Goal: Information Seeking & Learning: Learn about a topic

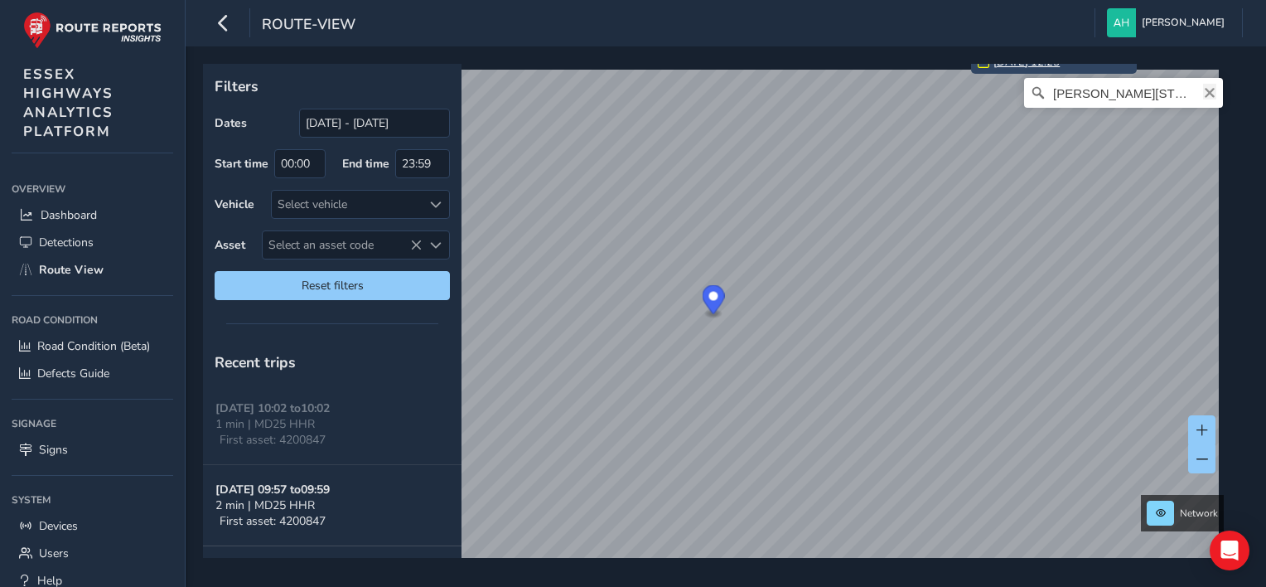
click at [1205, 95] on icon "Clear" at bounding box center [1210, 93] width 10 height 10
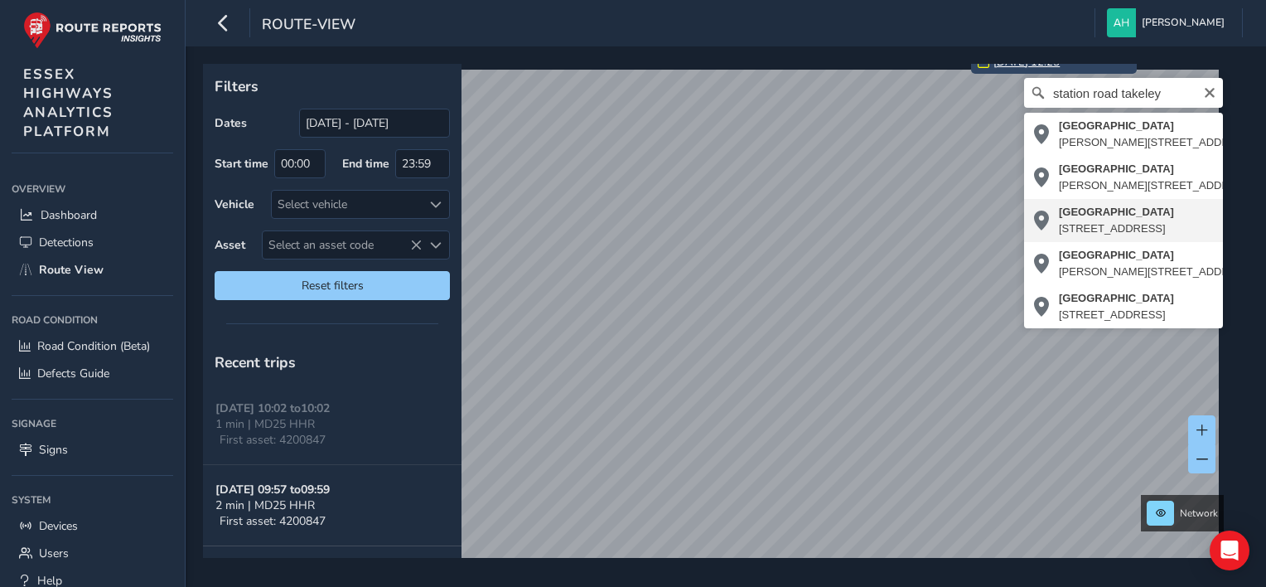
type input "Station Road, Takeley Park, Takeley, Uttlesford, Essex, England, CM22 6SG, Unit…"
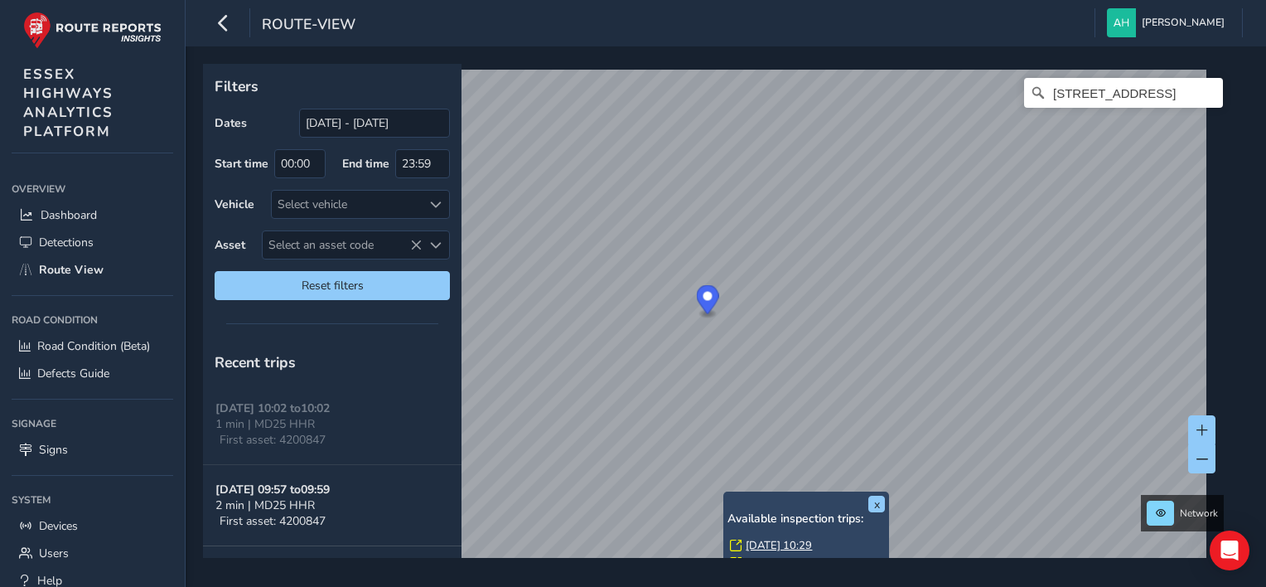
click at [760, 540] on link "Mon, 8 Sep, 10:29" at bounding box center [779, 545] width 66 height 15
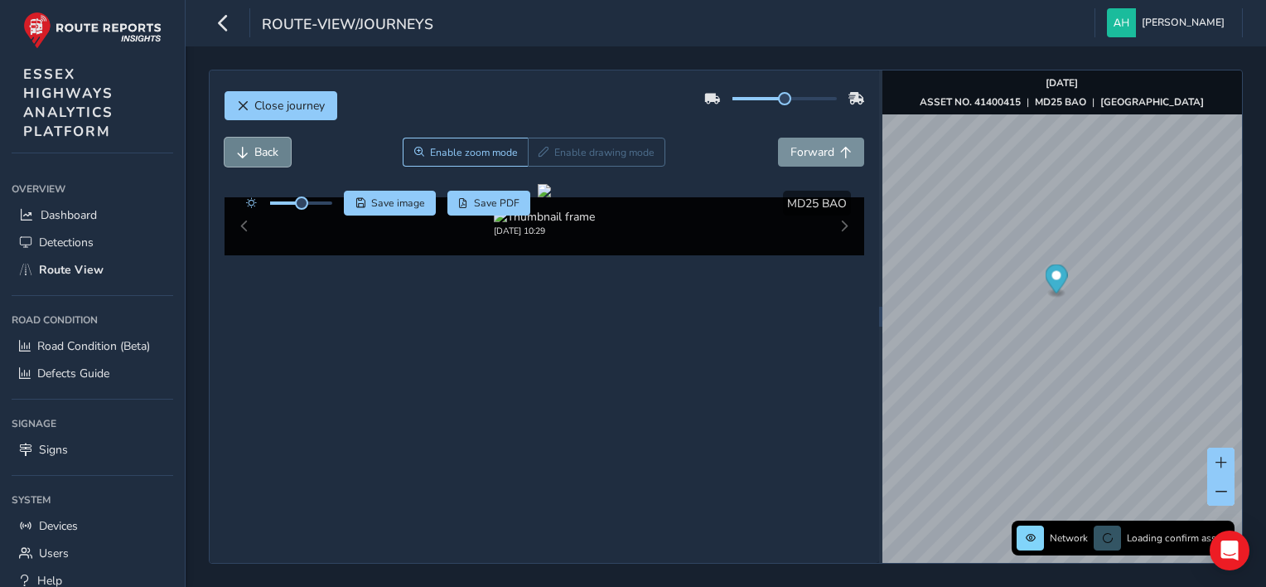
click at [255, 149] on span "Back" at bounding box center [266, 152] width 24 height 16
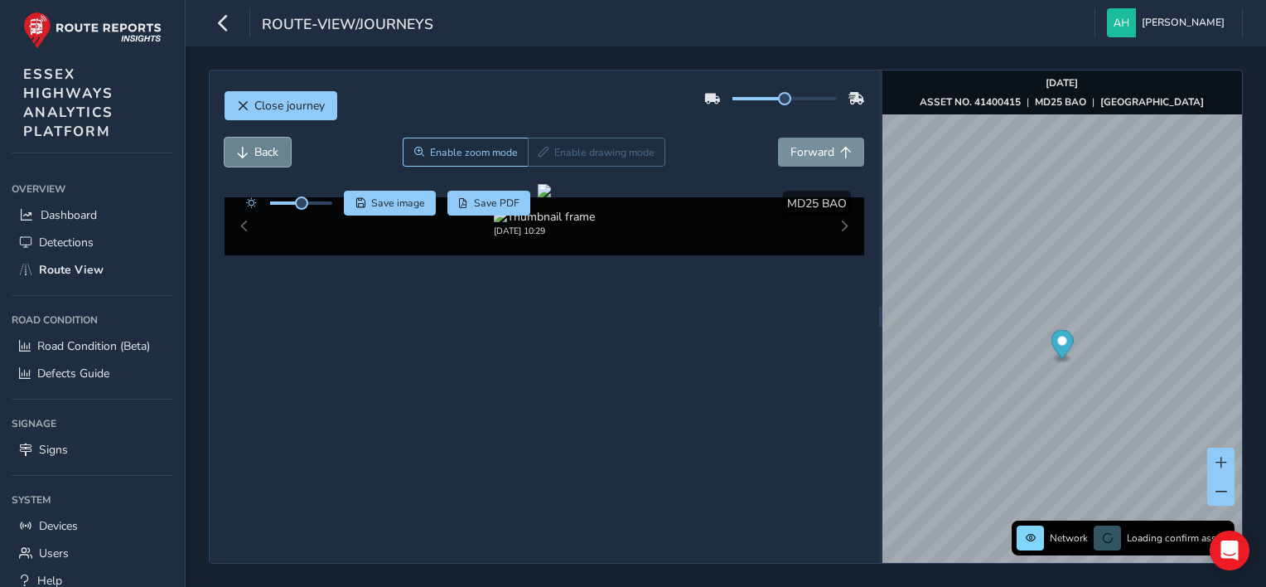
click at [255, 149] on span "Back" at bounding box center [266, 152] width 24 height 16
click at [805, 157] on span "Forward" at bounding box center [813, 152] width 44 height 16
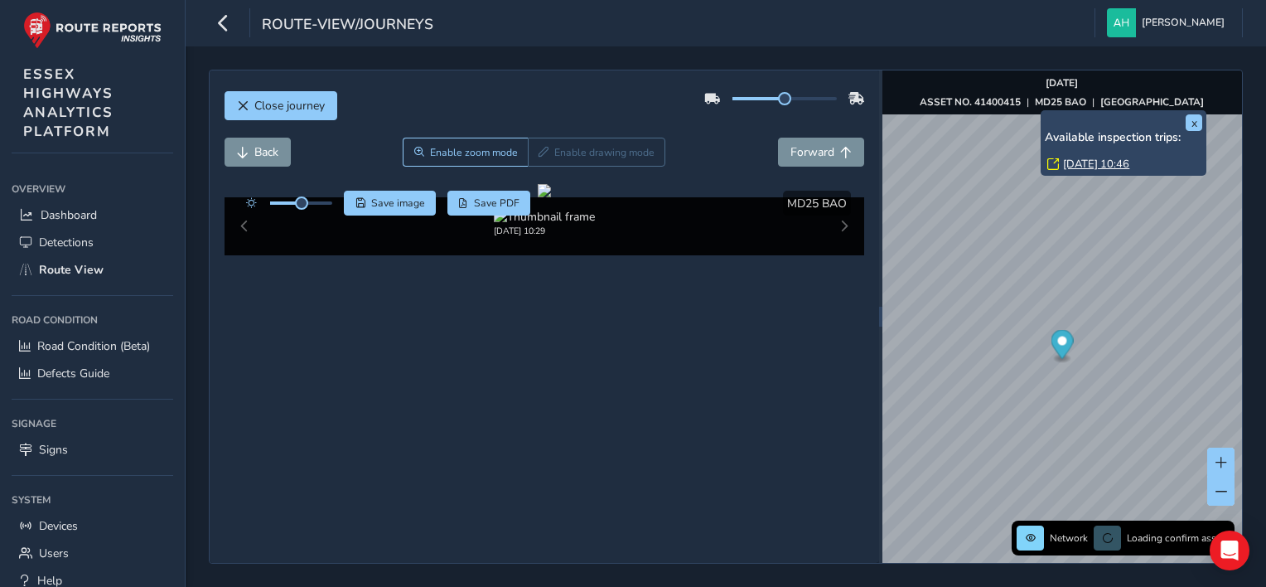
click at [1081, 164] on link "Mon, 8 Sep, 10:46" at bounding box center [1096, 164] width 66 height 15
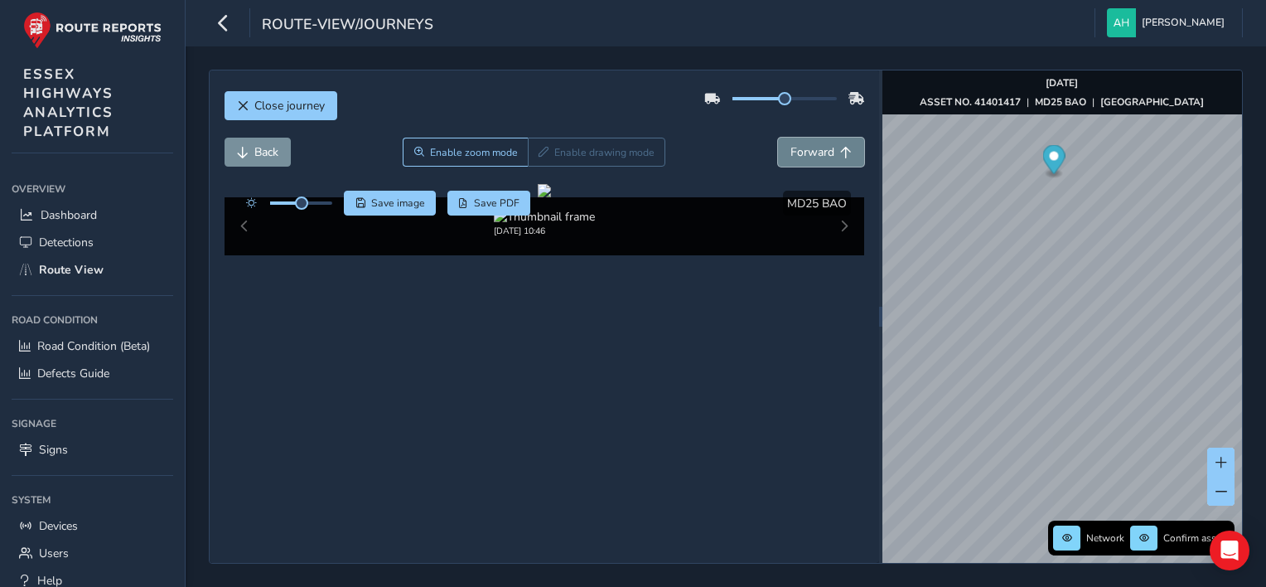
click at [840, 151] on span "Forward" at bounding box center [846, 153] width 12 height 12
click at [263, 147] on span "Back" at bounding box center [266, 152] width 24 height 16
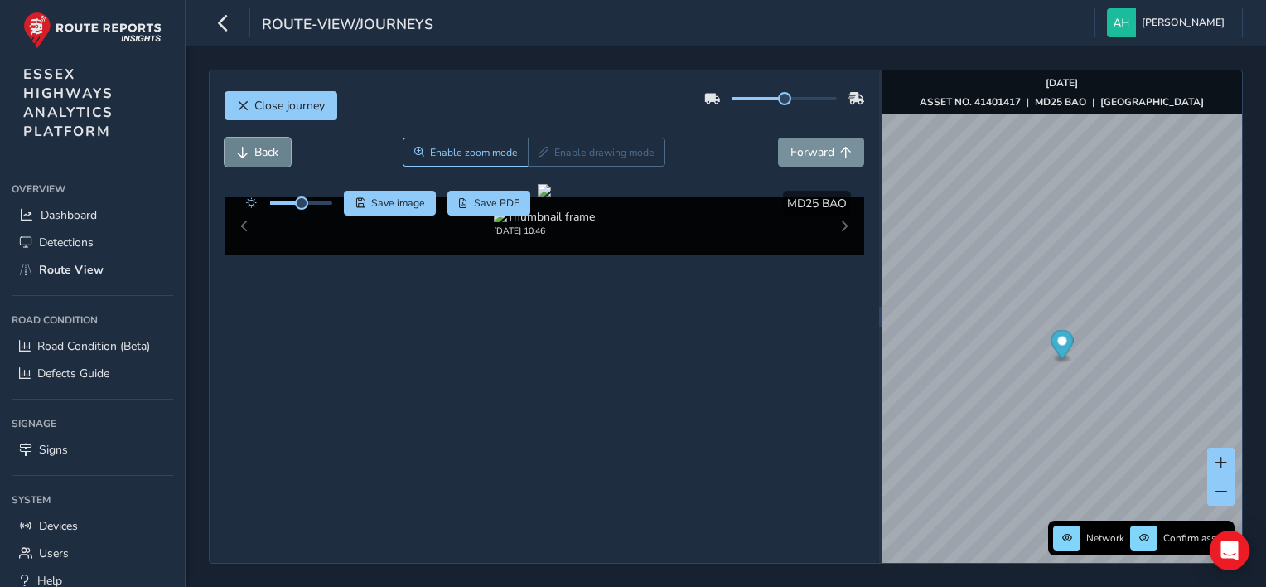
click at [263, 147] on span "Back" at bounding box center [266, 152] width 24 height 16
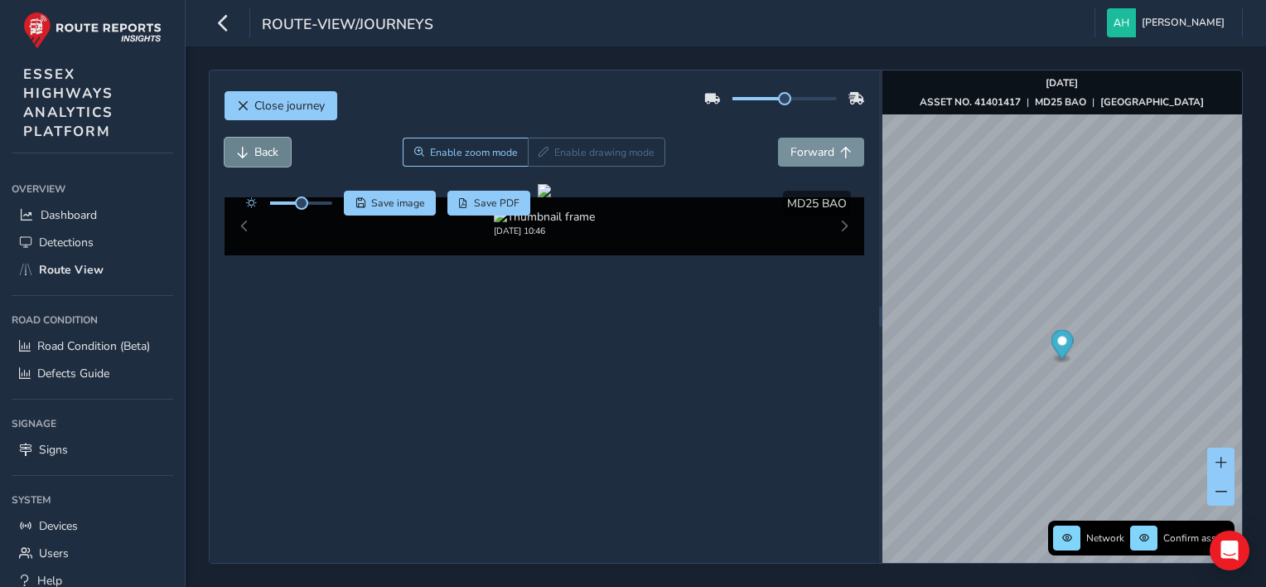
click at [263, 147] on span "Back" at bounding box center [266, 152] width 24 height 16
click at [819, 157] on span "Forward" at bounding box center [813, 152] width 44 height 16
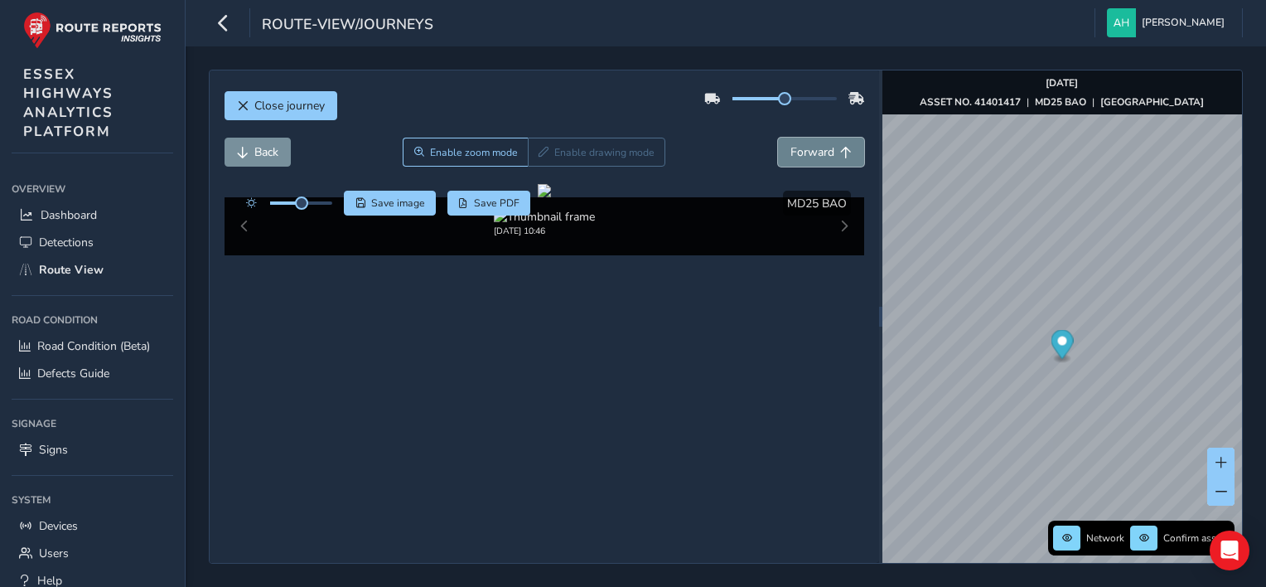
click at [819, 157] on span "Forward" at bounding box center [813, 152] width 44 height 16
click at [821, 143] on button "Forward" at bounding box center [821, 152] width 86 height 29
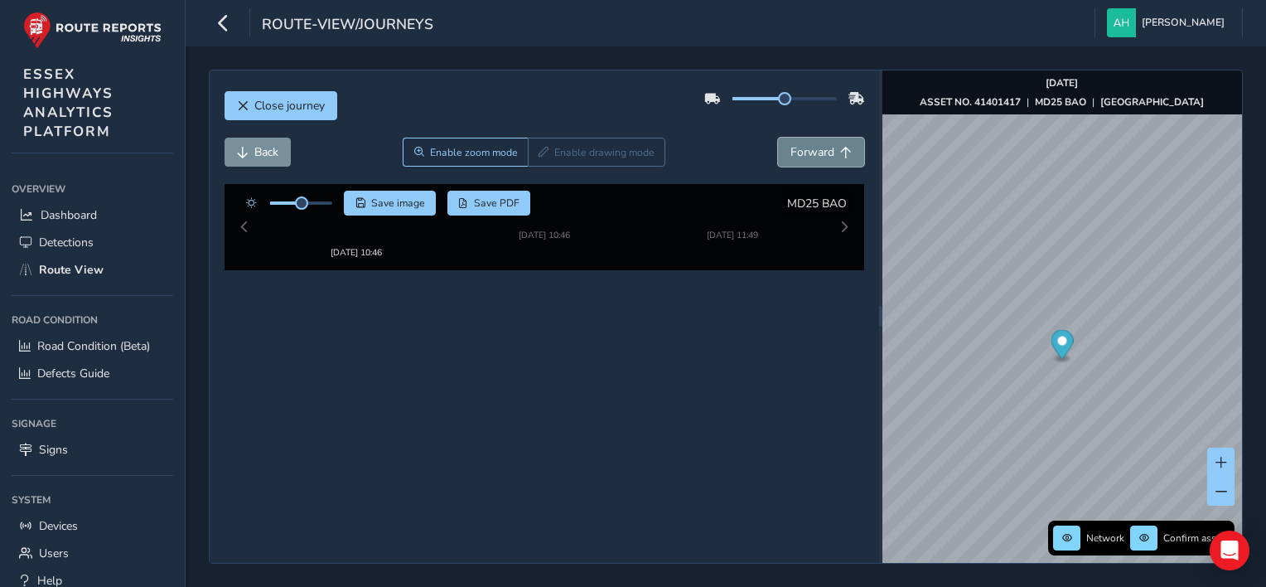
click at [821, 143] on button "Forward" at bounding box center [821, 152] width 86 height 29
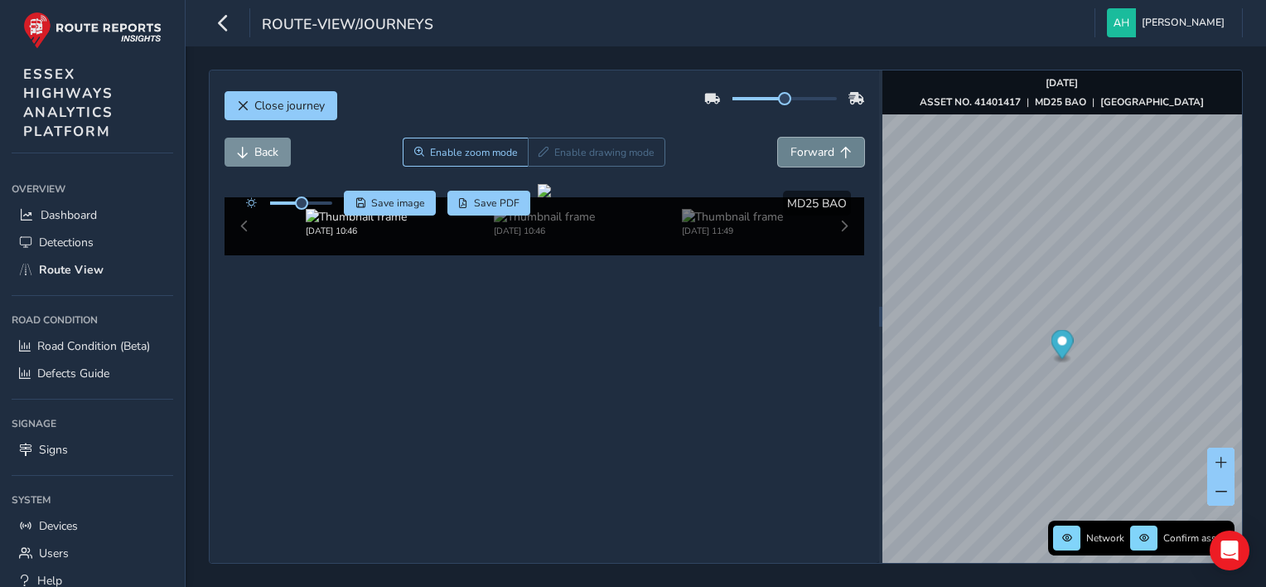
click at [821, 143] on button "Forward" at bounding box center [821, 152] width 86 height 29
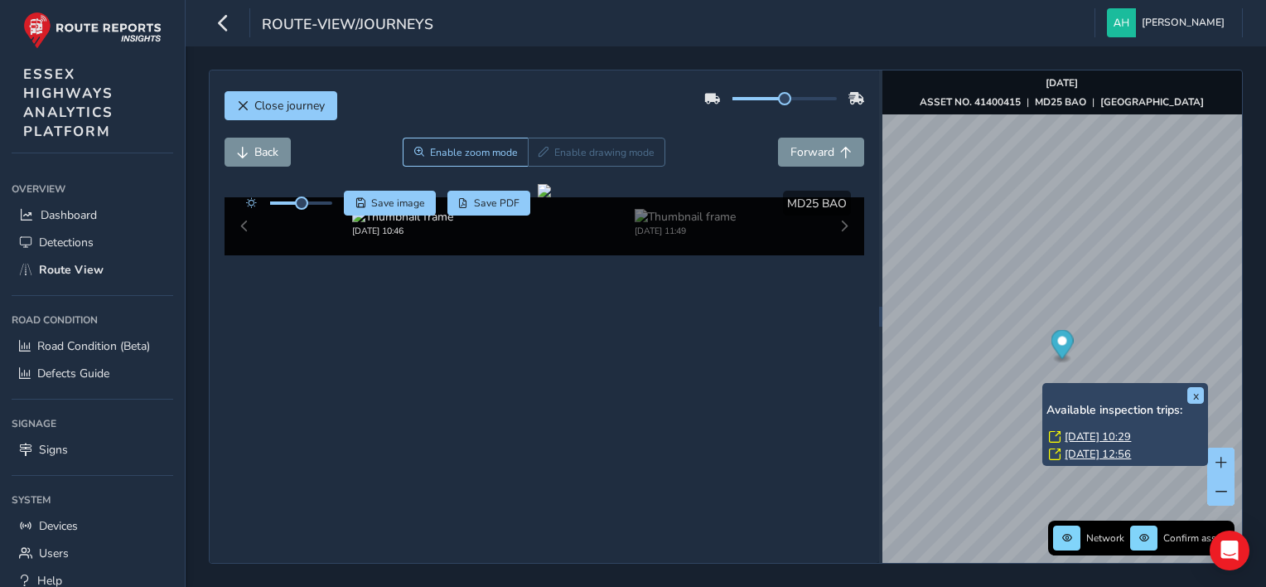
click at [1068, 434] on link "Mon, 8 Sep, 10:29" at bounding box center [1098, 436] width 66 height 15
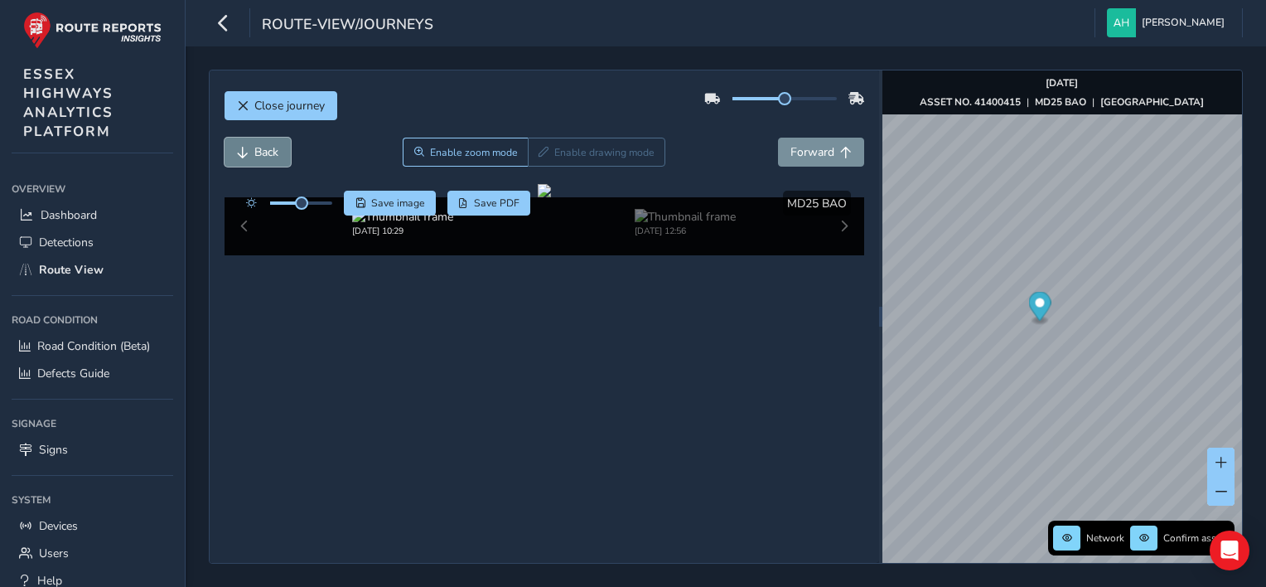
click at [252, 146] on button "Back" at bounding box center [258, 152] width 66 height 29
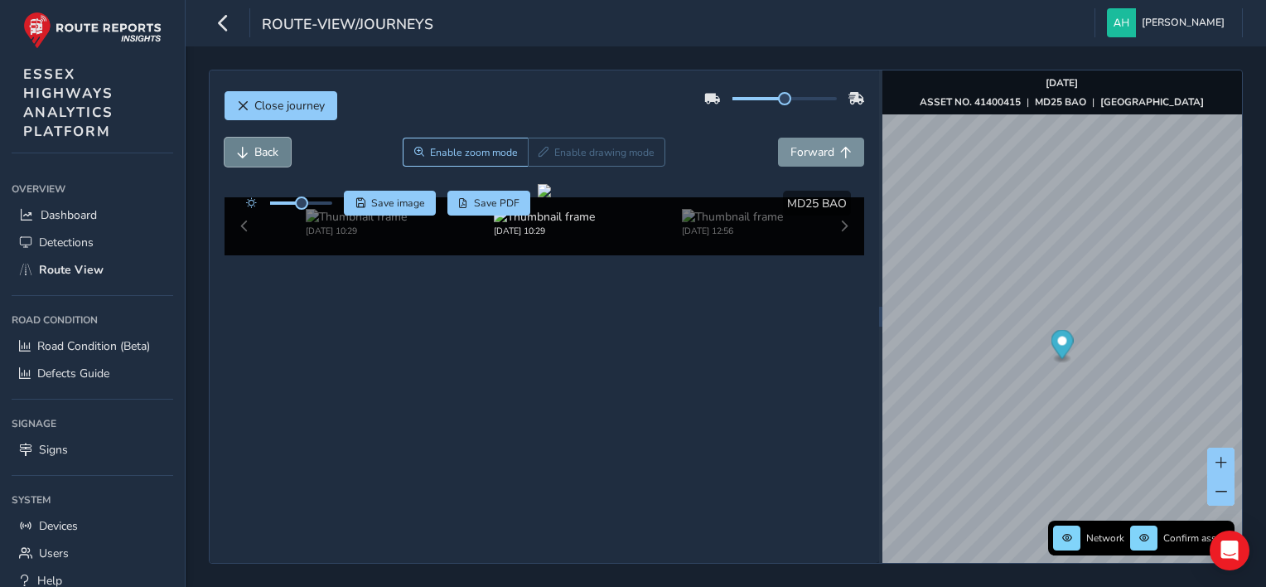
click at [252, 146] on button "Back" at bounding box center [258, 152] width 66 height 29
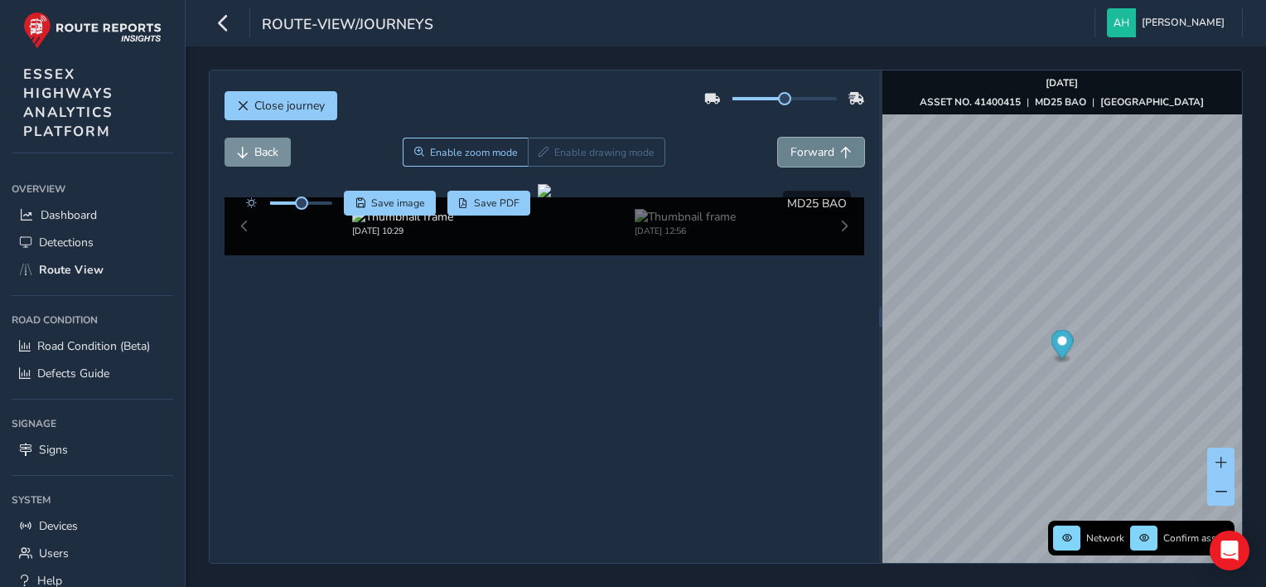
click at [820, 160] on button "Forward" at bounding box center [821, 152] width 86 height 29
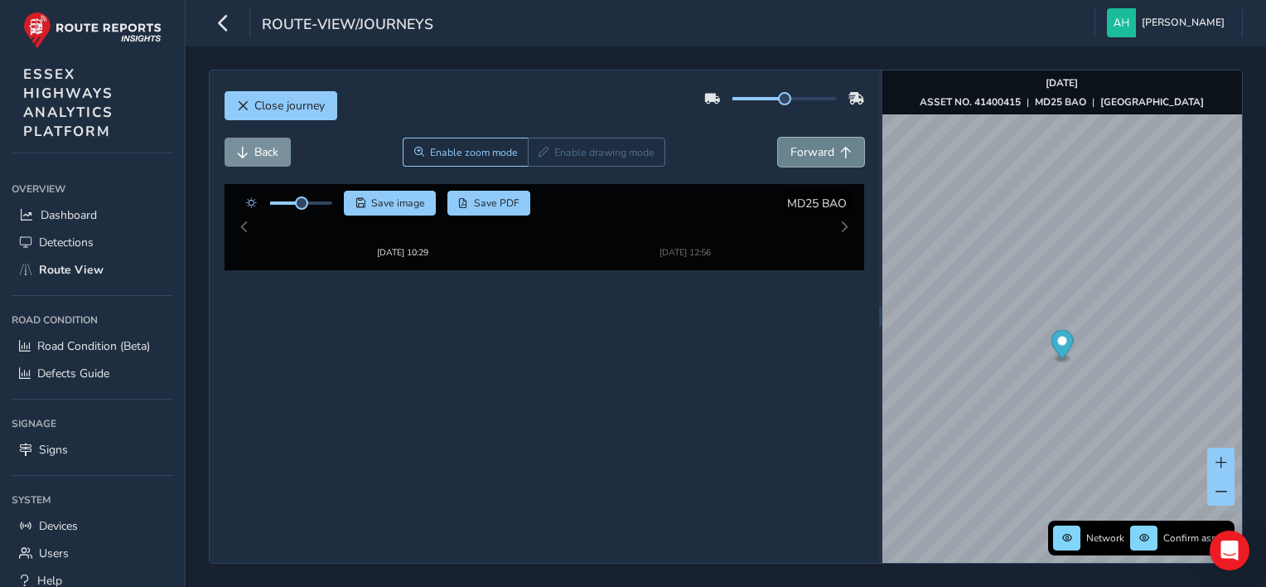
click at [820, 160] on button "Forward" at bounding box center [821, 152] width 86 height 29
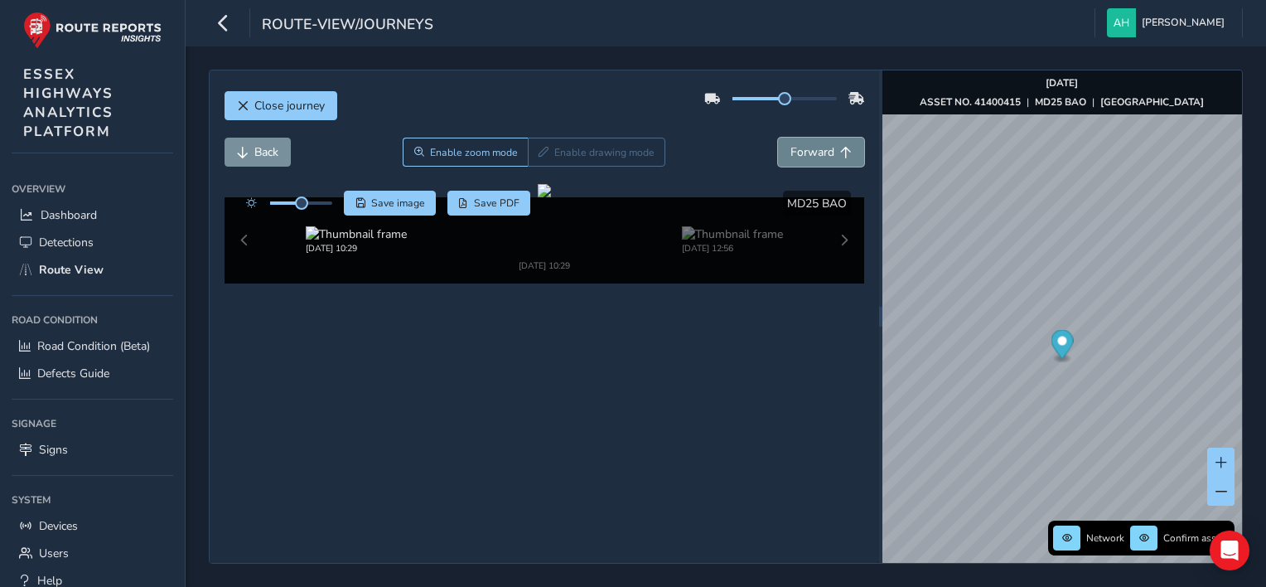
click at [820, 160] on button "Forward" at bounding box center [821, 152] width 86 height 29
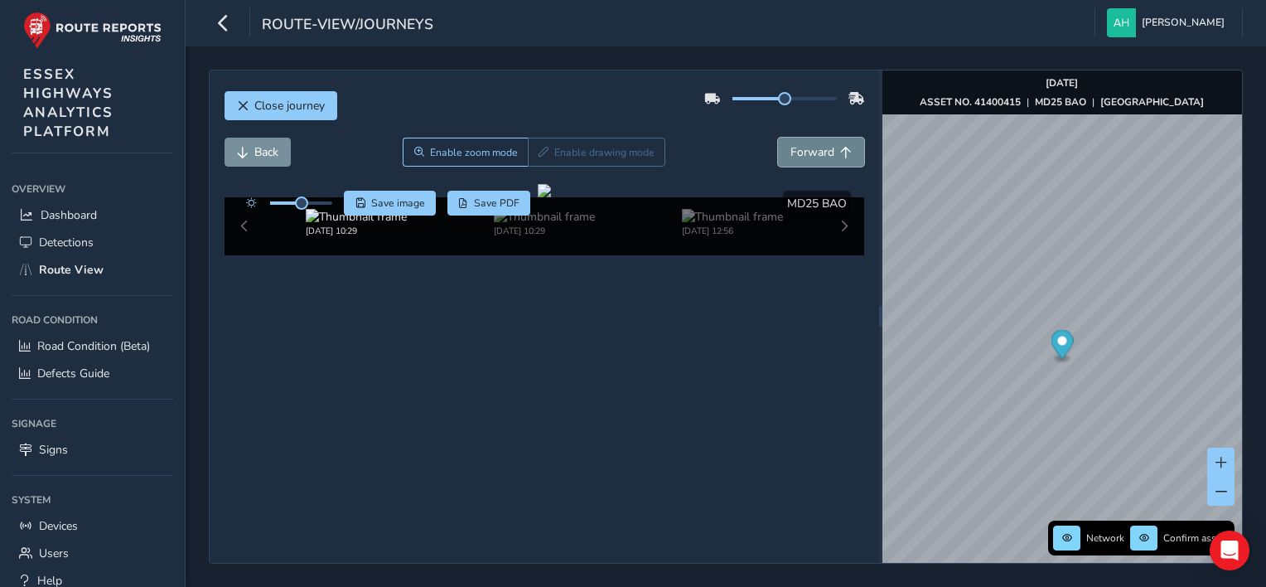
click at [820, 160] on button "Forward" at bounding box center [821, 152] width 86 height 29
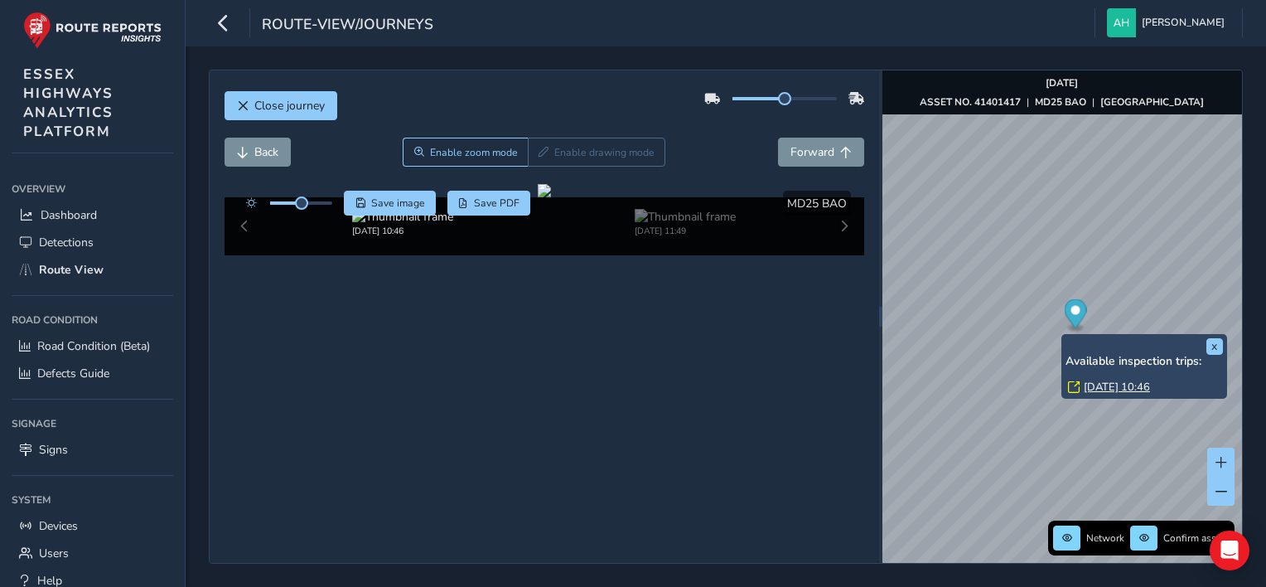
click at [1103, 385] on link "Mon, 8 Sep, 10:46" at bounding box center [1117, 387] width 66 height 15
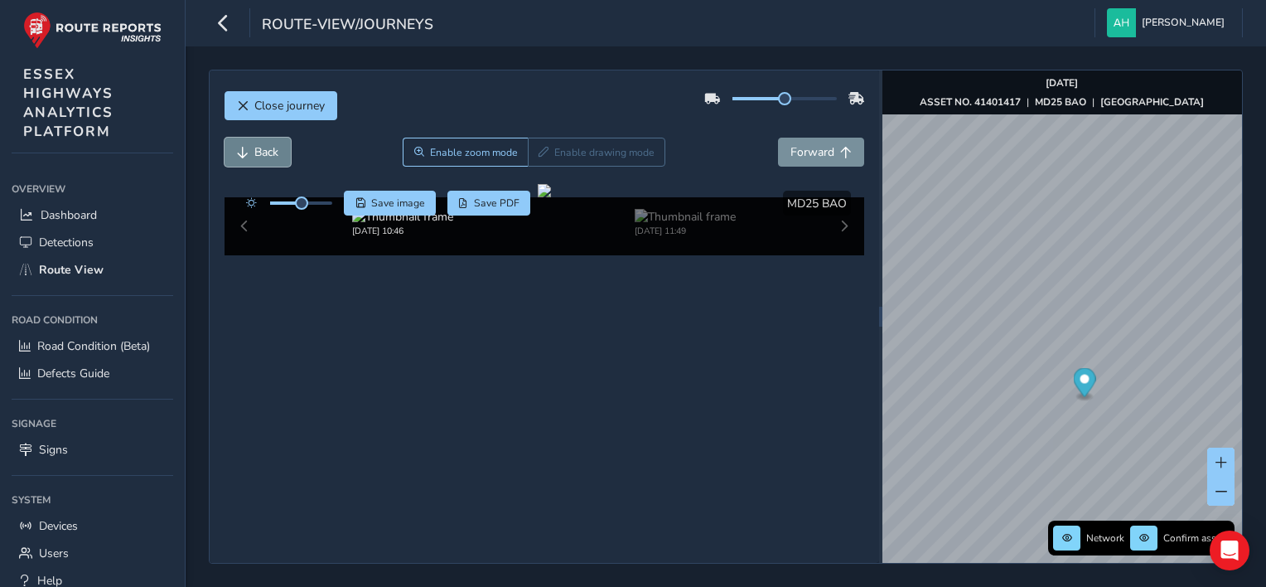
click at [272, 153] on span "Back" at bounding box center [266, 152] width 24 height 16
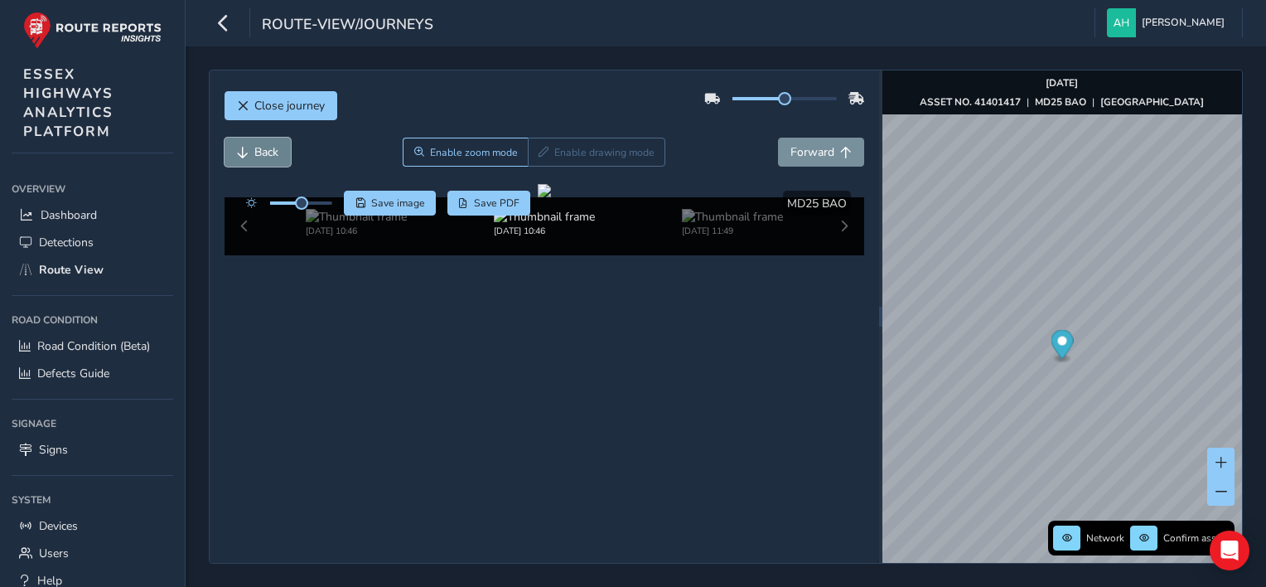
click at [272, 153] on span "Back" at bounding box center [266, 152] width 24 height 16
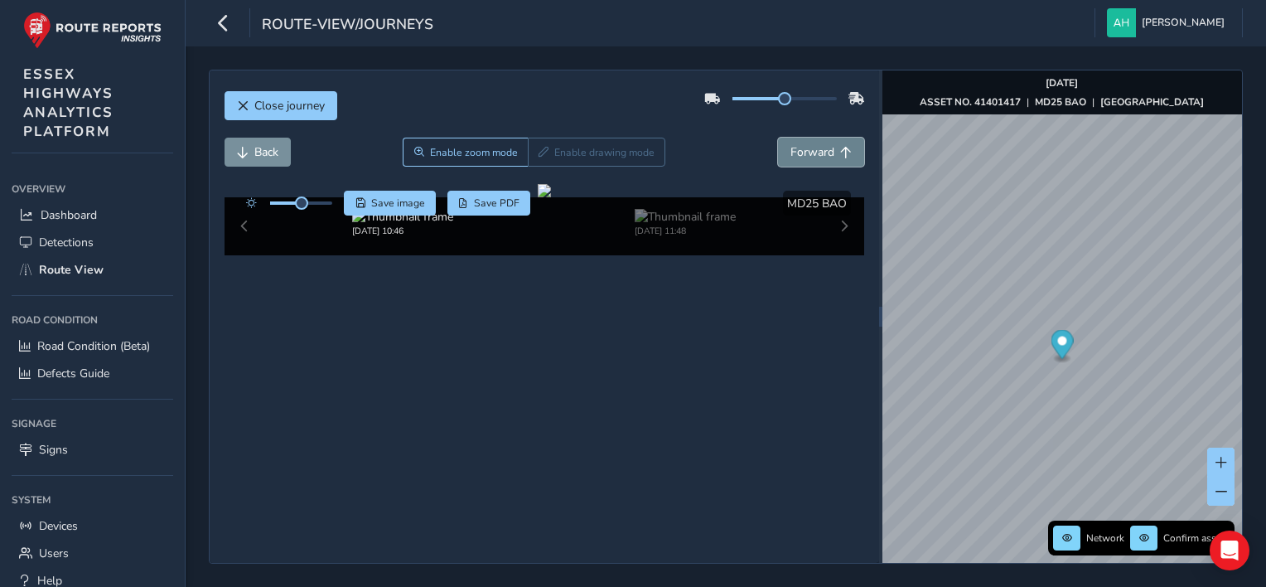
click at [792, 161] on button "Forward" at bounding box center [821, 152] width 86 height 29
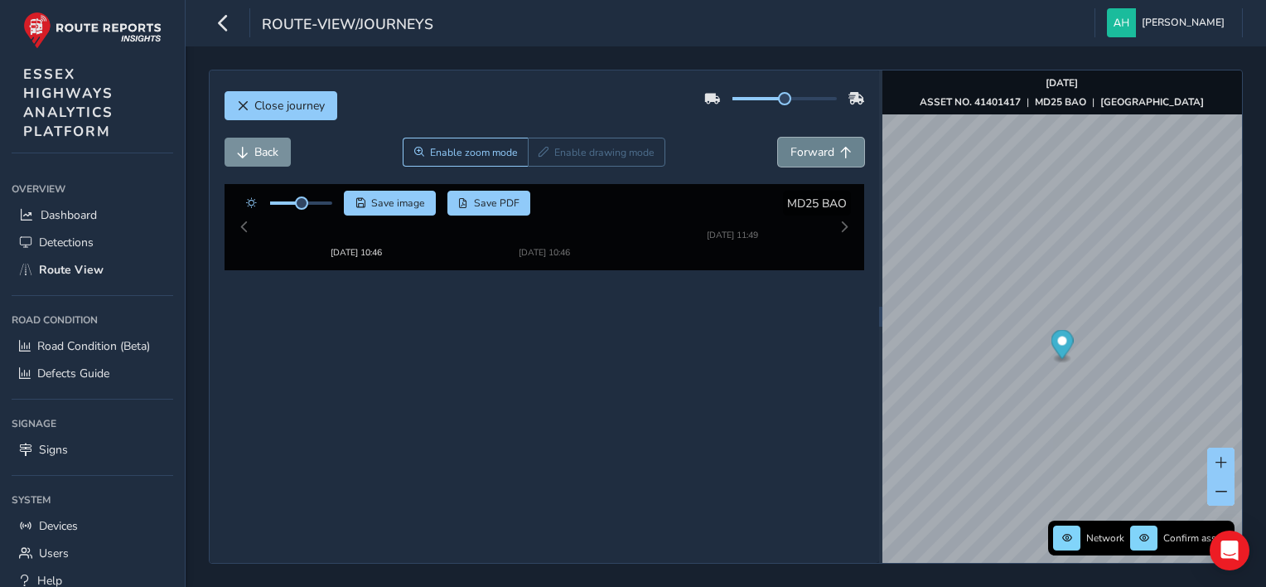
click at [792, 161] on button "Forward" at bounding box center [821, 152] width 86 height 29
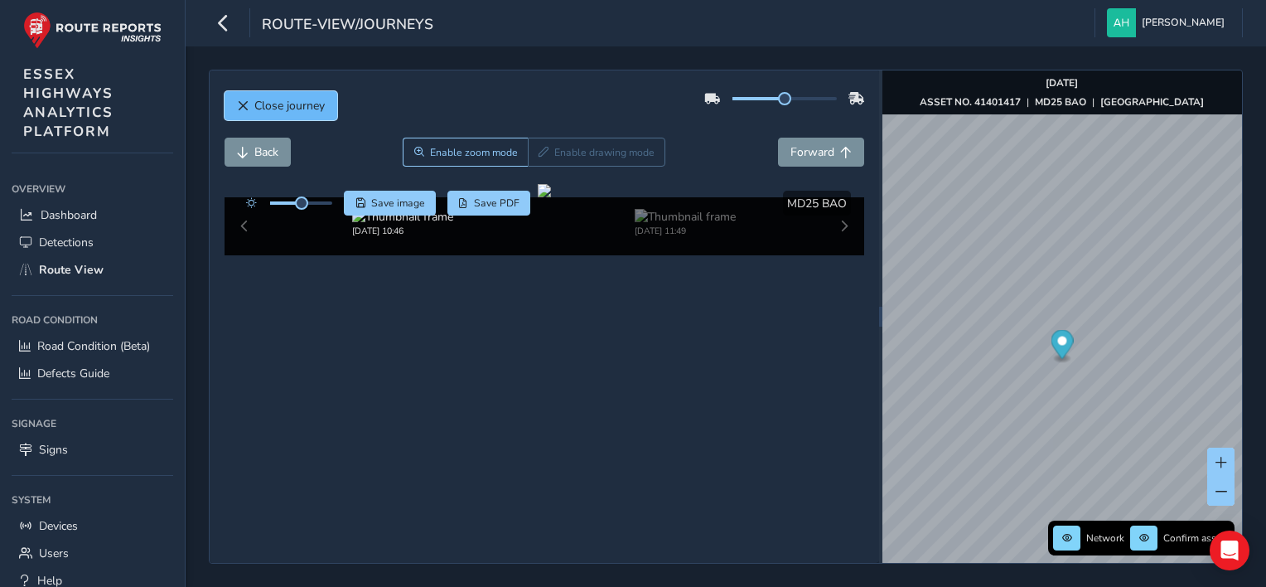
click at [315, 113] on span "Close journey" at bounding box center [289, 106] width 70 height 16
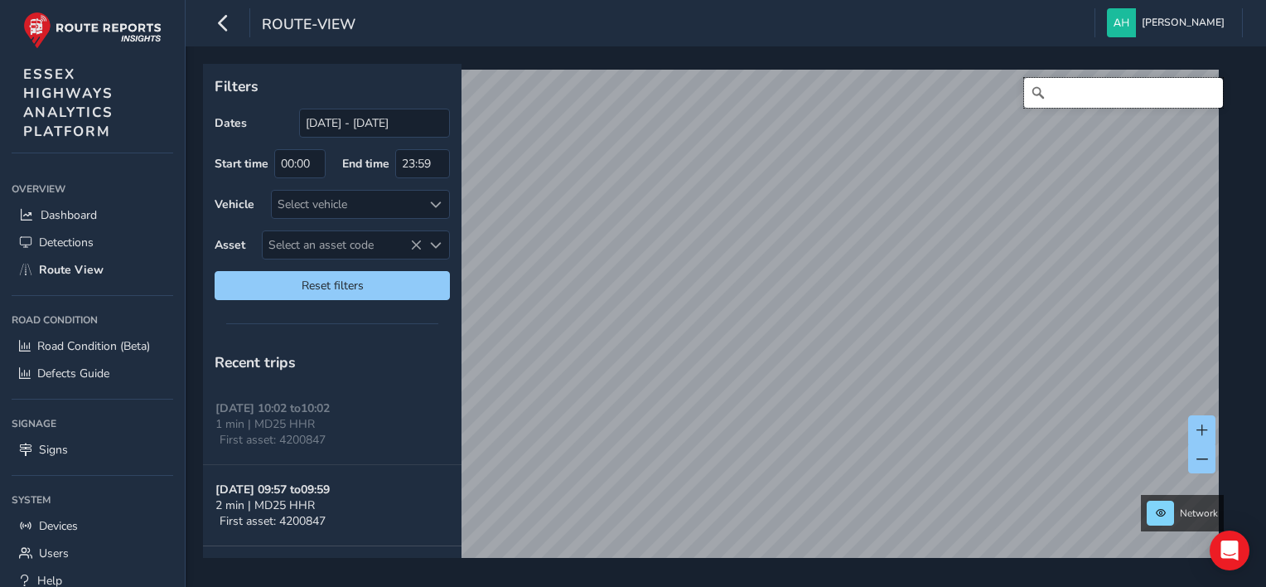
click at [1096, 96] on input "Search" at bounding box center [1123, 93] width 199 height 30
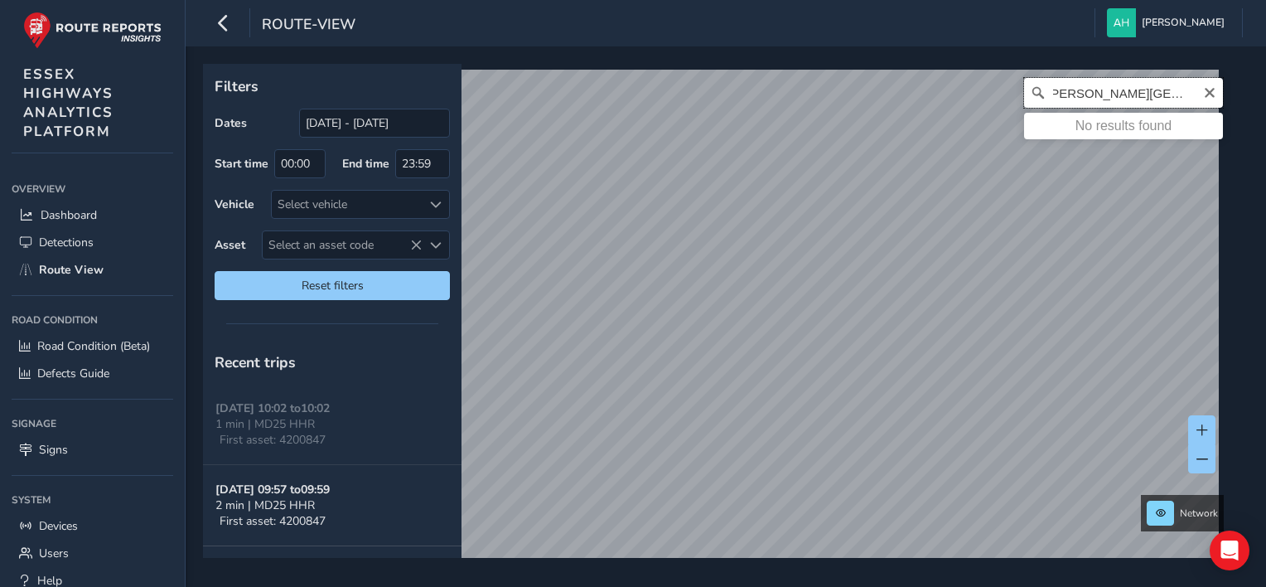
scroll to position [0, 12]
click at [1179, 93] on input "hatfield heath road sheering" at bounding box center [1123, 93] width 199 height 30
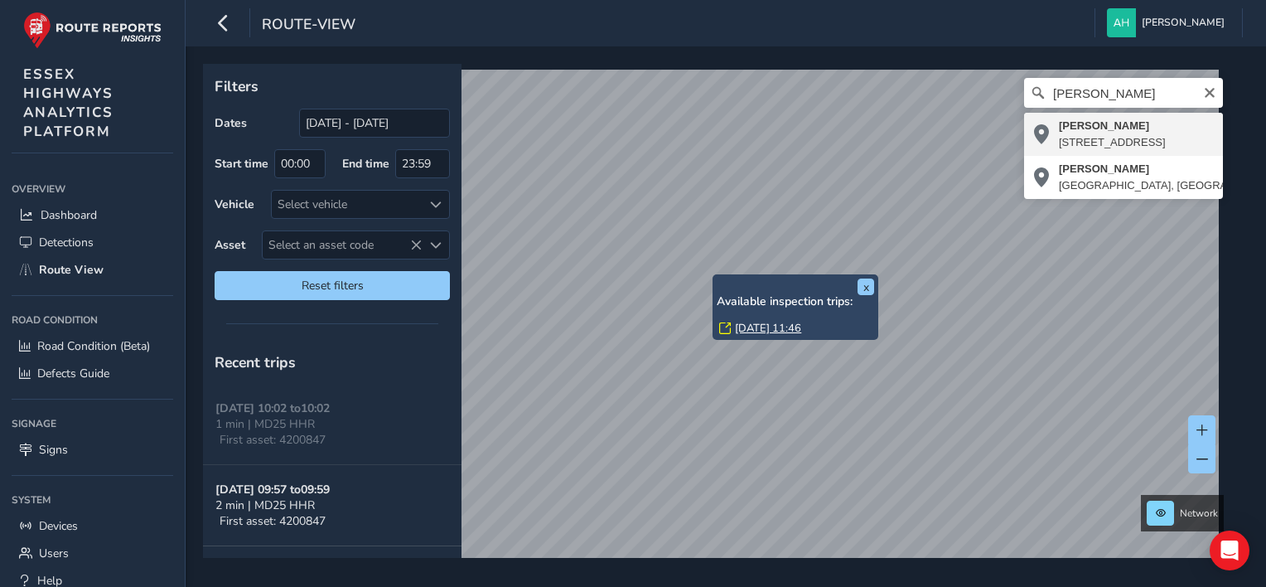
type input "Hatfield Heath, Uttlesford, Essex, England, CM22 7EA, United Kingdom"
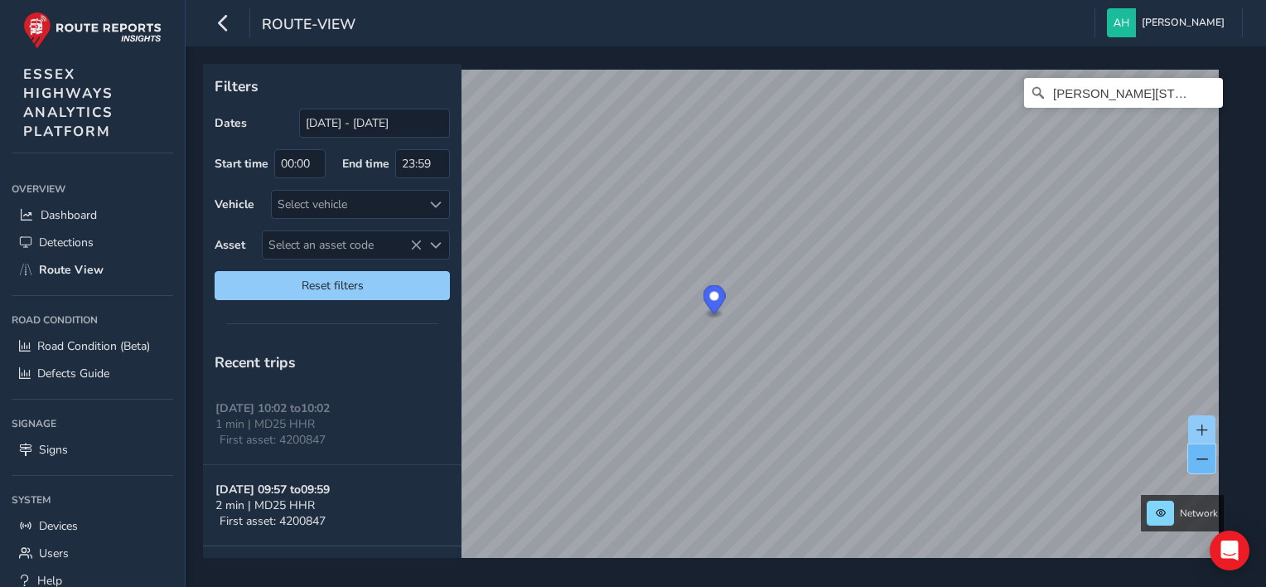
click at [1200, 465] on button at bounding box center [1202, 458] width 27 height 29
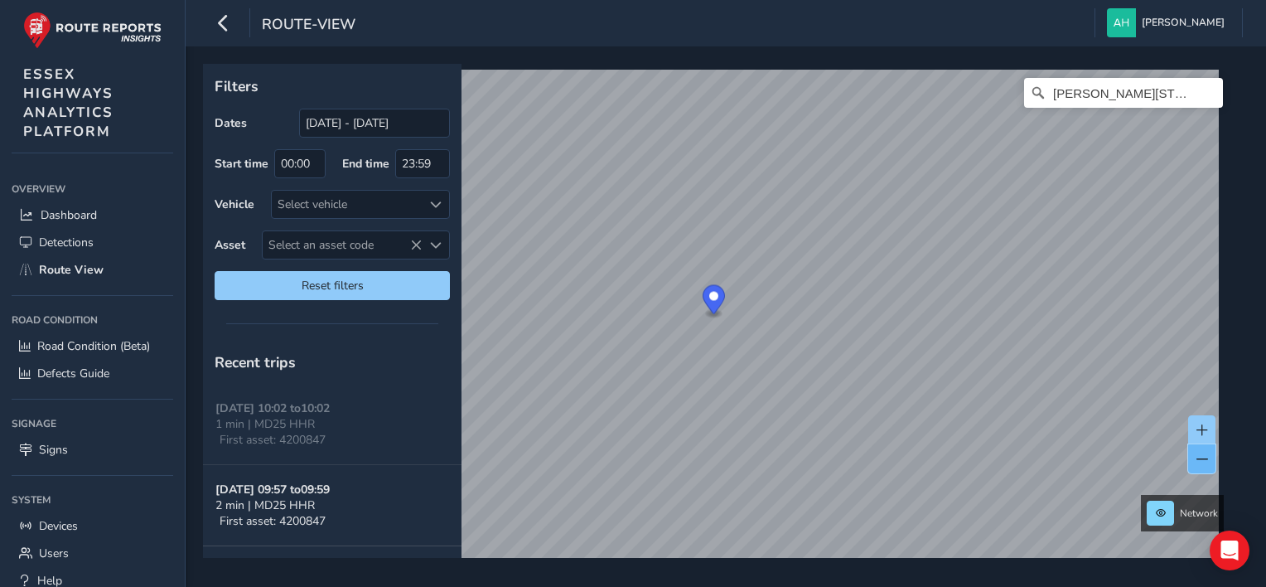
click at [1200, 465] on button at bounding box center [1202, 458] width 27 height 29
click at [1206, 429] on span at bounding box center [1203, 430] width 12 height 12
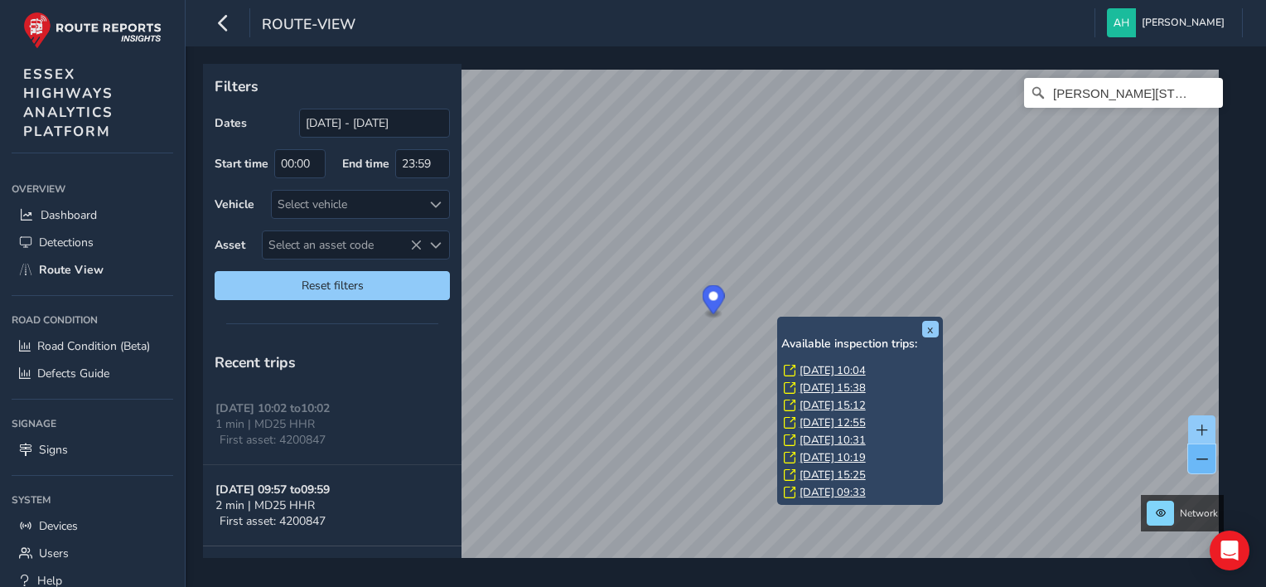
click at [1204, 453] on span at bounding box center [1203, 459] width 12 height 12
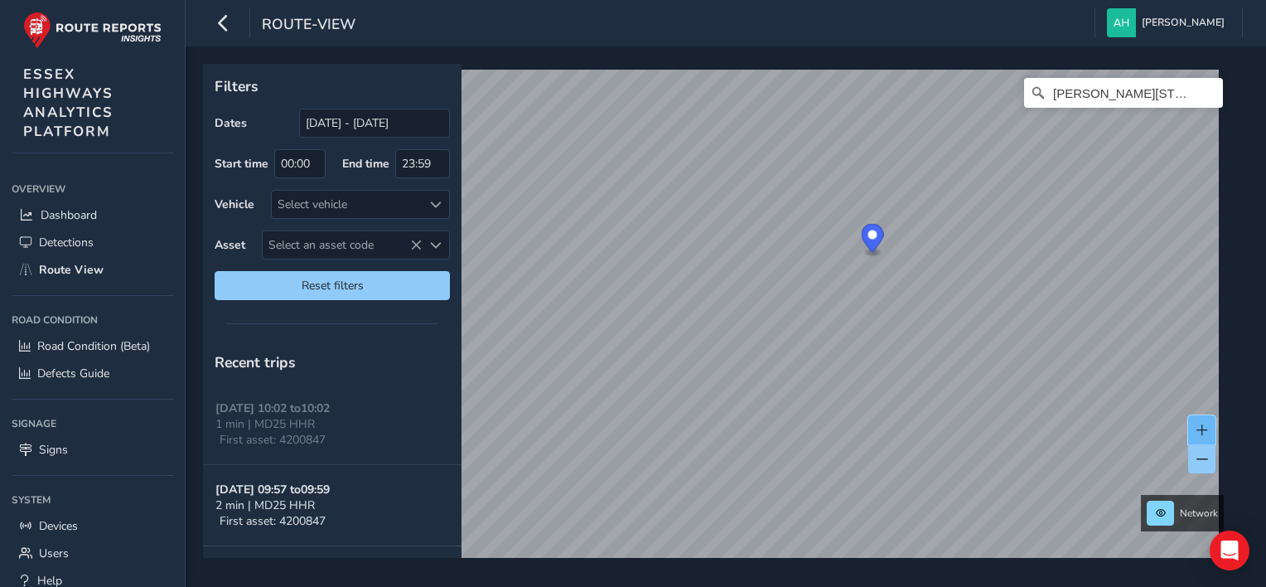
click at [1206, 423] on button at bounding box center [1202, 429] width 27 height 29
click at [1206, 424] on span at bounding box center [1203, 430] width 12 height 12
click at [1208, 458] on button at bounding box center [1202, 458] width 27 height 29
click at [1208, 428] on button at bounding box center [1202, 429] width 27 height 29
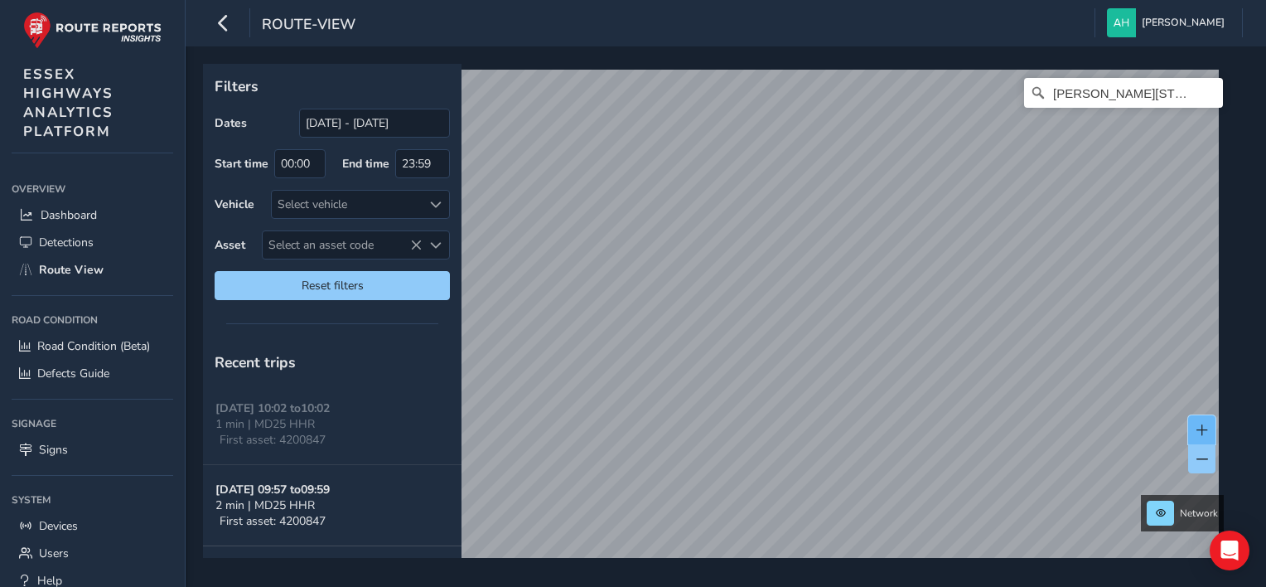
click at [1208, 428] on button at bounding box center [1202, 429] width 27 height 29
click at [1204, 458] on span at bounding box center [1203, 459] width 12 height 12
drag, startPoint x: 821, startPoint y: 285, endPoint x: 912, endPoint y: 4, distance: 295.4
click at [912, 4] on div "route-view Anna Harris Colour Scheme: Dark Dim Light Logout Filters Dates 19/08…" at bounding box center [726, 293] width 1081 height 587
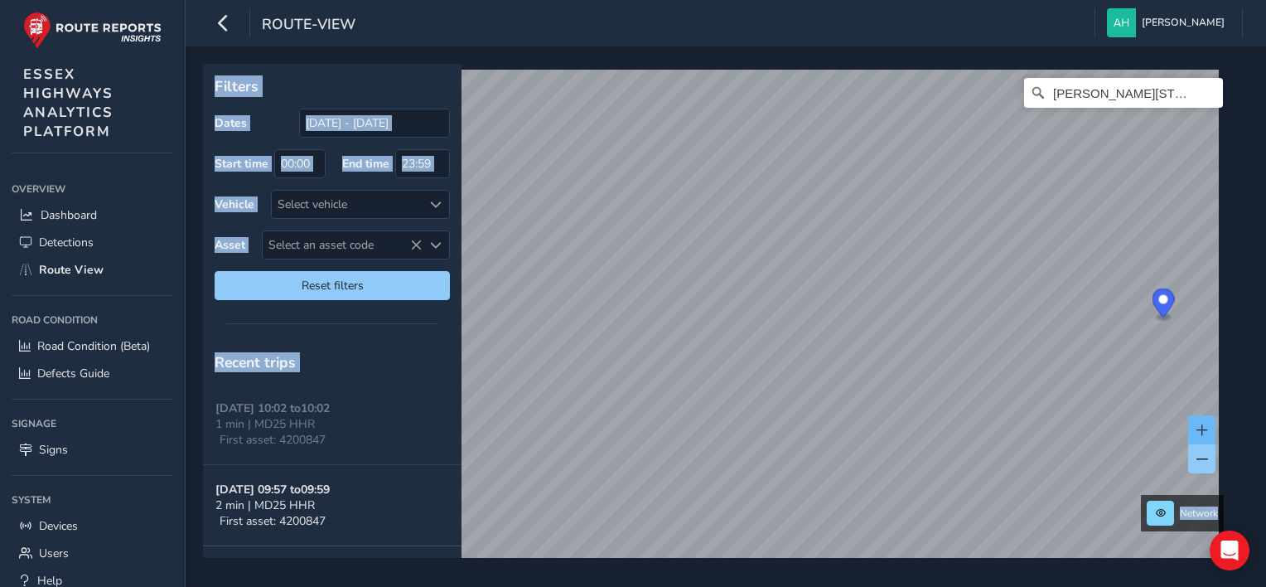
click at [1199, 431] on span at bounding box center [1203, 430] width 12 height 12
click at [1205, 423] on button at bounding box center [1202, 429] width 27 height 29
click at [1194, 293] on div "x Available inspection trips: Wed, 3 Sep, 10:37" at bounding box center [1268, 325] width 166 height 65
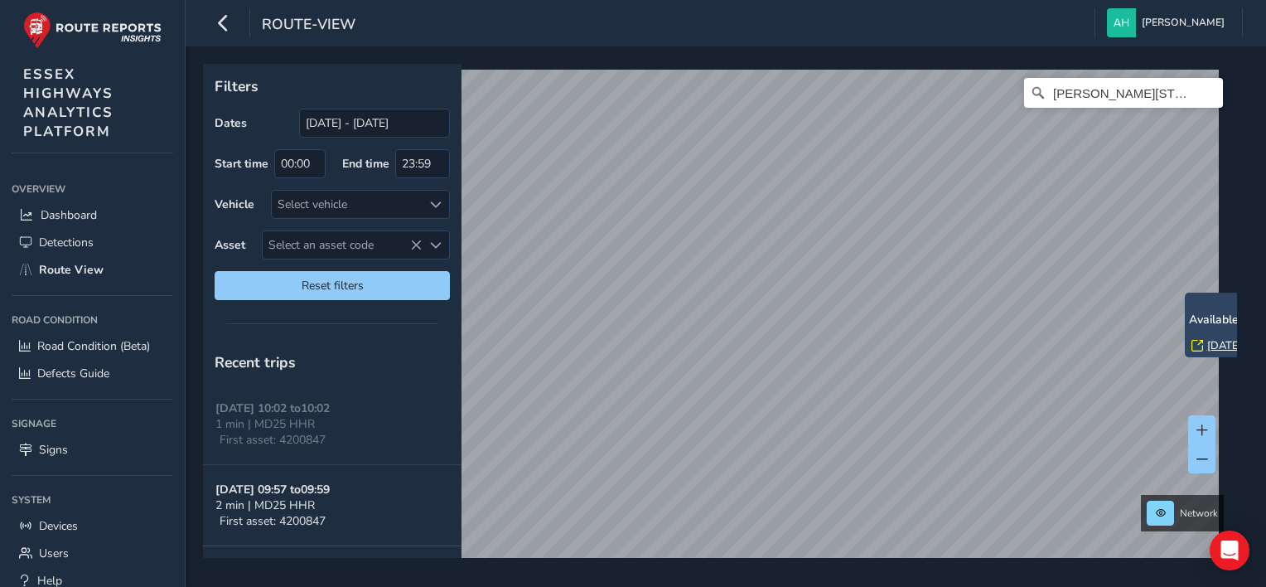
click at [1213, 352] on link "Wed, 3 Sep, 10:37" at bounding box center [1241, 345] width 66 height 15
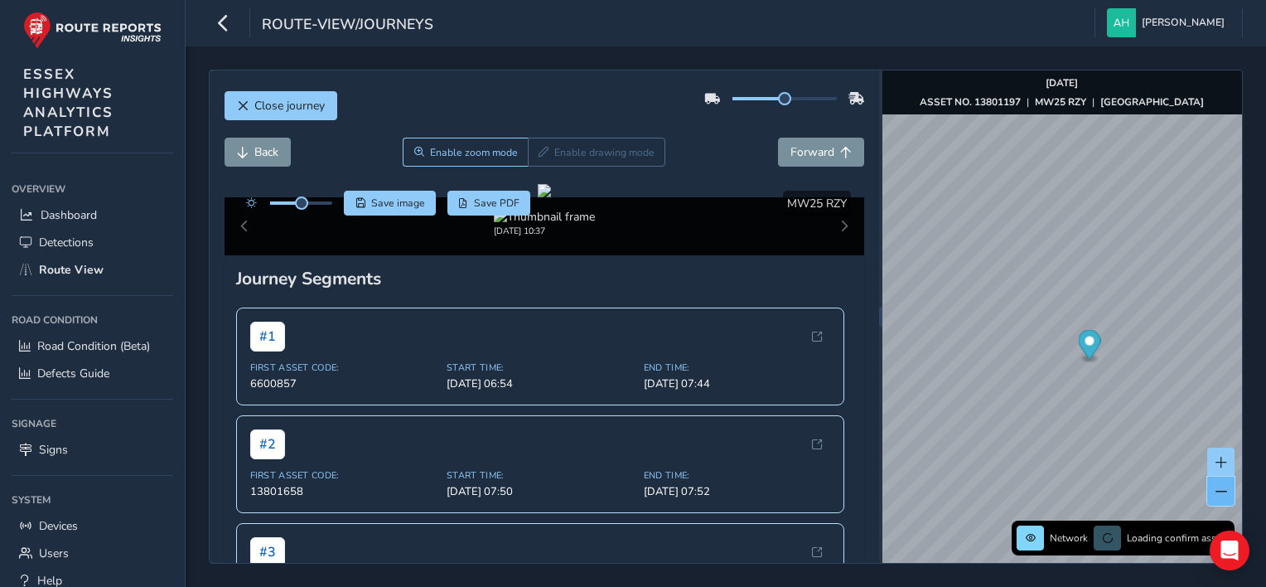
click at [1230, 484] on button at bounding box center [1221, 491] width 27 height 29
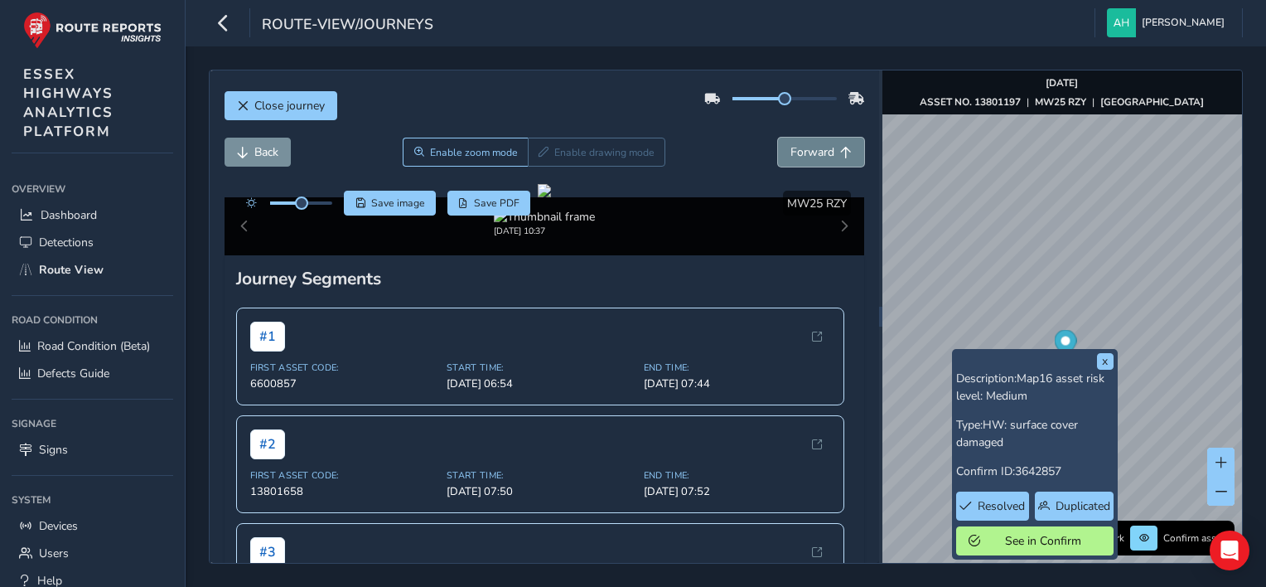
click at [803, 144] on span "Forward" at bounding box center [813, 152] width 44 height 16
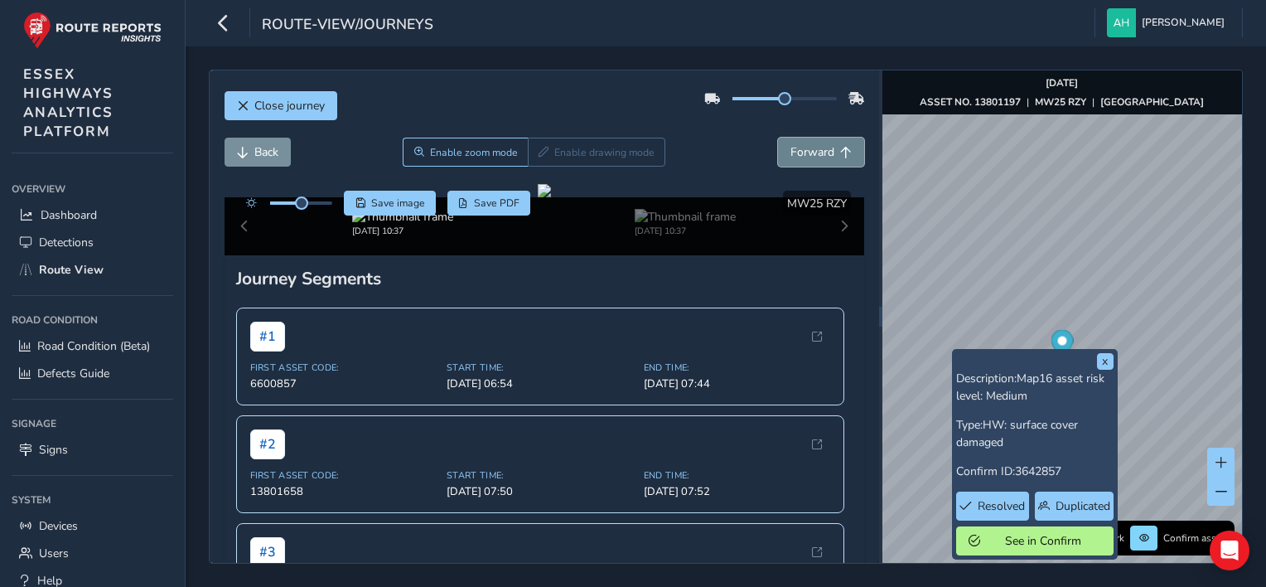
click at [803, 144] on span "Forward" at bounding box center [813, 152] width 44 height 16
click at [792, 146] on span "Forward" at bounding box center [813, 152] width 44 height 16
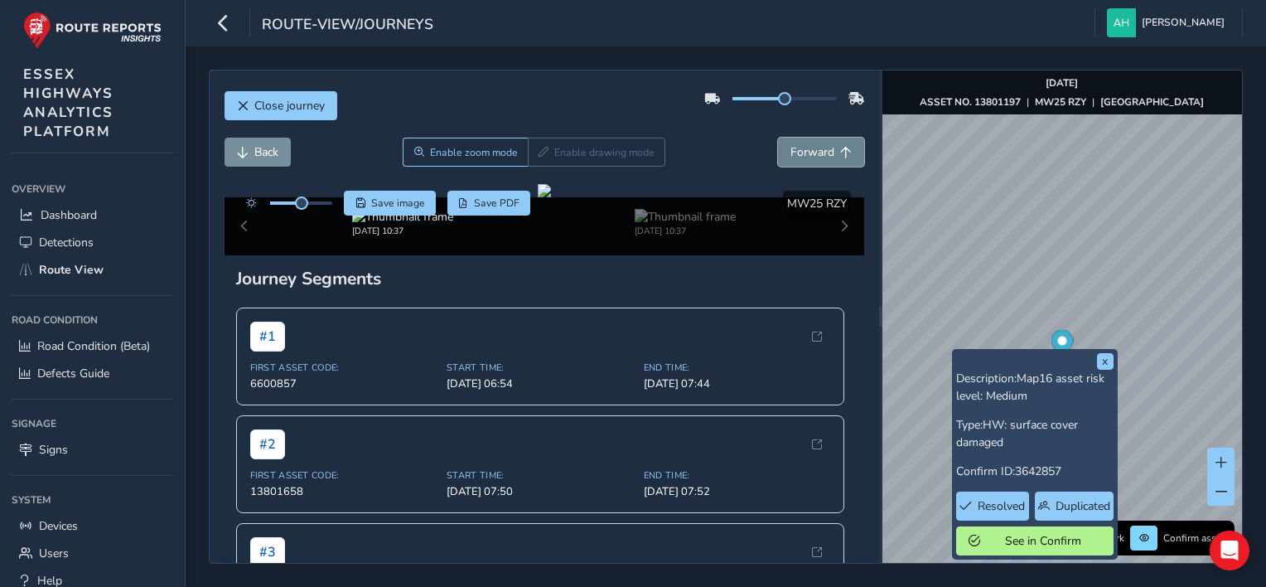
click at [792, 146] on span "Forward" at bounding box center [813, 152] width 44 height 16
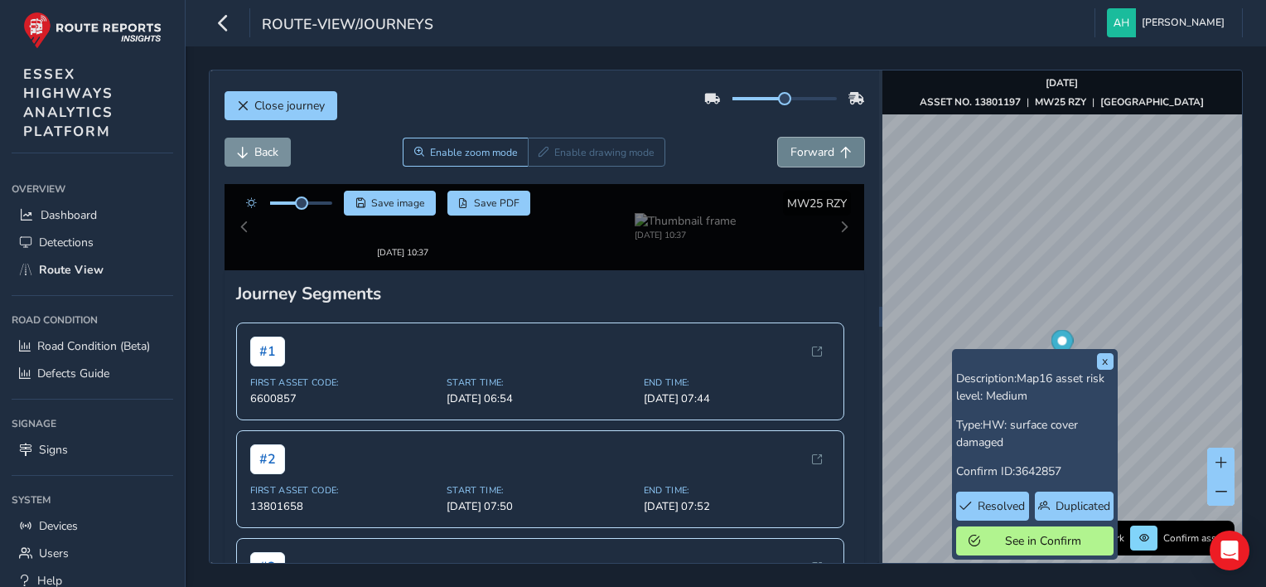
click at [792, 146] on span "Forward" at bounding box center [813, 152] width 44 height 16
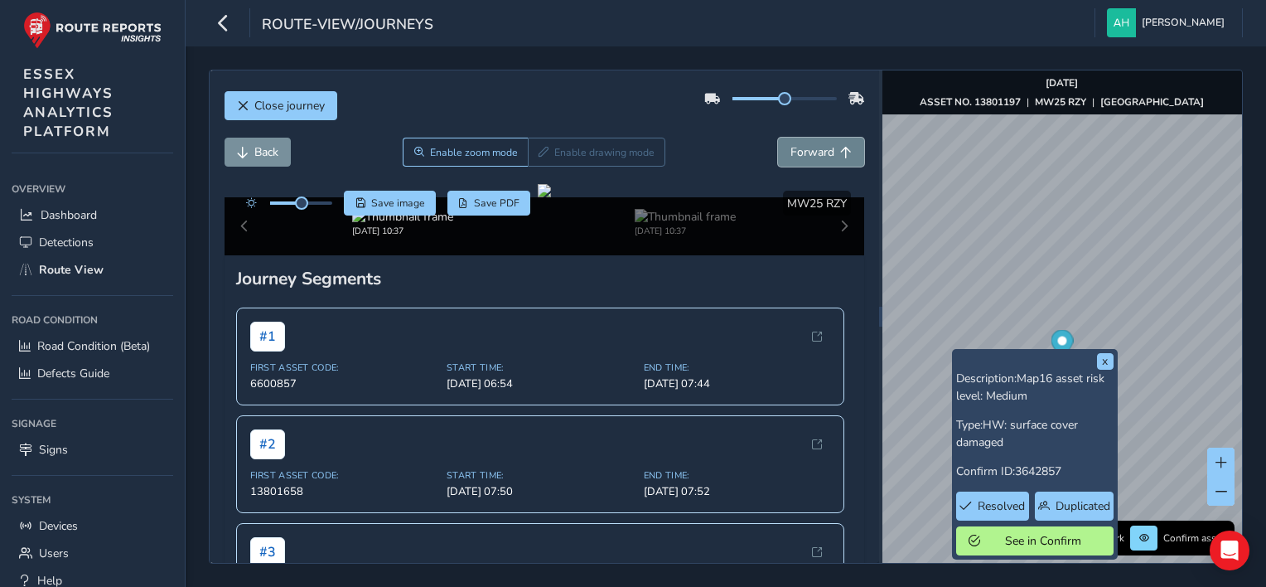
click at [792, 146] on span "Forward" at bounding box center [813, 152] width 44 height 16
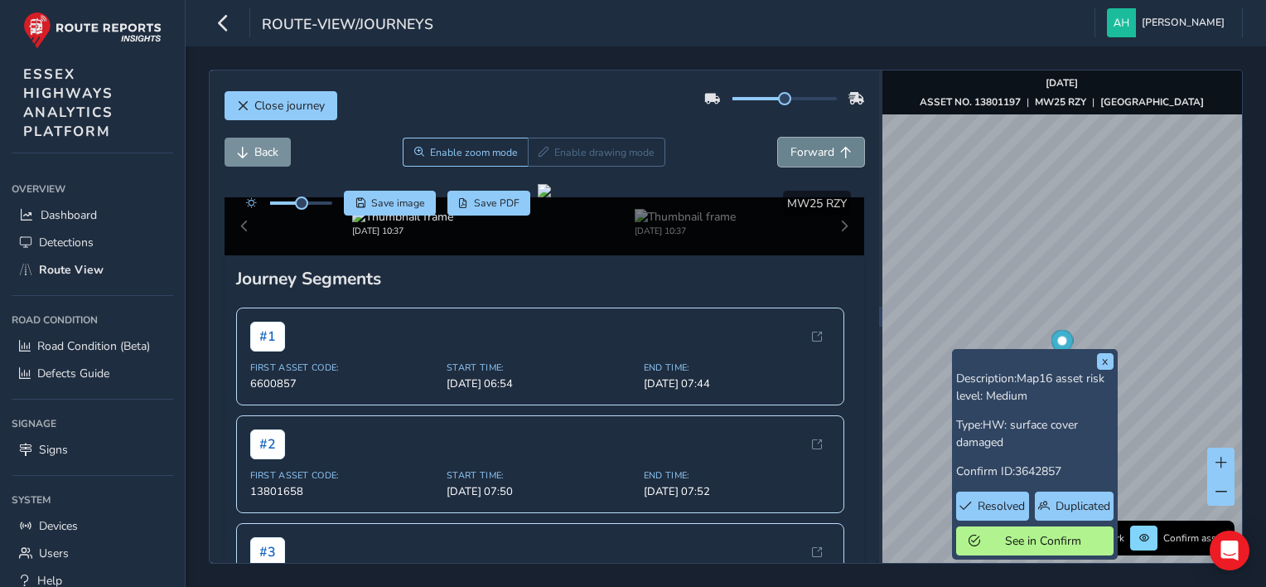
click at [792, 146] on span "Forward" at bounding box center [813, 152] width 44 height 16
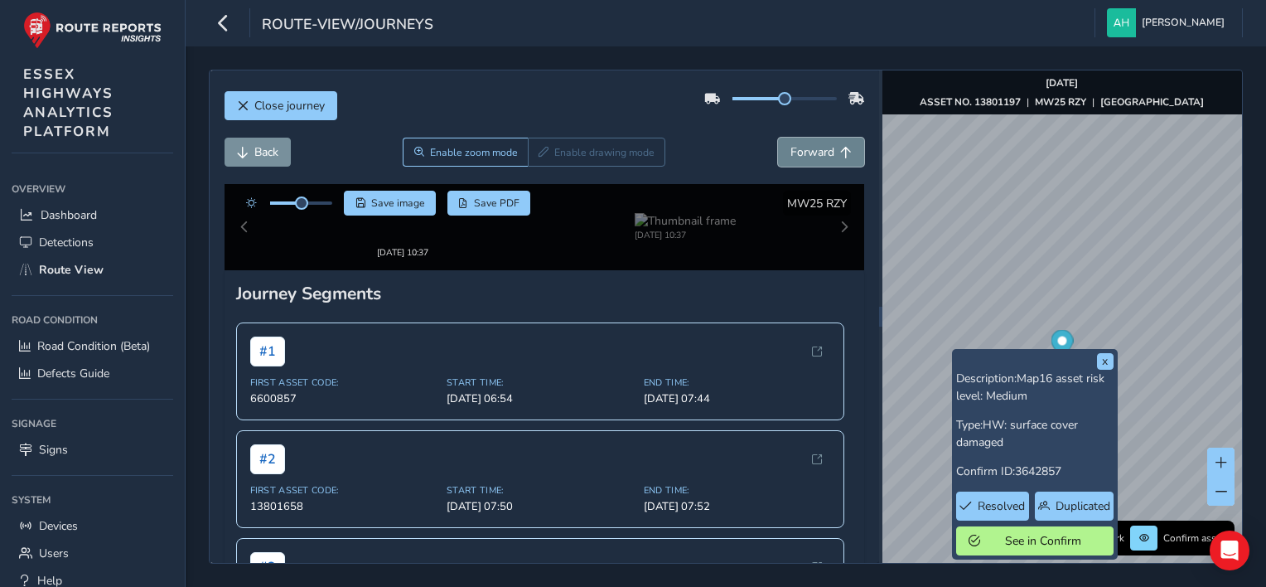
click at [792, 146] on span "Forward" at bounding box center [813, 152] width 44 height 16
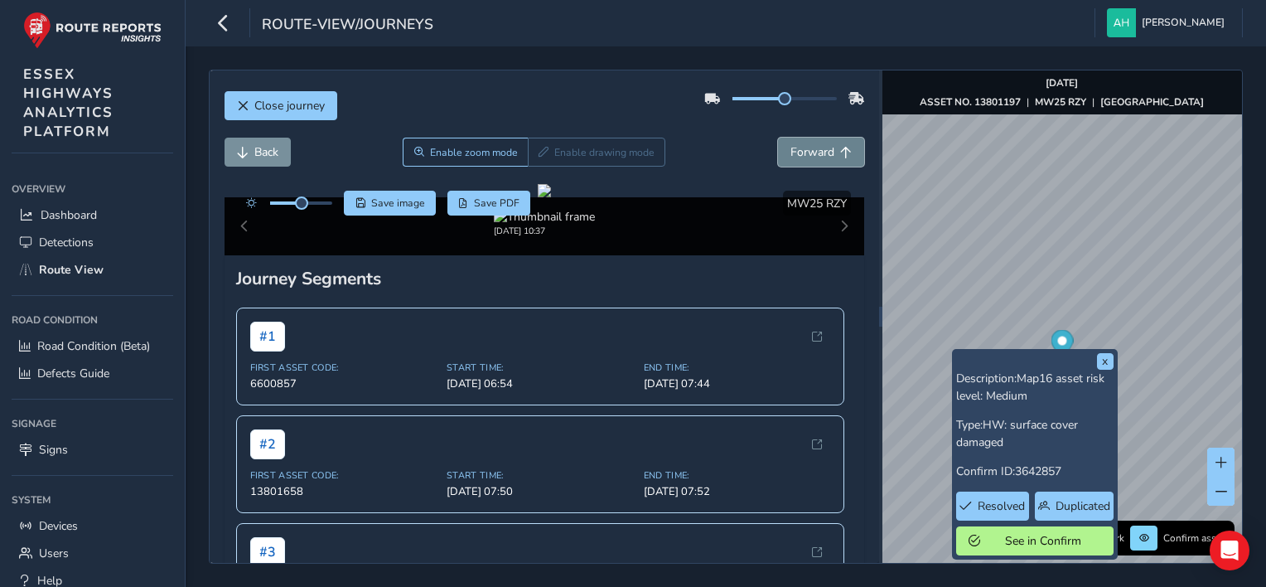
click at [792, 146] on span "Forward" at bounding box center [813, 152] width 44 height 16
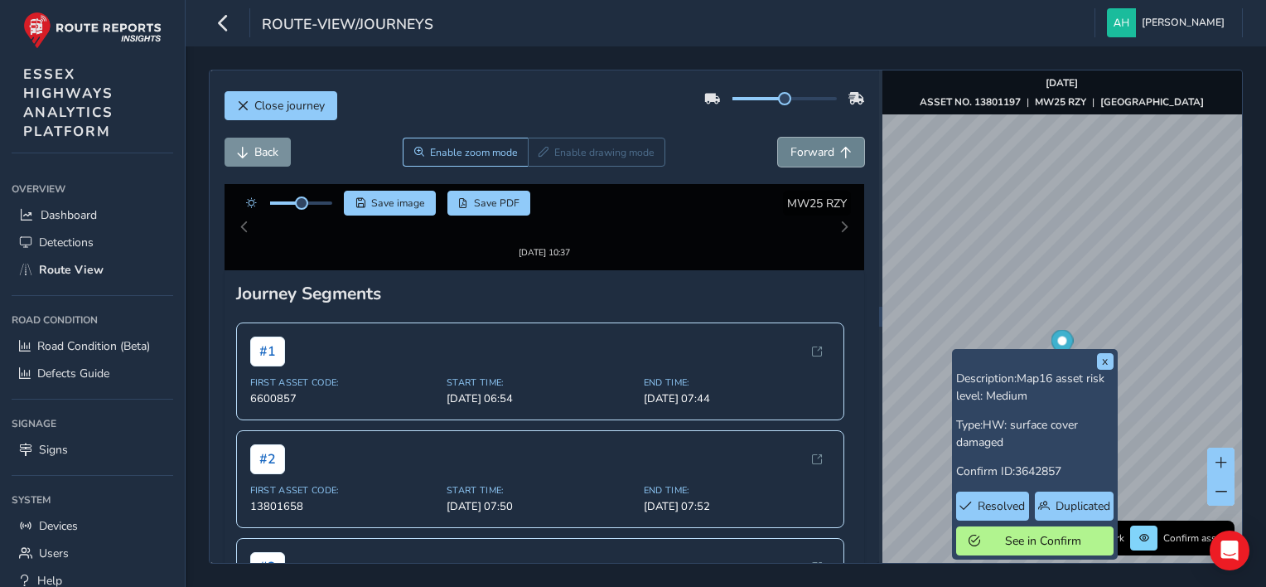
click at [792, 146] on span "Forward" at bounding box center [813, 152] width 44 height 16
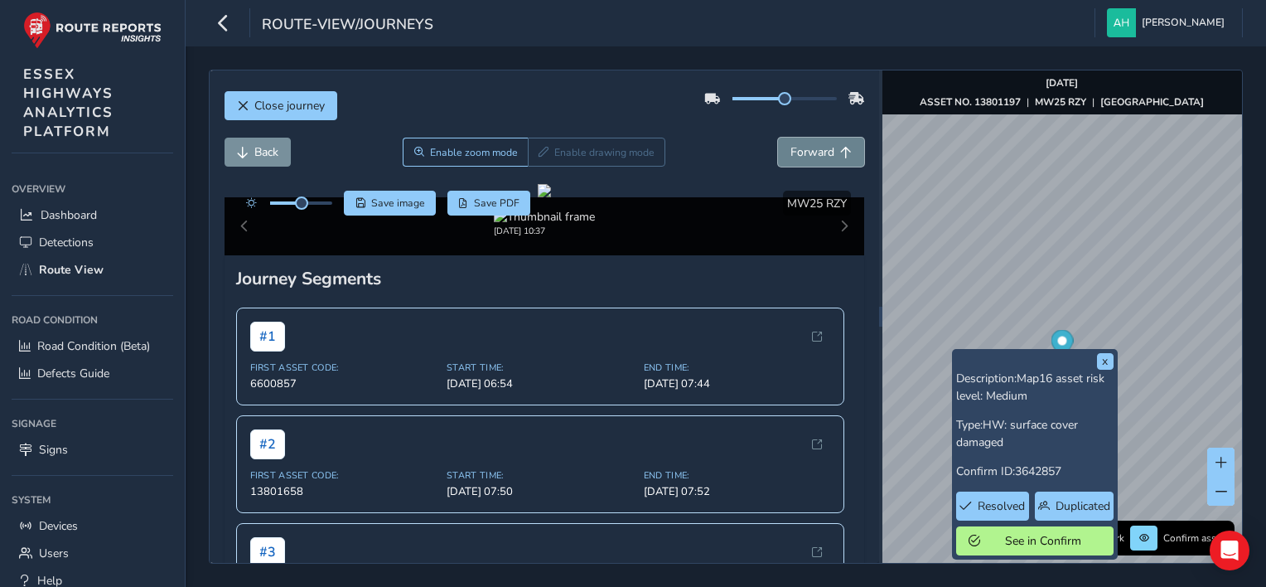
click at [792, 146] on span "Forward" at bounding box center [813, 152] width 44 height 16
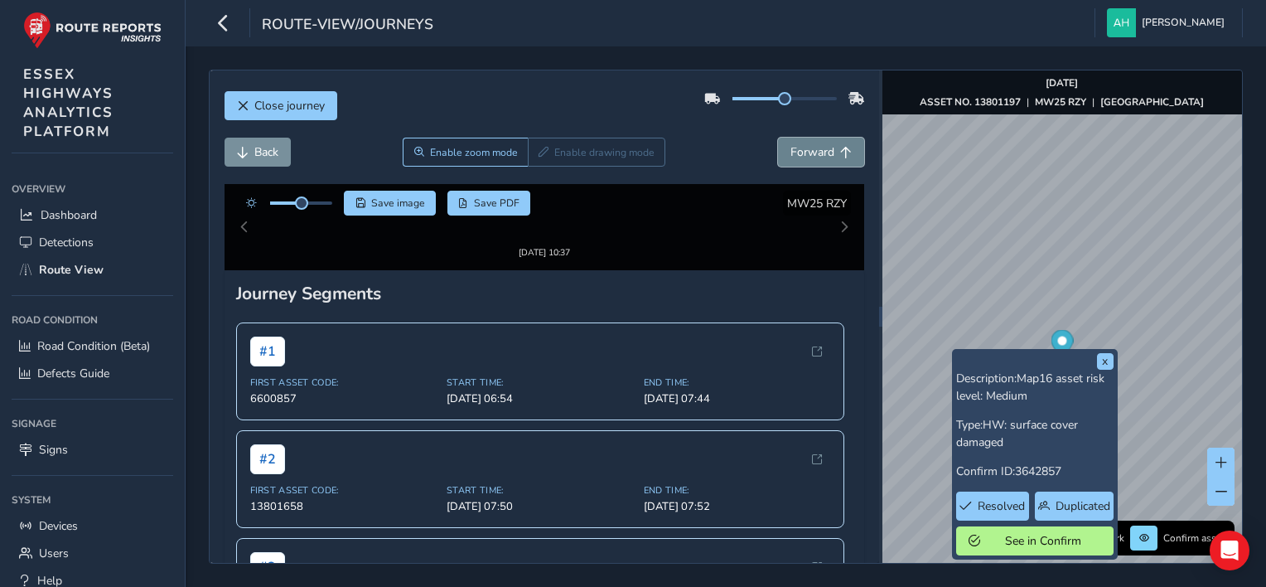
click at [792, 146] on span "Forward" at bounding box center [813, 152] width 44 height 16
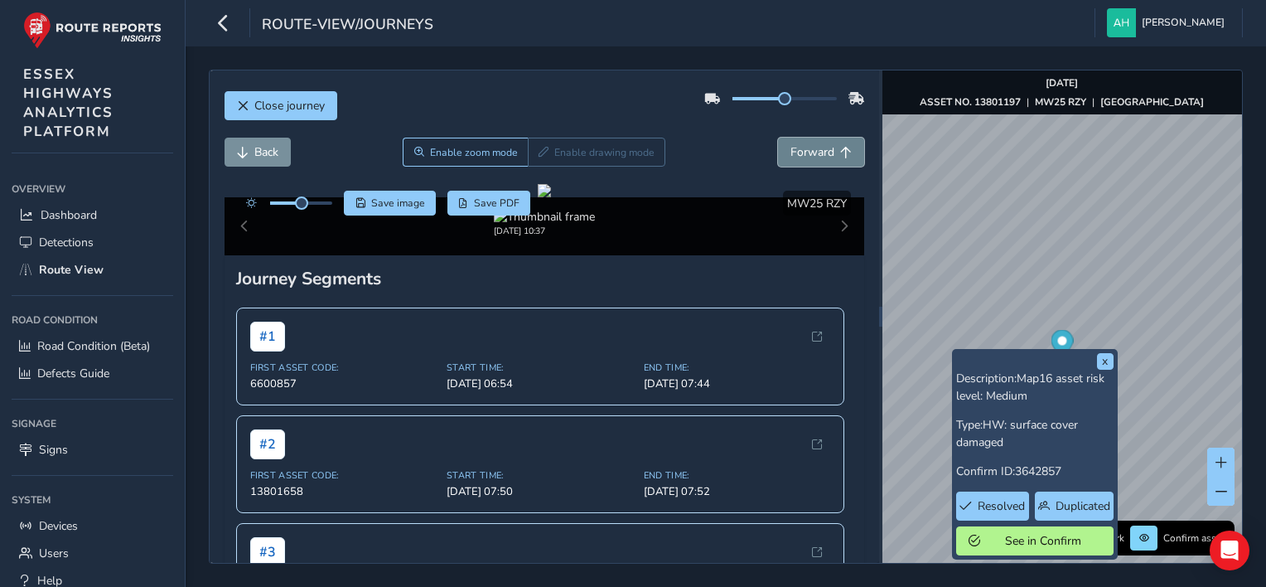
click at [792, 146] on span "Forward" at bounding box center [813, 152] width 44 height 16
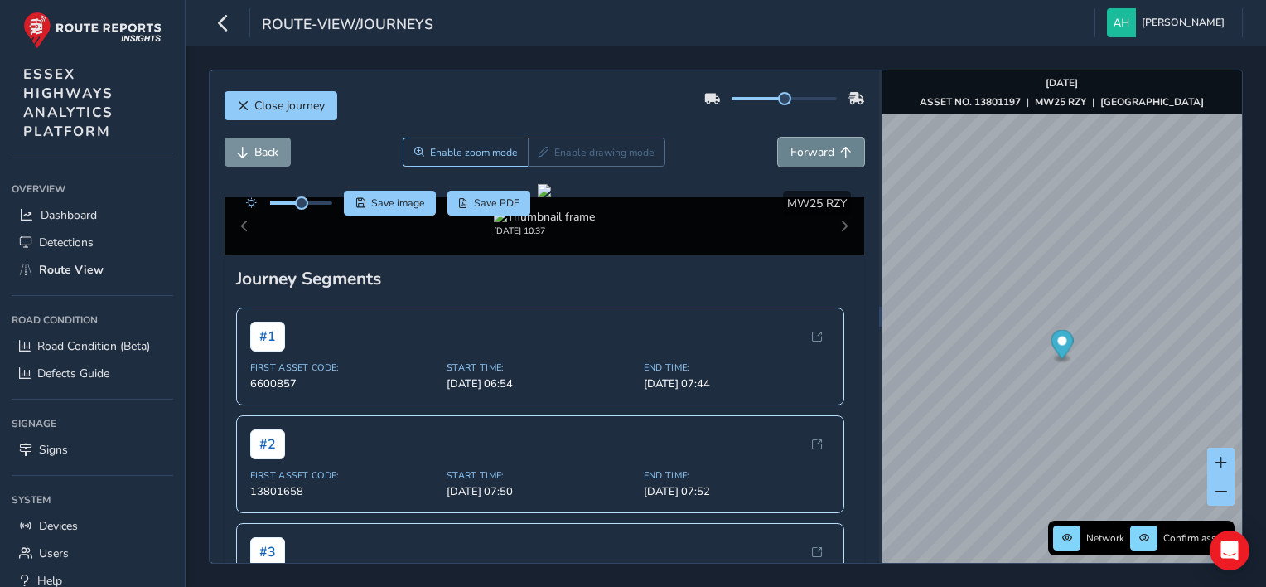
click at [807, 153] on span "Forward" at bounding box center [813, 152] width 44 height 16
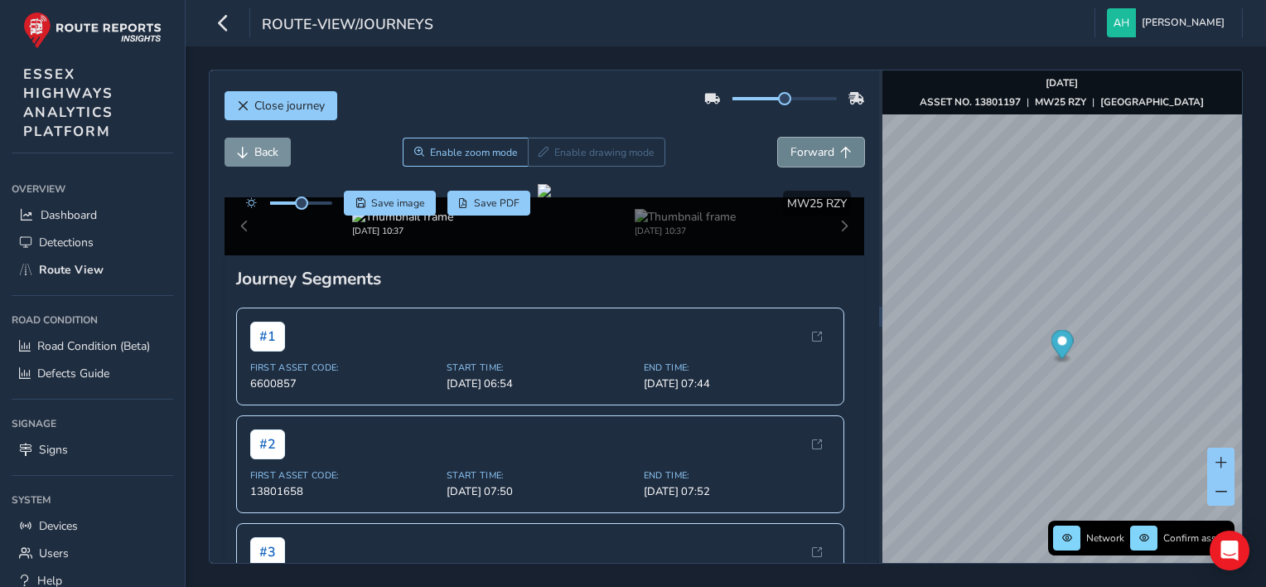
click at [807, 153] on span "Forward" at bounding box center [813, 152] width 44 height 16
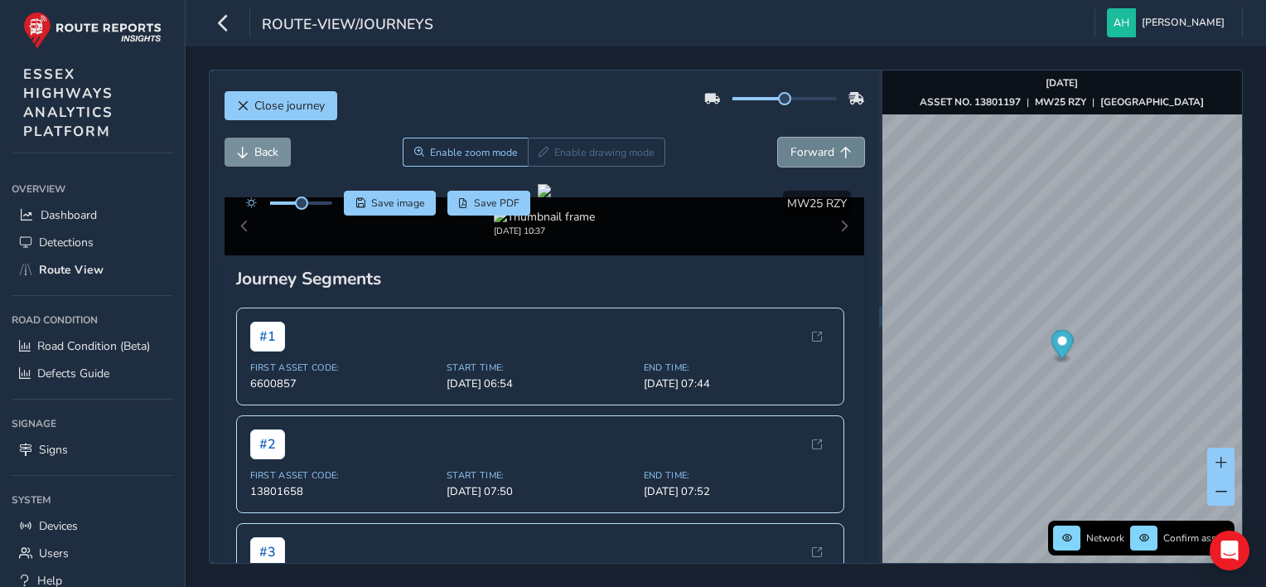
click at [807, 153] on span "Forward" at bounding box center [813, 152] width 44 height 16
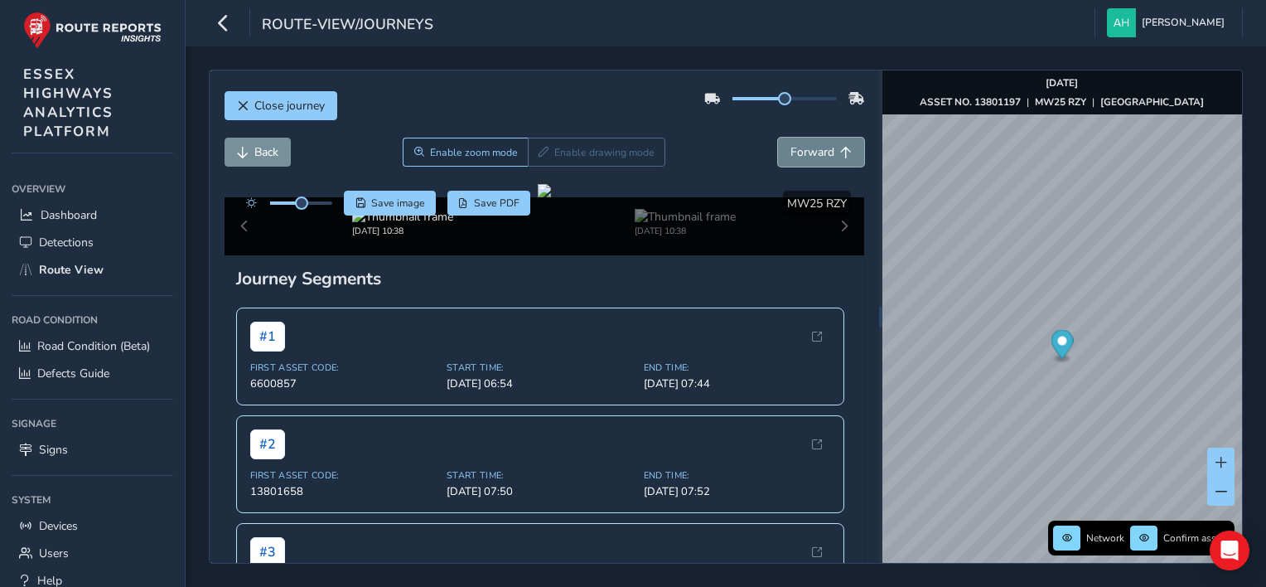
click at [807, 153] on span "Forward" at bounding box center [813, 152] width 44 height 16
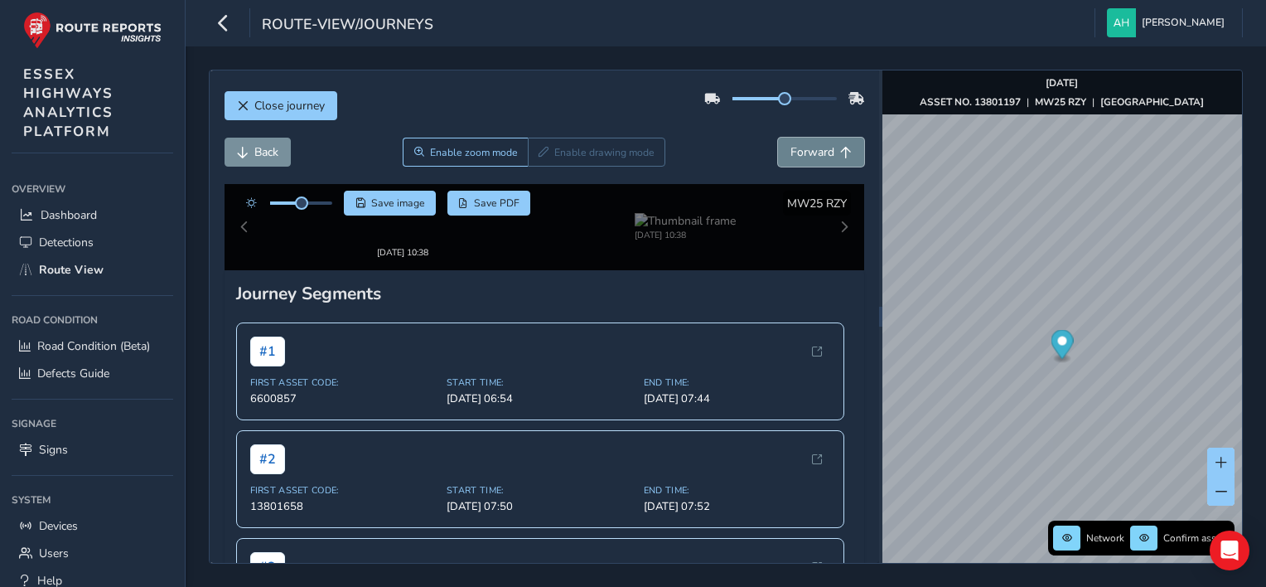
click at [807, 153] on span "Forward" at bounding box center [813, 152] width 44 height 16
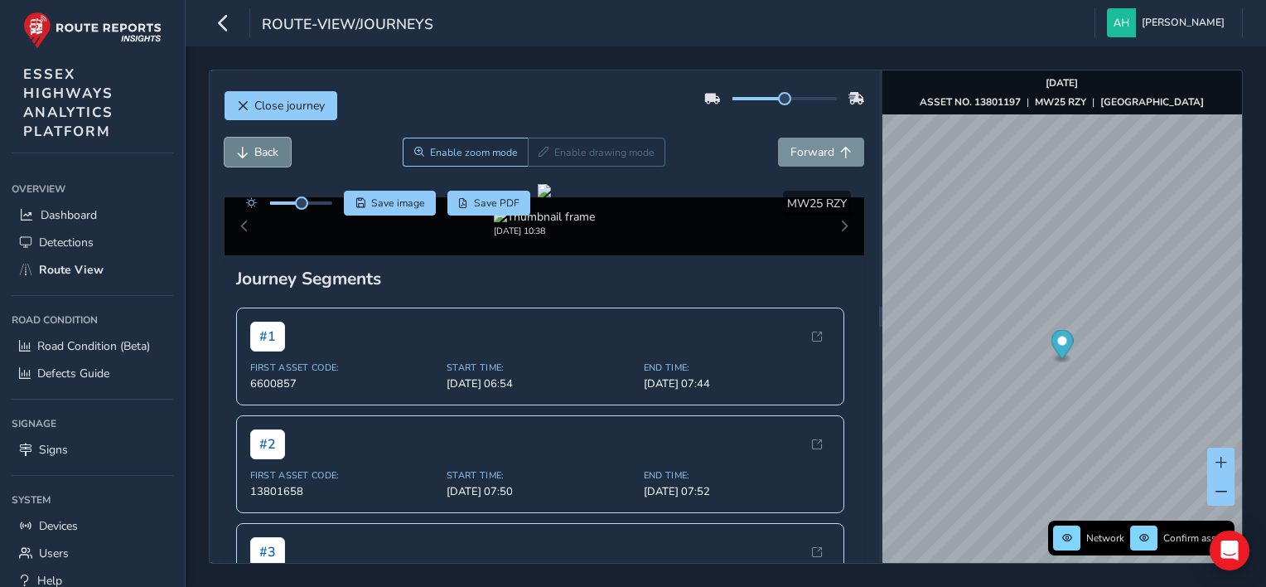
click at [235, 159] on button "Back" at bounding box center [258, 152] width 66 height 29
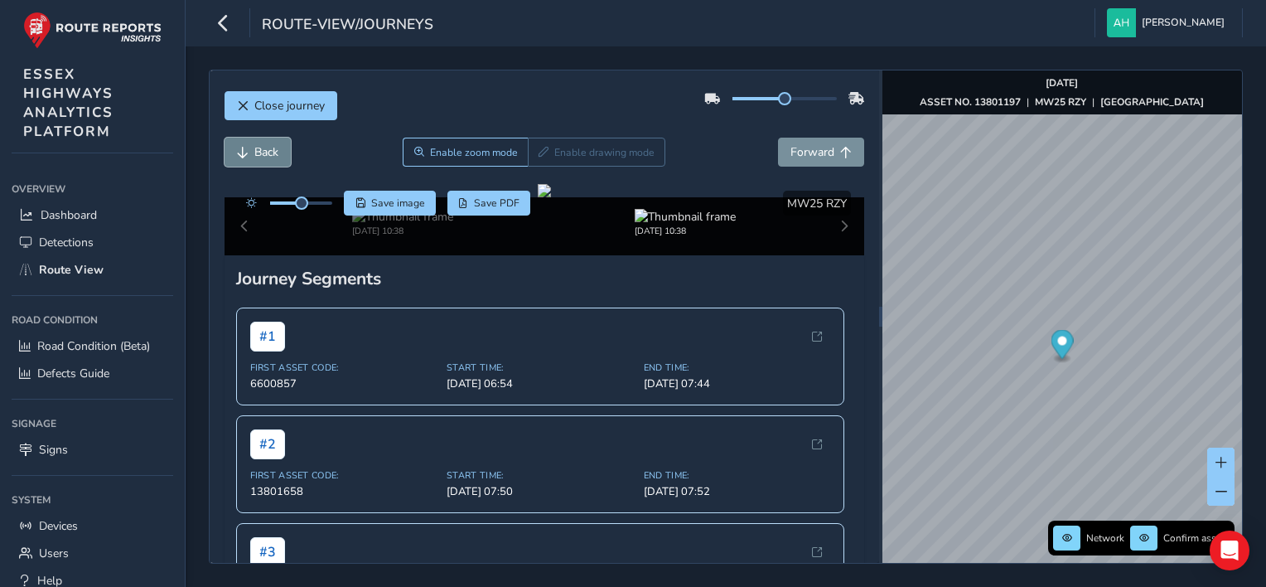
click at [235, 159] on button "Back" at bounding box center [258, 152] width 66 height 29
click at [800, 142] on button "Forward" at bounding box center [821, 152] width 86 height 29
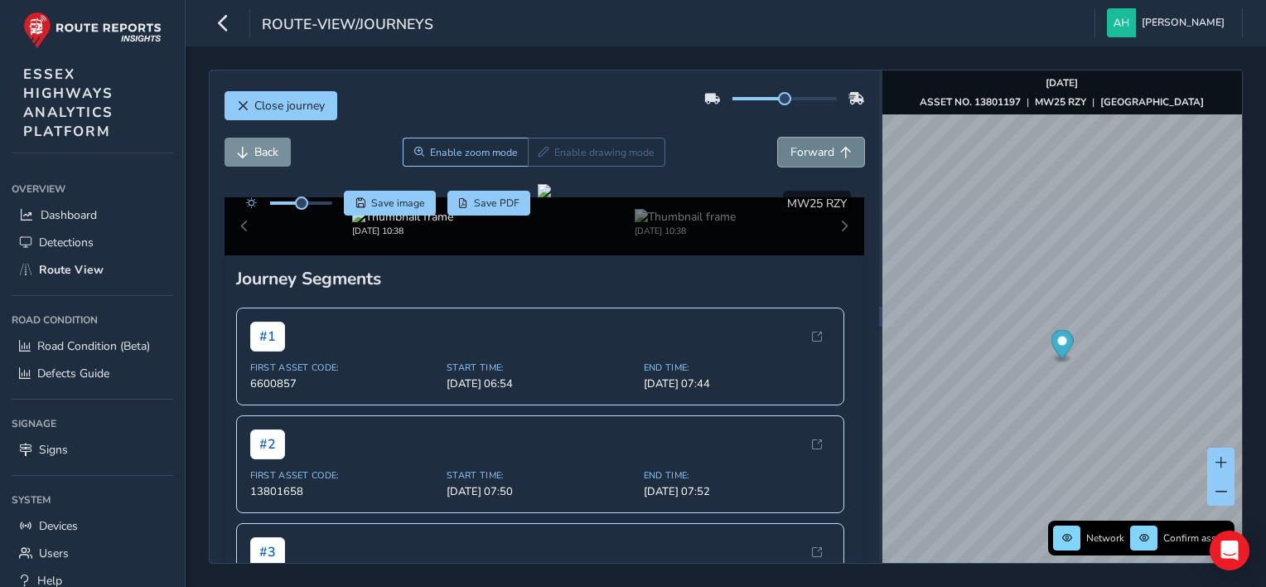
click at [800, 142] on button "Forward" at bounding box center [821, 152] width 86 height 29
click at [254, 160] on button "Back" at bounding box center [258, 152] width 66 height 29
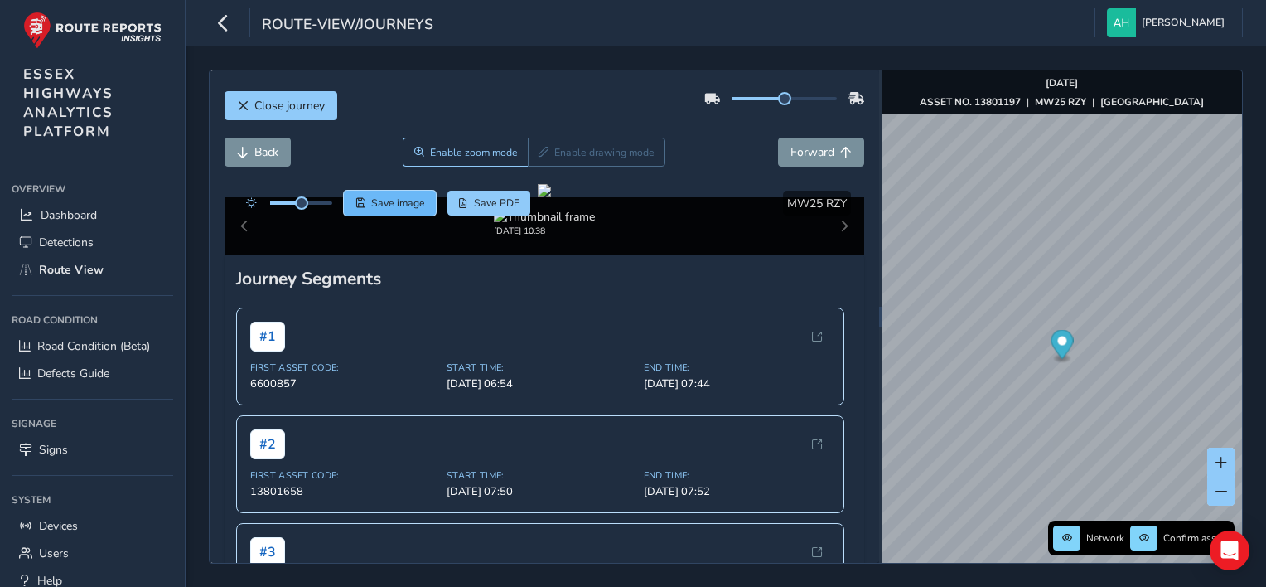
click at [385, 203] on span "Save image" at bounding box center [398, 202] width 54 height 13
click at [1194, 22] on span "[PERSON_NAME]" at bounding box center [1183, 22] width 83 height 29
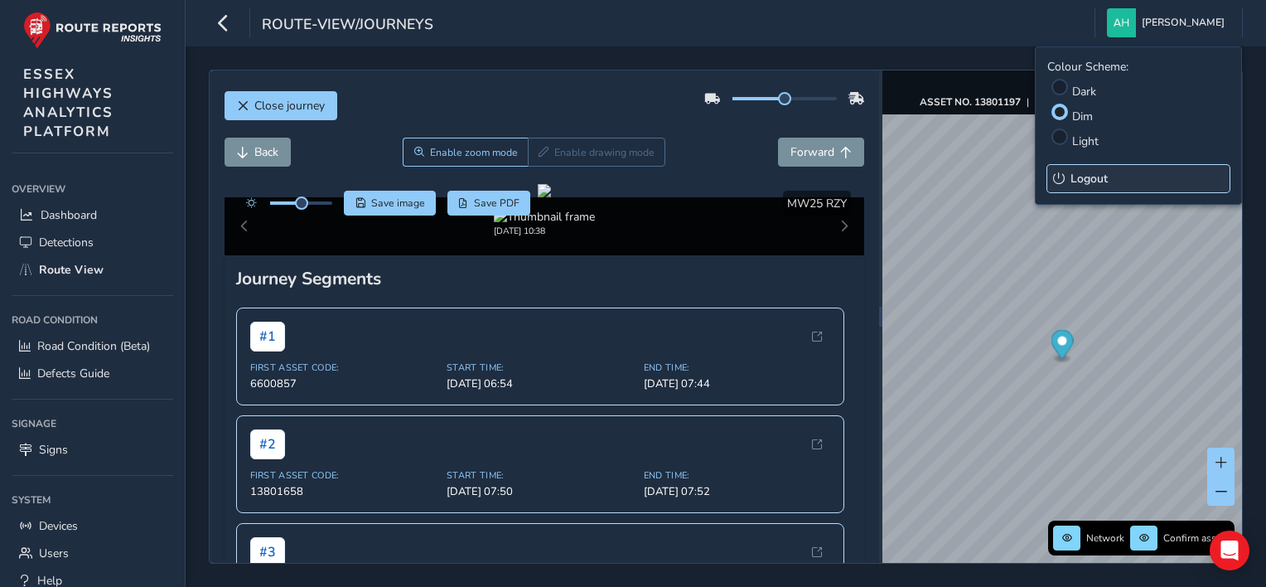
click at [1084, 178] on span "Logout" at bounding box center [1089, 179] width 37 height 16
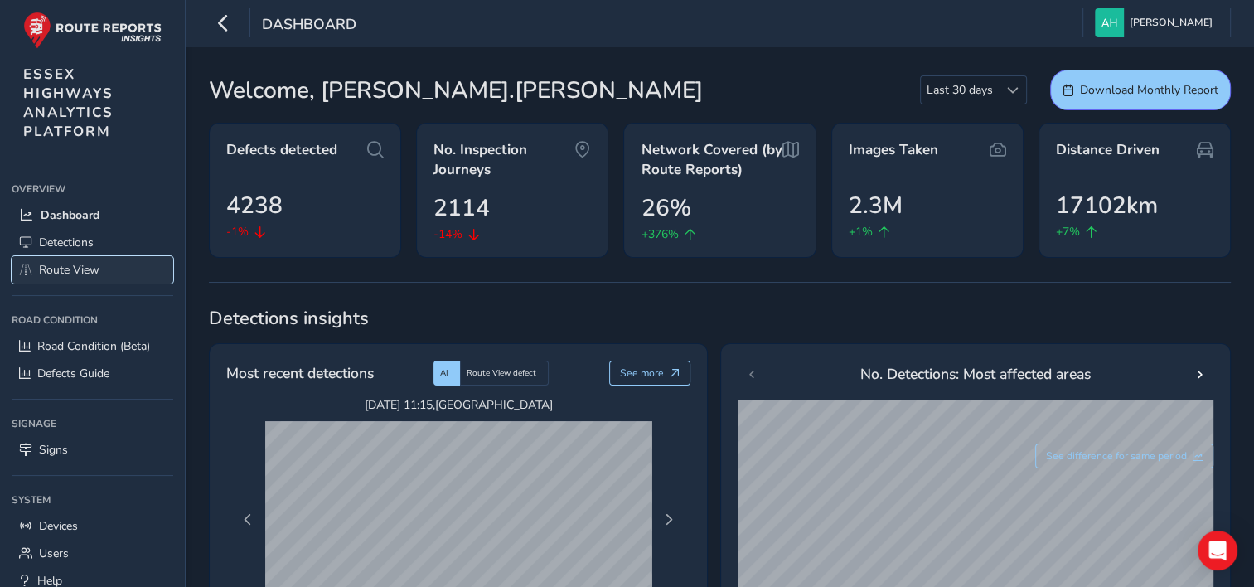
click at [80, 269] on span "Route View" at bounding box center [69, 270] width 61 height 16
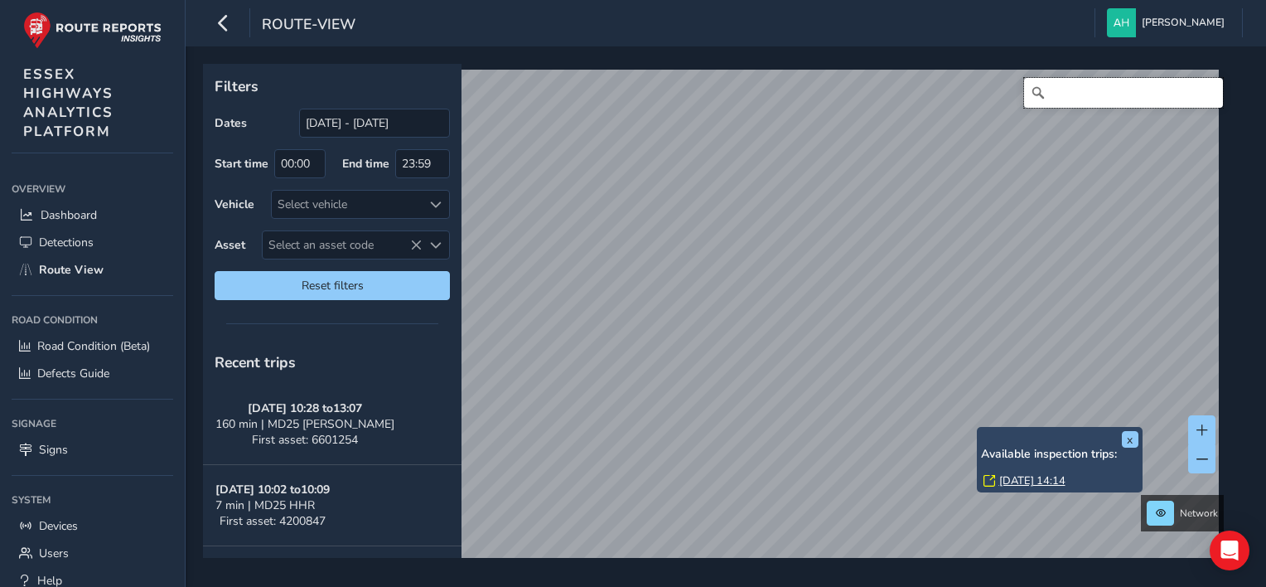
click at [1062, 99] on input "Search" at bounding box center [1123, 93] width 199 height 30
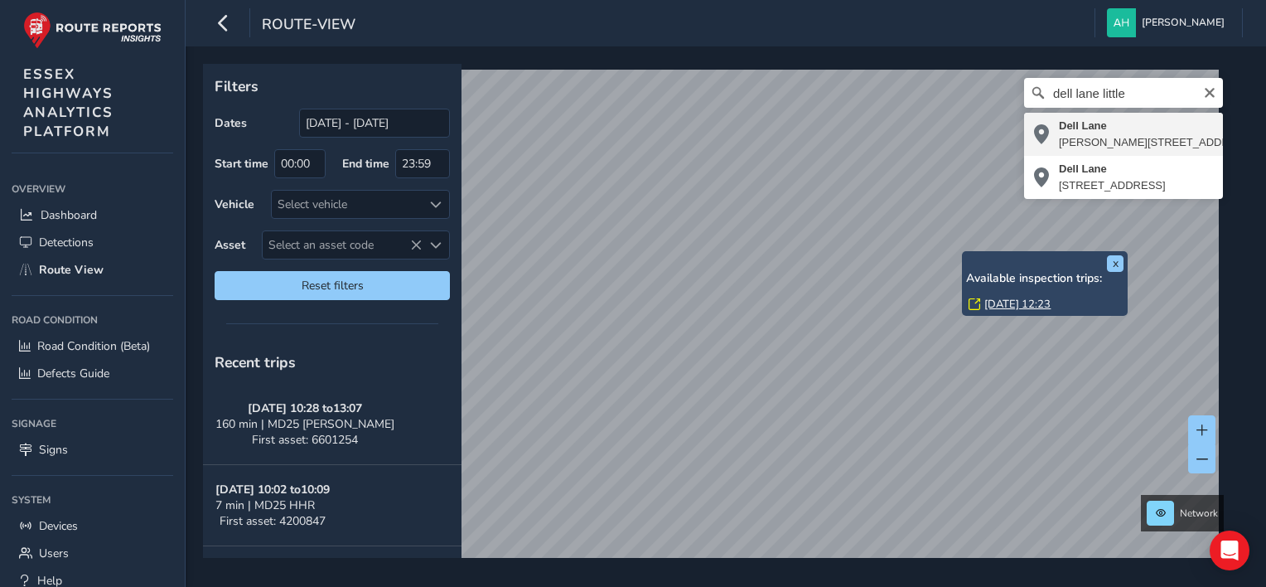
type input "[STREET_ADDRESS][PERSON_NAME]"
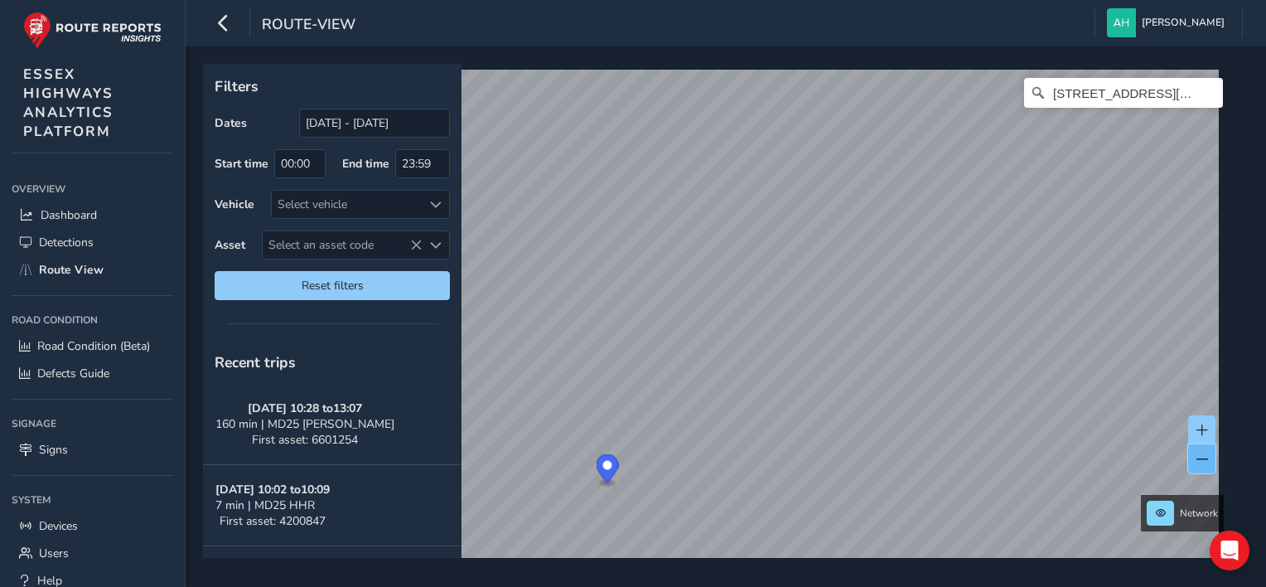
click at [1207, 454] on span at bounding box center [1203, 459] width 12 height 12
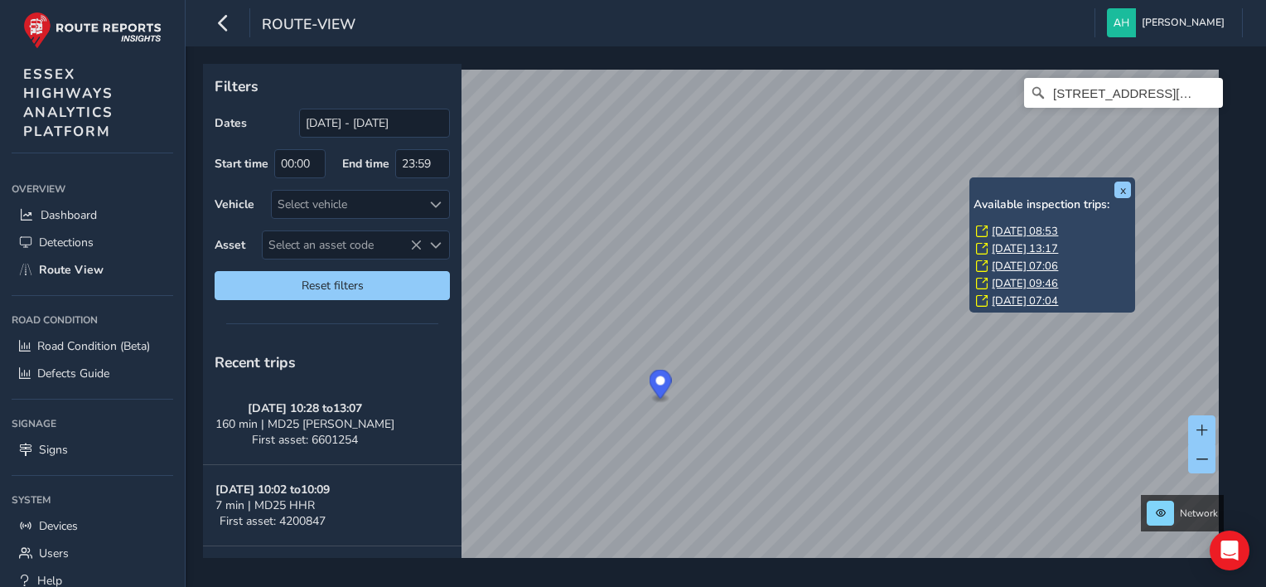
click at [1002, 226] on link "[DATE] 08:53" at bounding box center [1025, 231] width 66 height 15
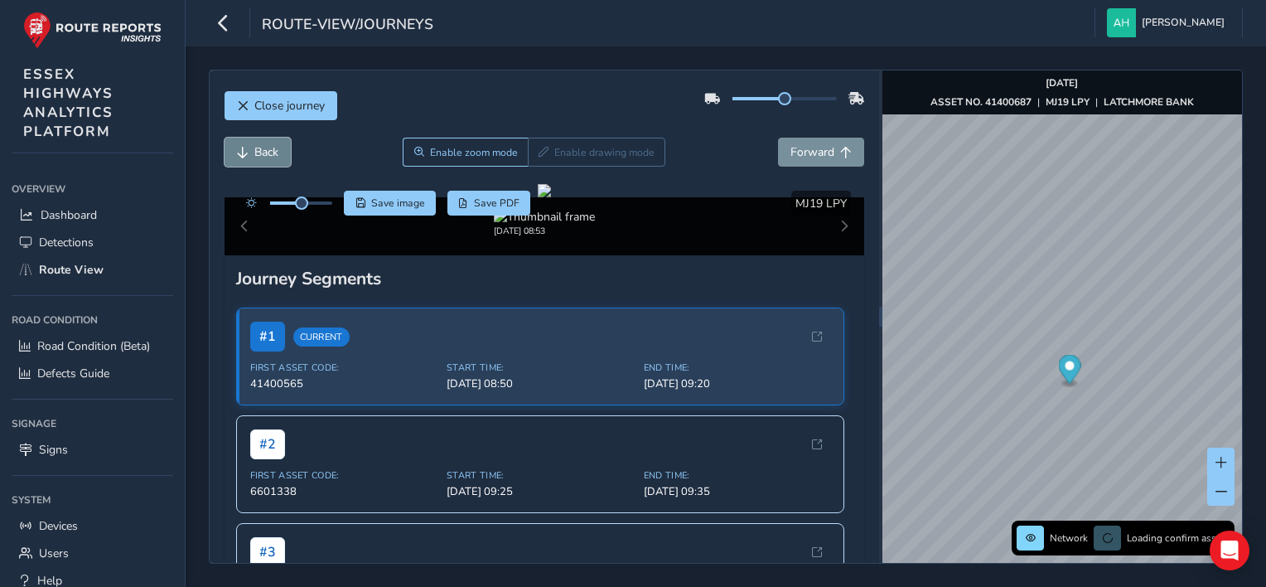
click at [258, 147] on span "Back" at bounding box center [266, 152] width 24 height 16
click at [799, 167] on div "Back Enable zoom mode Enable drawing mode Forward" at bounding box center [545, 161] width 641 height 46
drag, startPoint x: 799, startPoint y: 167, endPoint x: 799, endPoint y: 157, distance: 9.9
click at [799, 157] on span "Forward" at bounding box center [813, 152] width 44 height 16
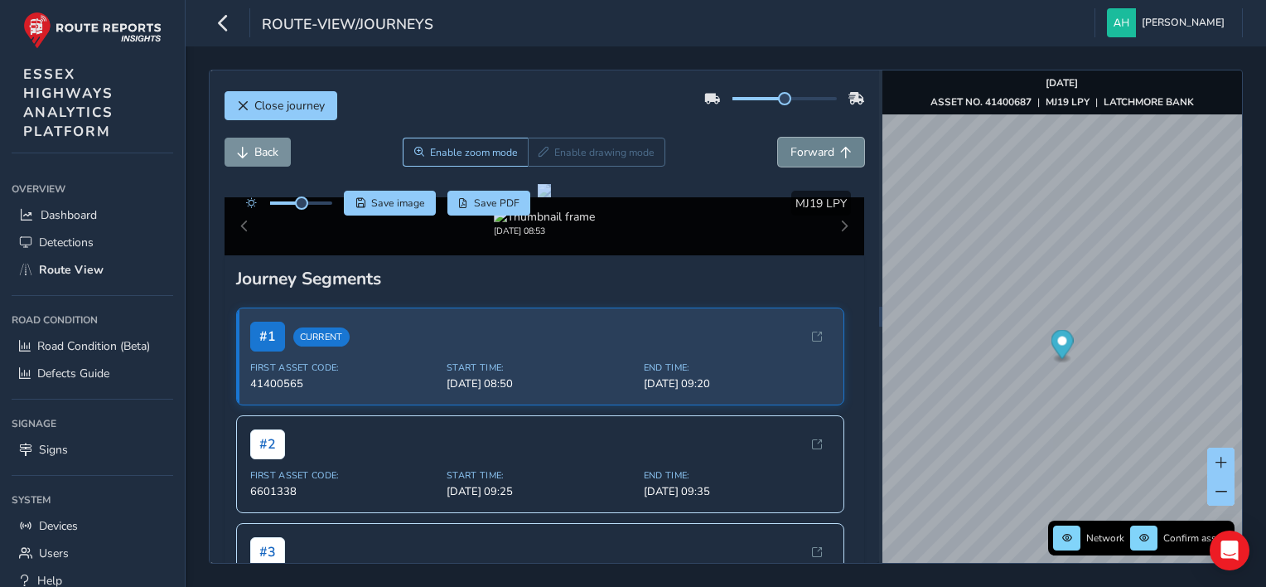
click at [799, 157] on span "Forward" at bounding box center [813, 152] width 44 height 16
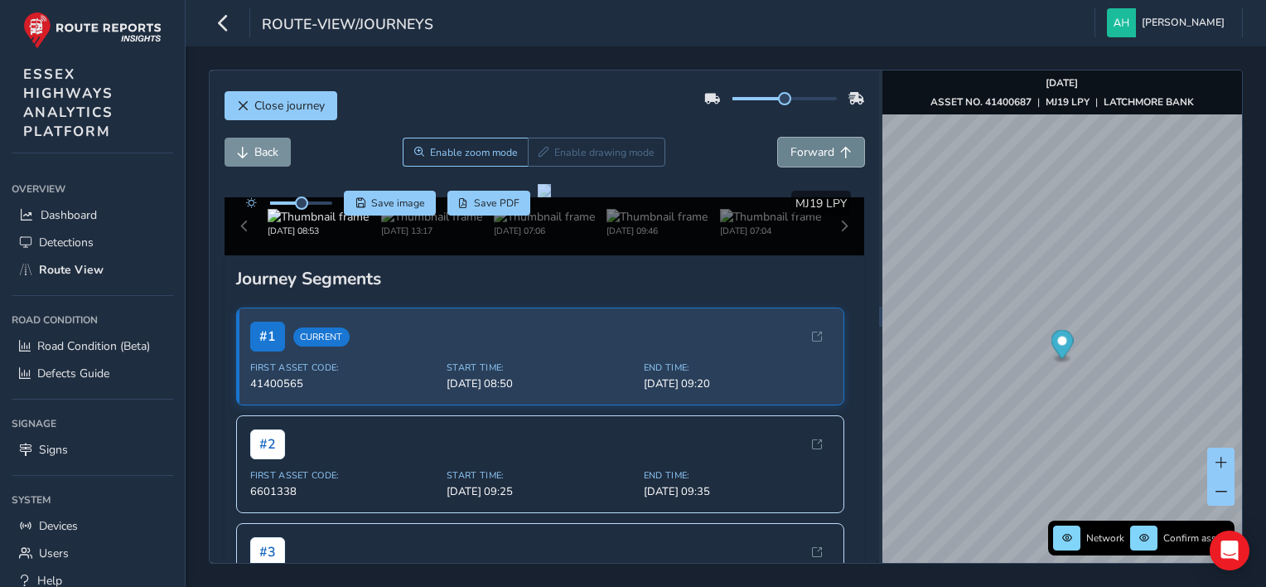
click at [816, 155] on span "Forward" at bounding box center [813, 152] width 44 height 16
click at [278, 103] on span "Close journey" at bounding box center [289, 106] width 70 height 16
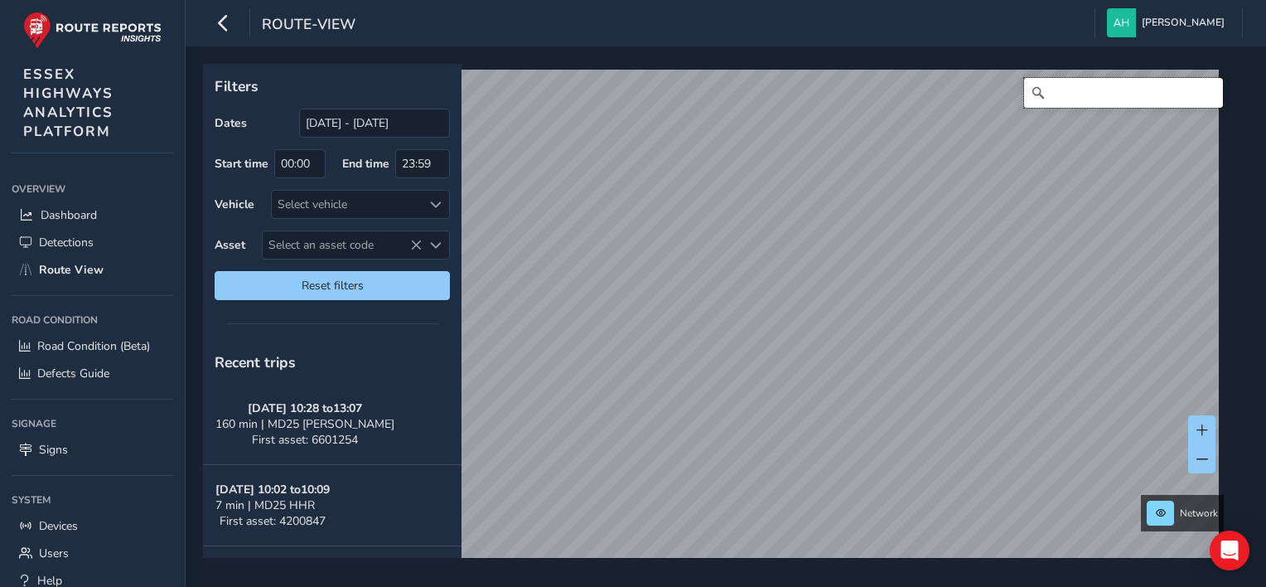
click at [1151, 90] on input "Search" at bounding box center [1123, 93] width 199 height 30
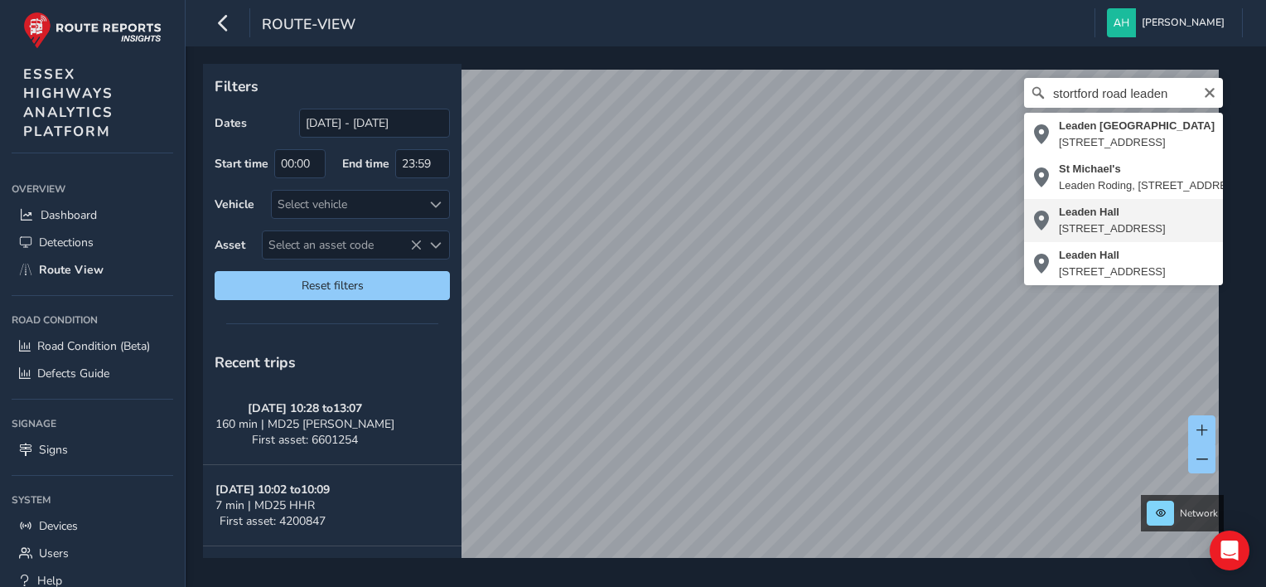
type input "Leaden Hall, [STREET_ADDRESS]"
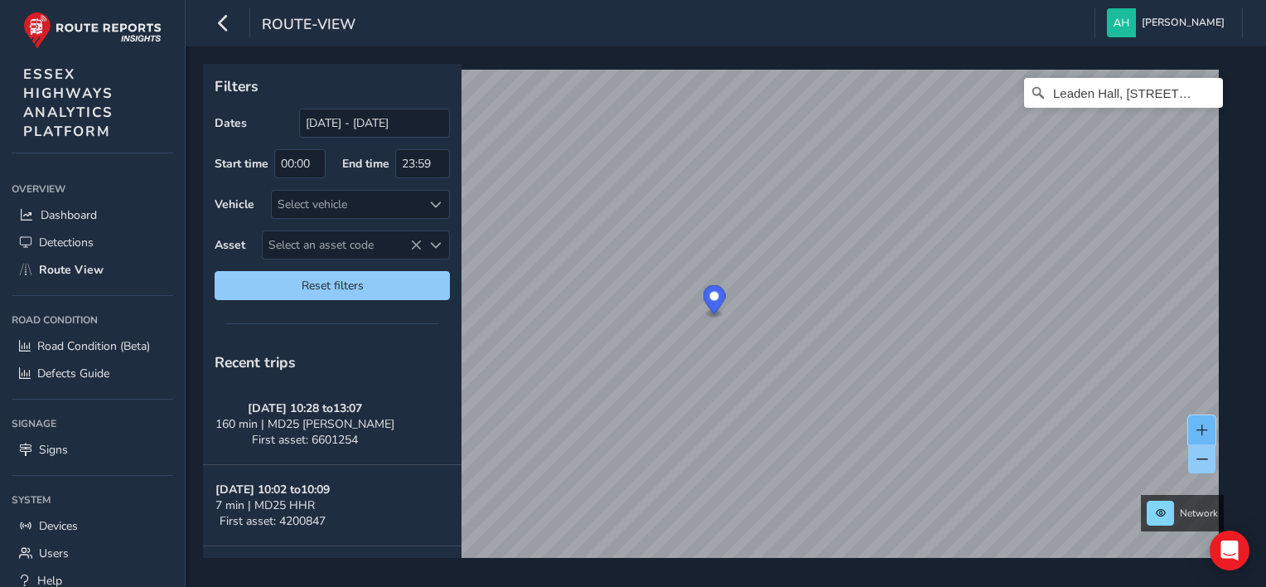
click at [1213, 420] on button at bounding box center [1202, 429] width 27 height 29
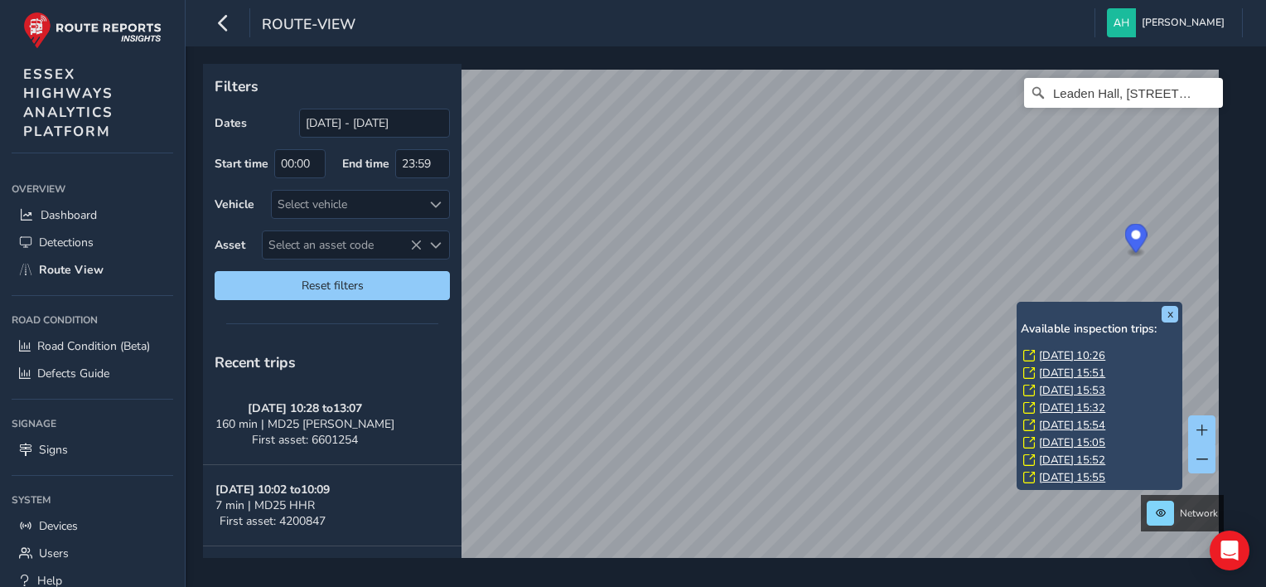
click at [1064, 361] on link "[DATE] 10:26" at bounding box center [1072, 355] width 66 height 15
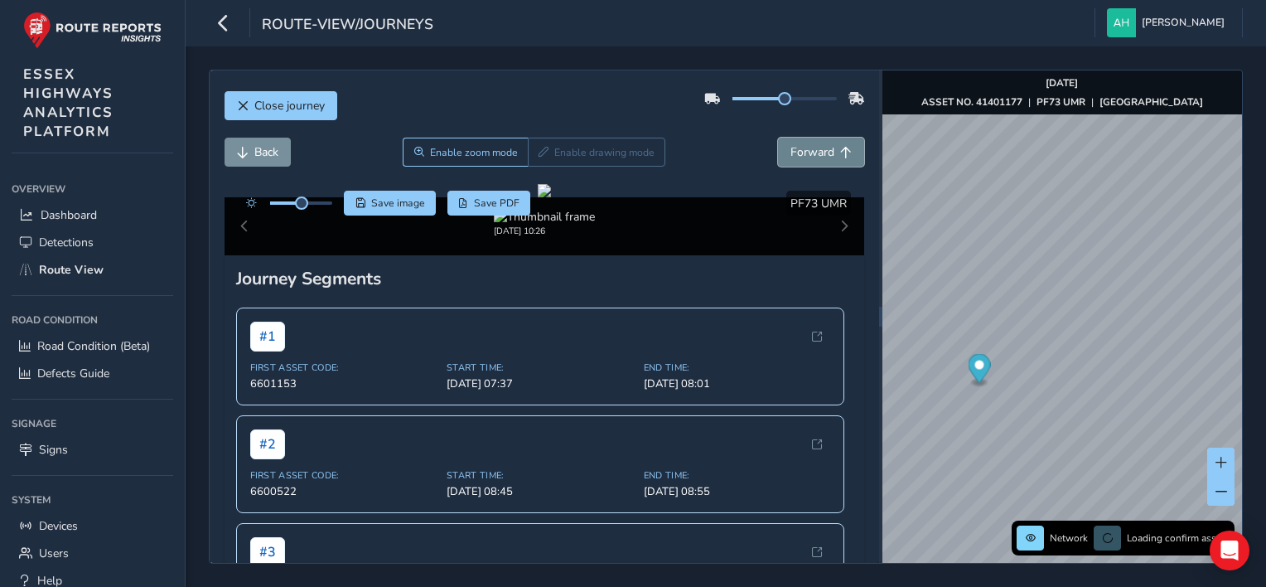
click at [824, 151] on button "Forward" at bounding box center [821, 152] width 86 height 29
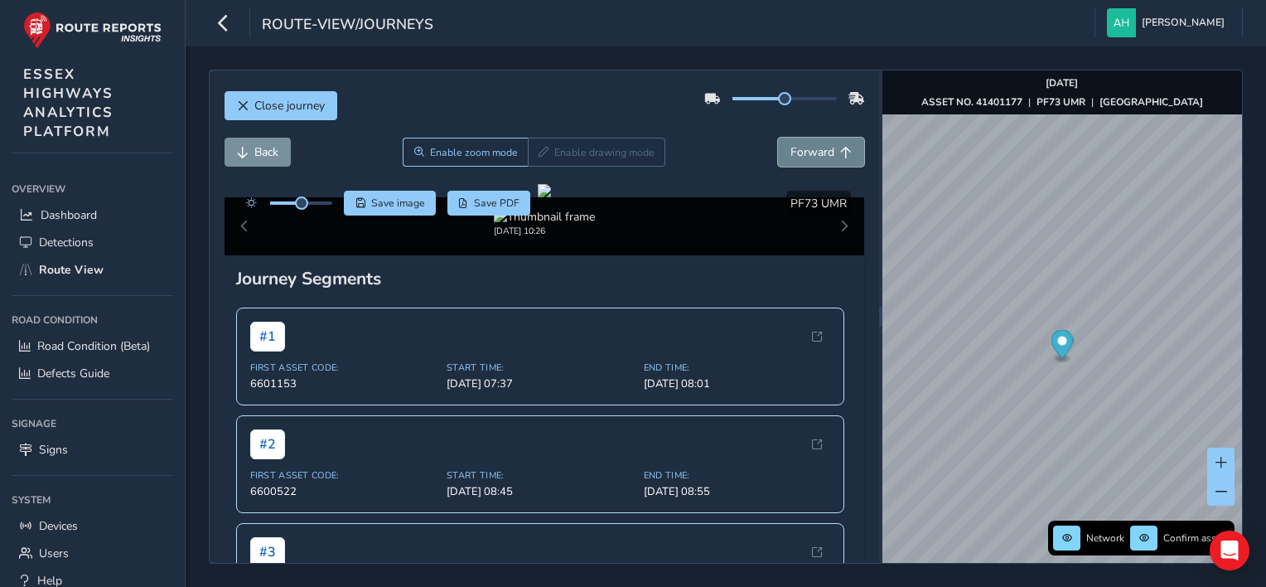
click at [824, 151] on button "Forward" at bounding box center [821, 152] width 86 height 29
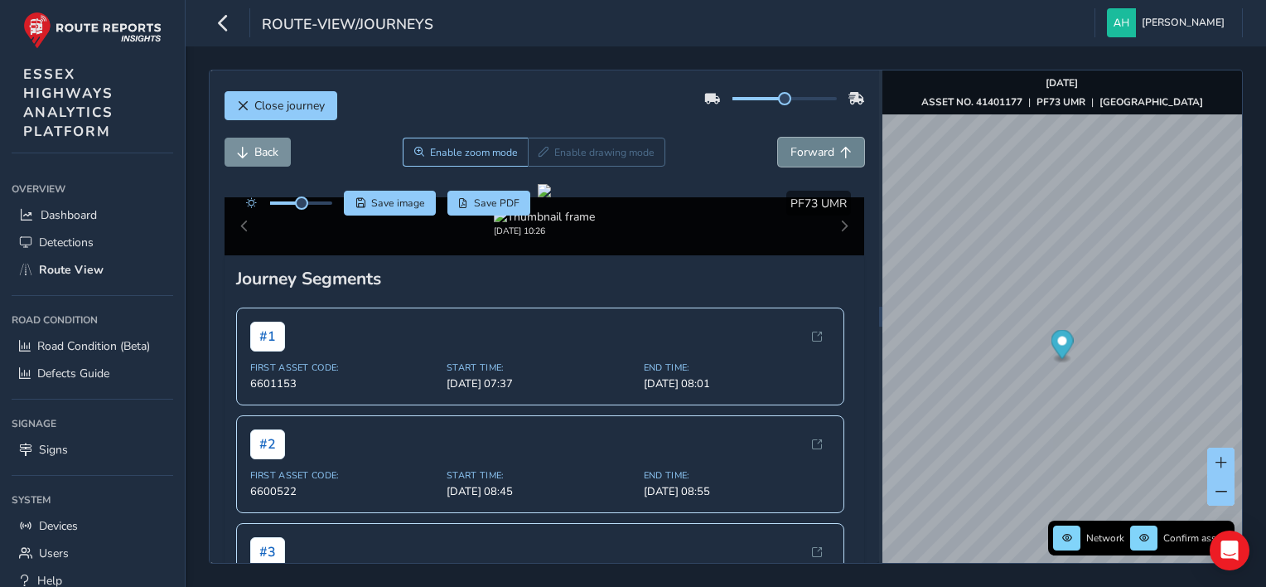
click at [824, 151] on button "Forward" at bounding box center [821, 152] width 86 height 29
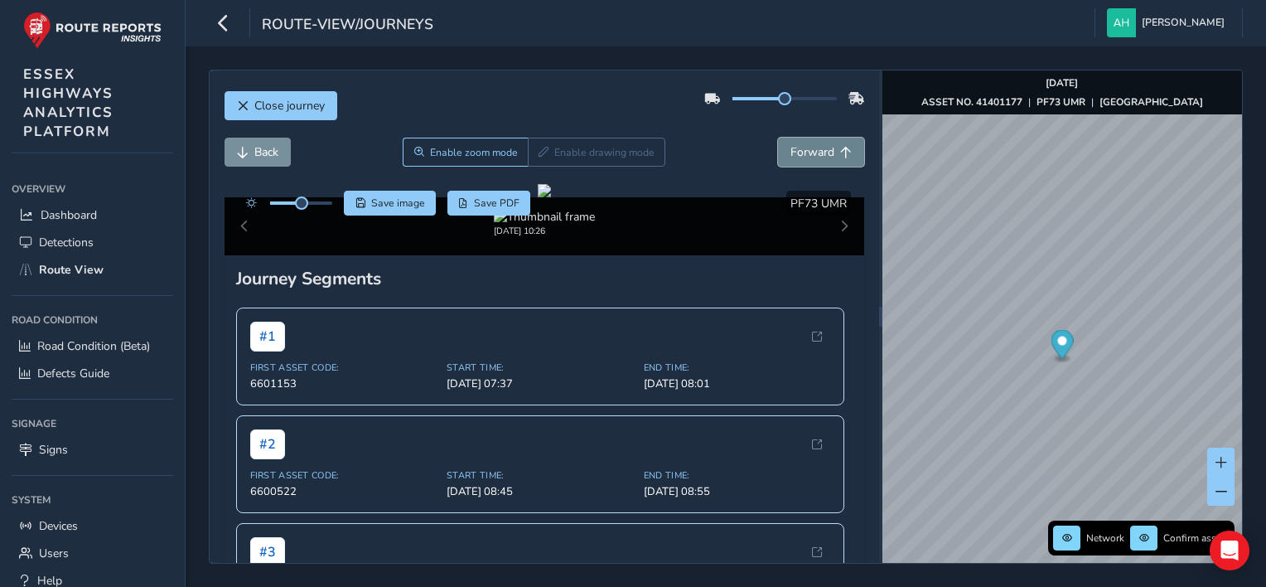
click at [824, 151] on button "Forward" at bounding box center [821, 152] width 86 height 29
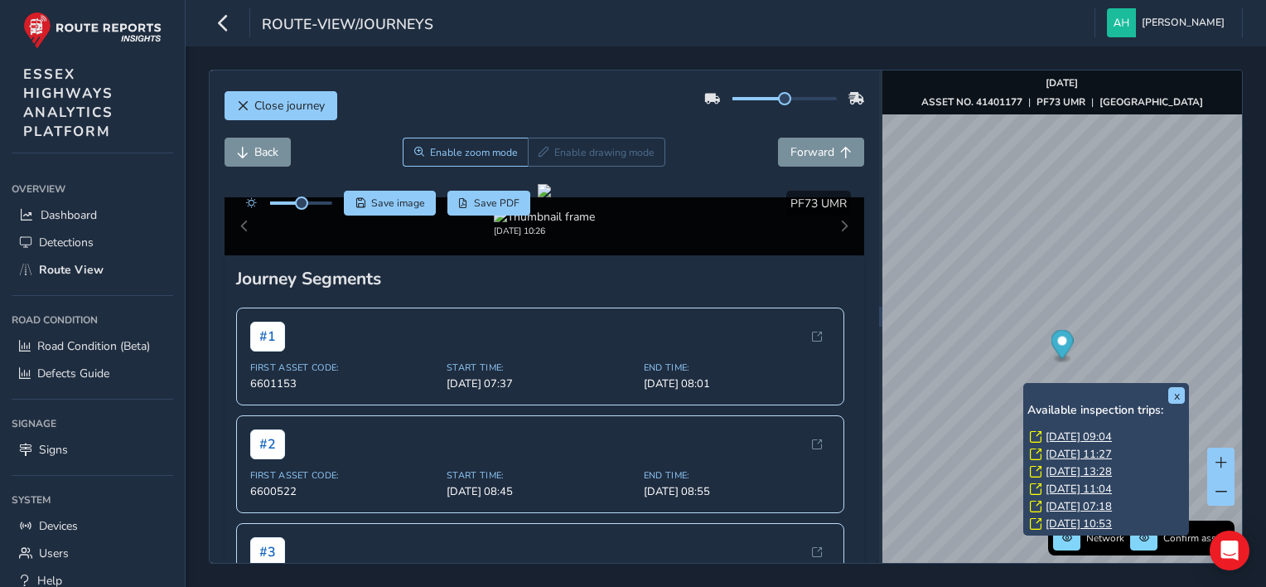
click at [1058, 434] on link "[DATE] 09:04" at bounding box center [1079, 436] width 66 height 15
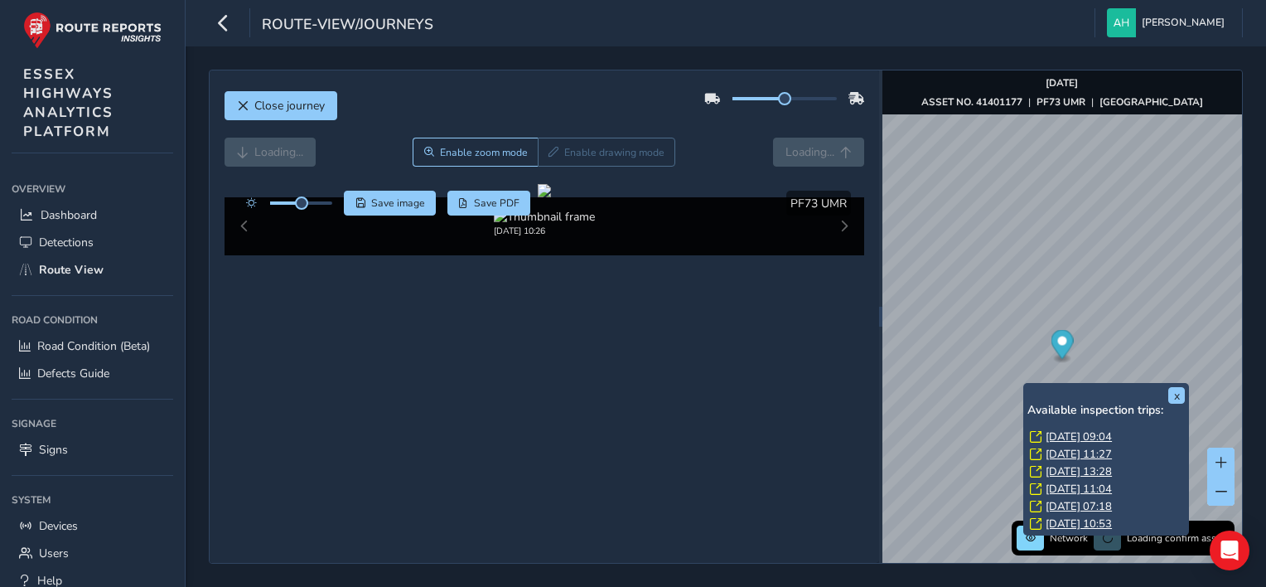
click at [1058, 434] on link "[DATE] 09:04" at bounding box center [1079, 436] width 66 height 15
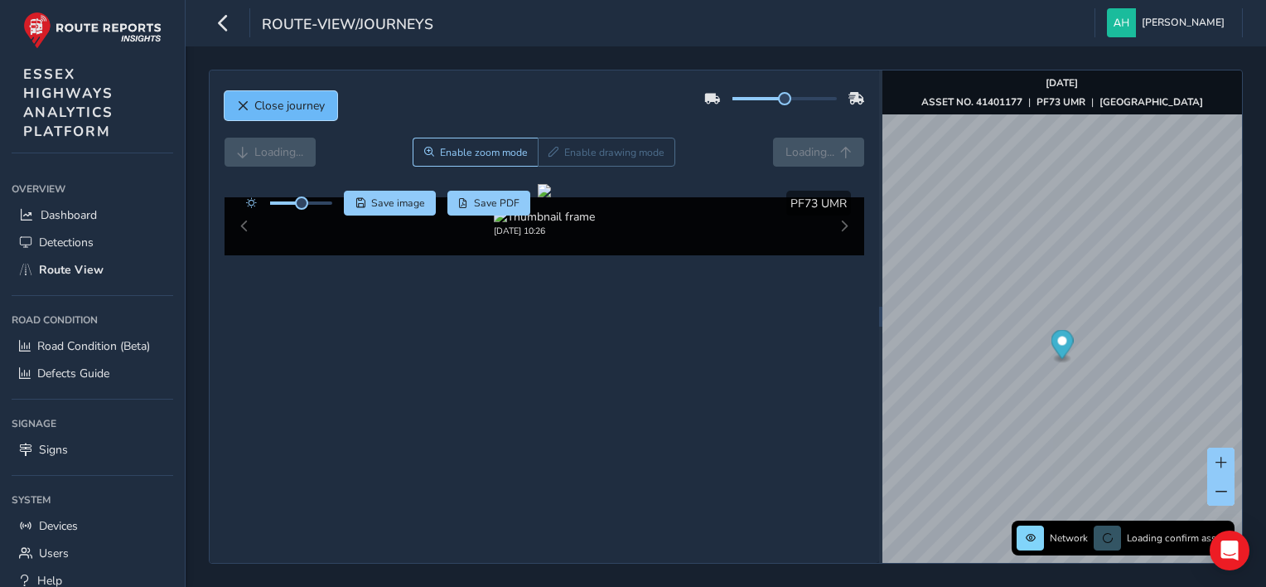
click at [266, 101] on span "Close journey" at bounding box center [289, 106] width 70 height 16
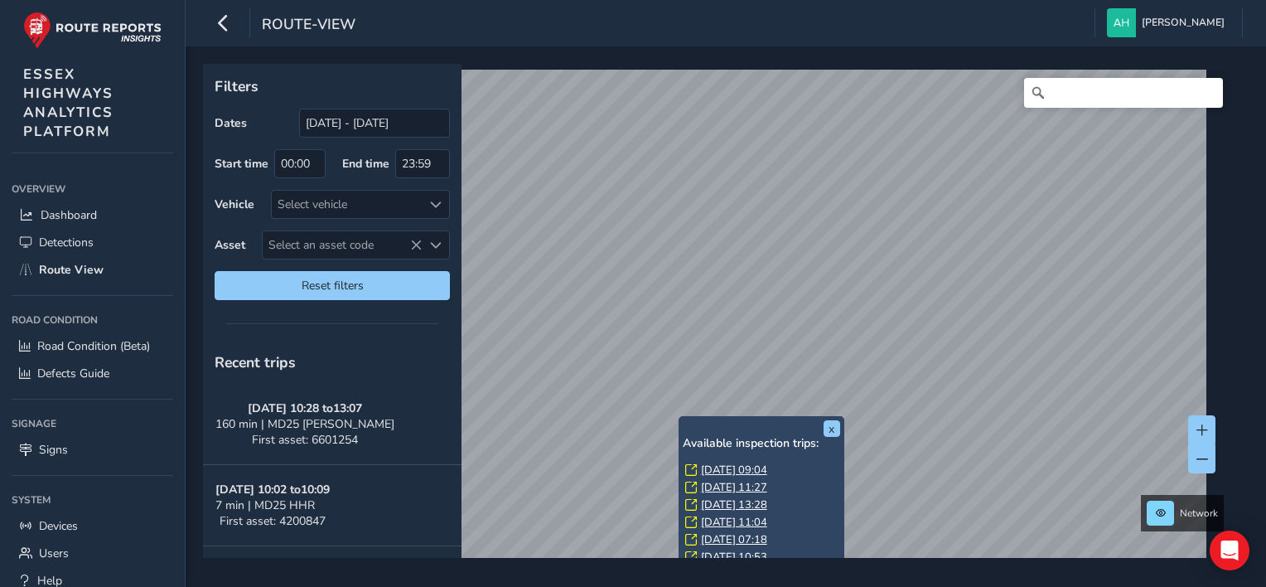
click at [710, 466] on link "[DATE] 09:04" at bounding box center [734, 470] width 66 height 15
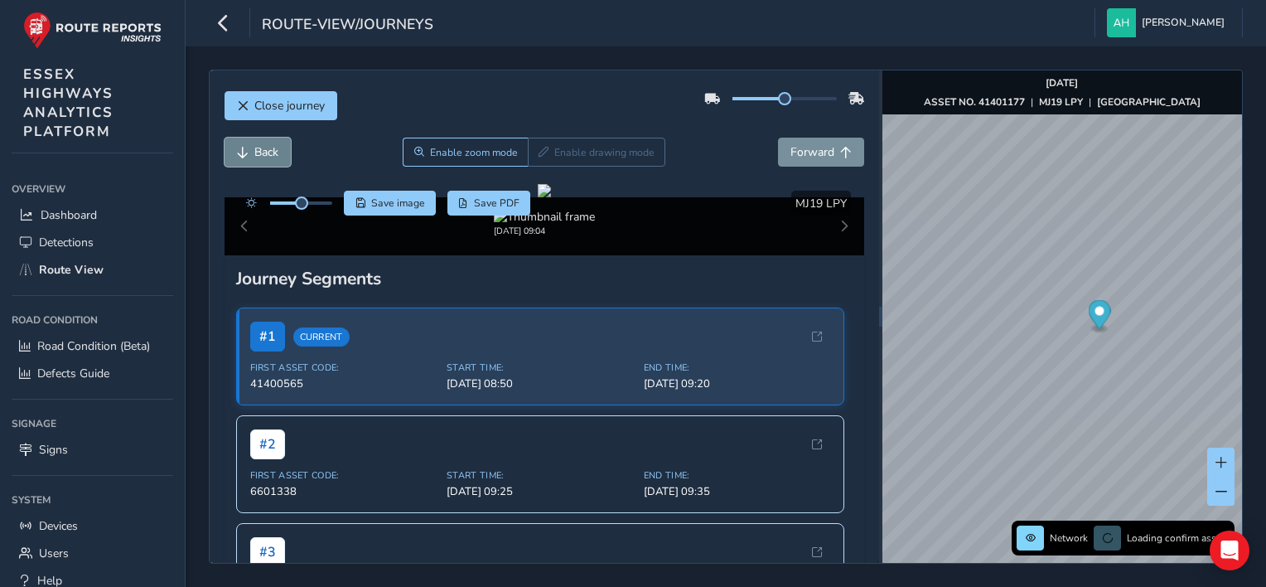
click at [256, 149] on span "Back" at bounding box center [266, 152] width 24 height 16
click at [792, 162] on button "Forward" at bounding box center [821, 152] width 86 height 29
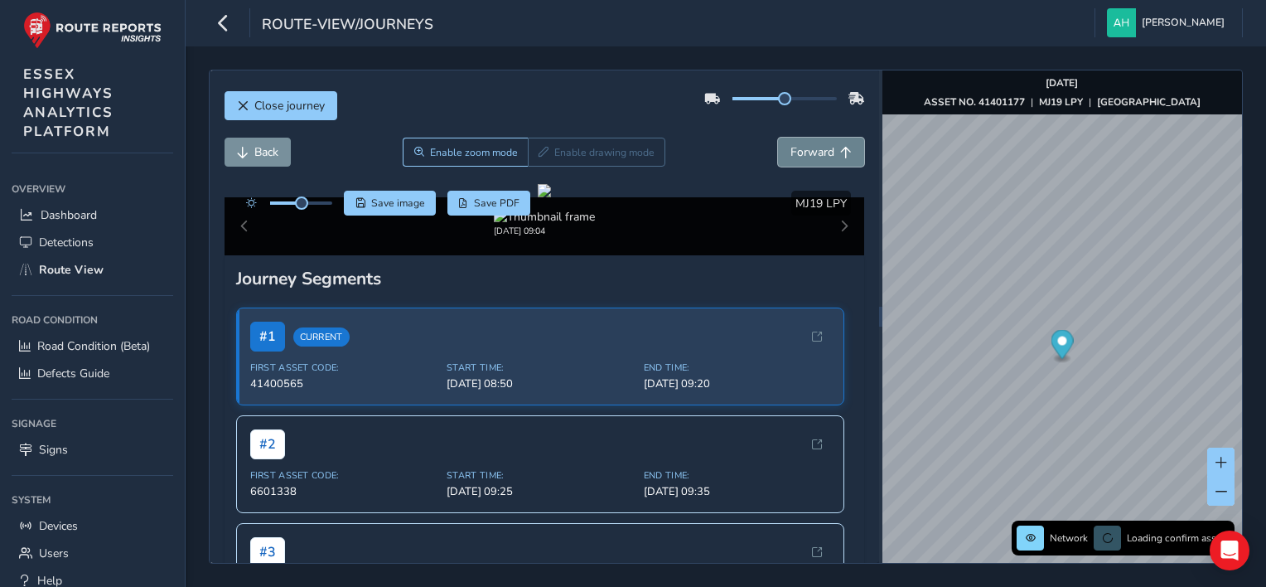
click at [792, 162] on button "Forward" at bounding box center [821, 152] width 86 height 29
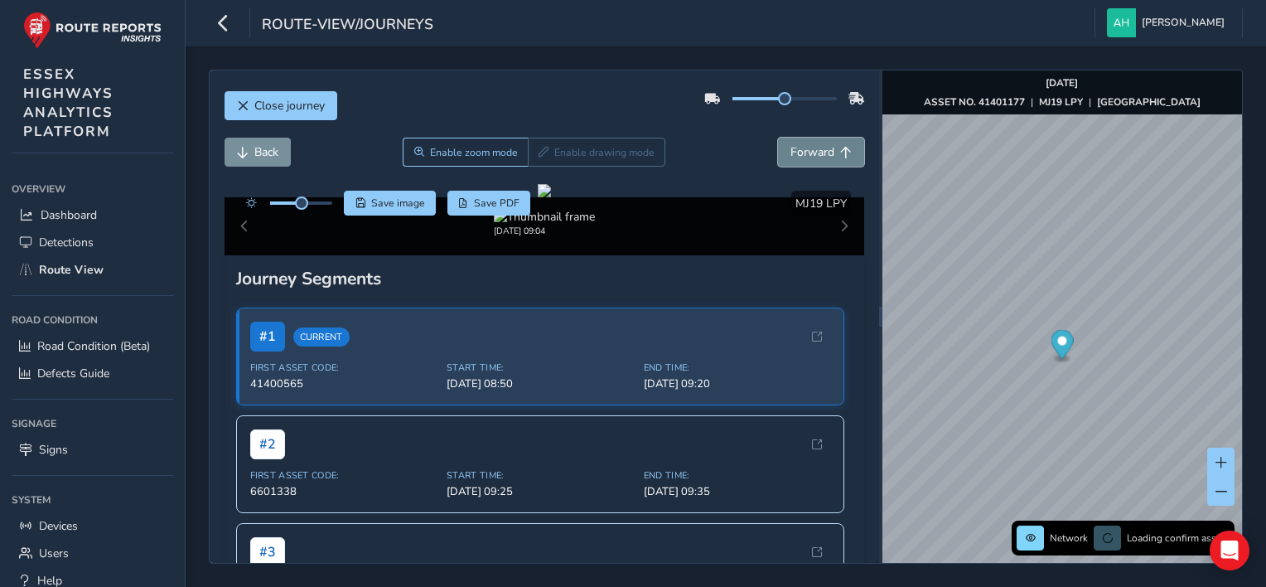
click at [792, 162] on button "Forward" at bounding box center [821, 152] width 86 height 29
click at [260, 146] on span "Back" at bounding box center [266, 152] width 24 height 16
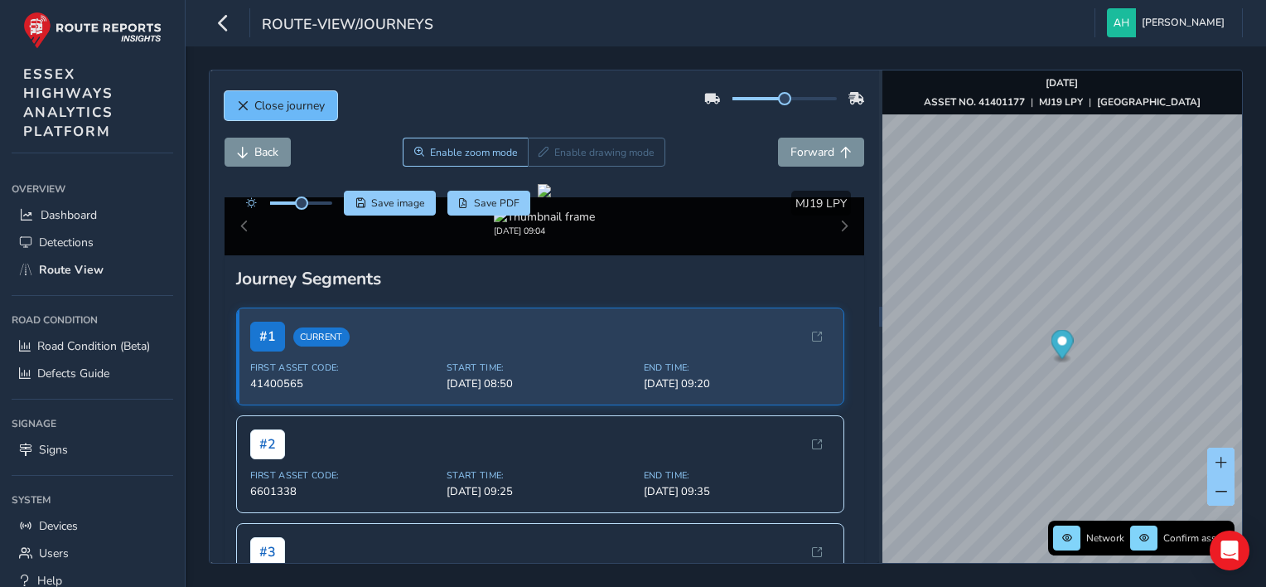
click at [298, 109] on span "Close journey" at bounding box center [289, 106] width 70 height 16
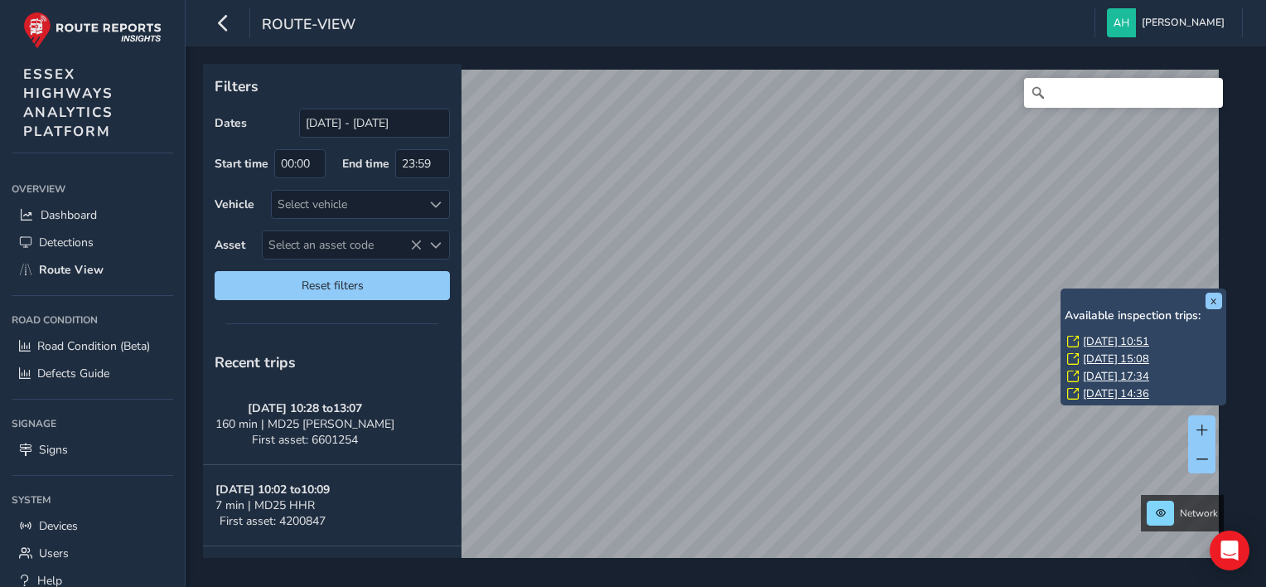
click at [1107, 340] on link "[DATE] 10:51" at bounding box center [1116, 341] width 66 height 15
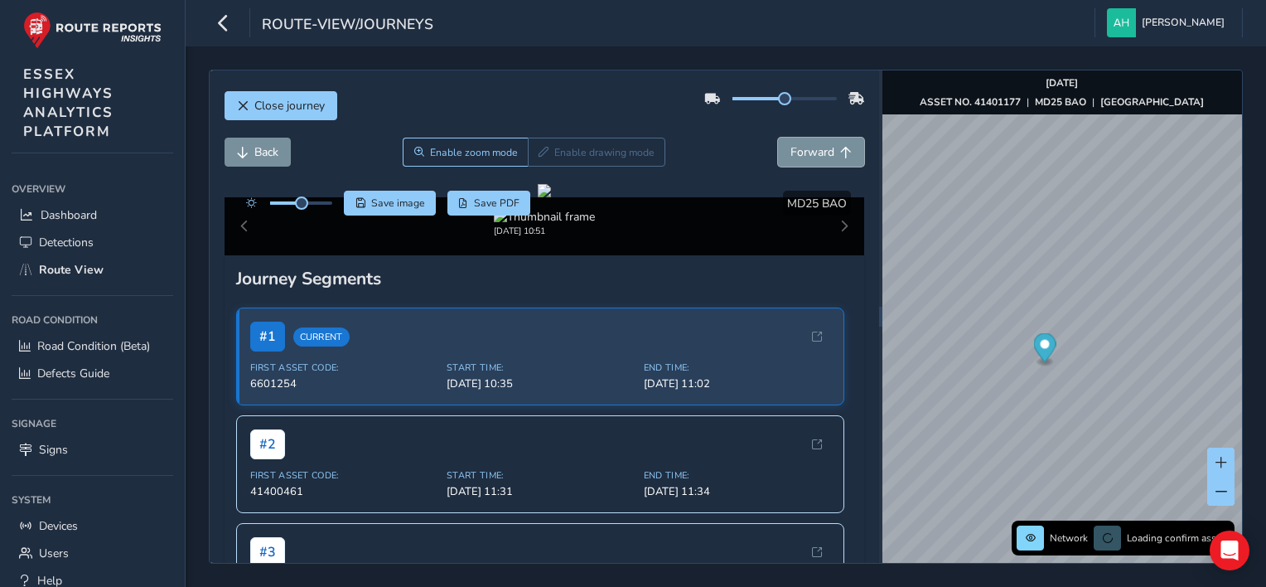
click at [778, 160] on button "Forward" at bounding box center [821, 152] width 86 height 29
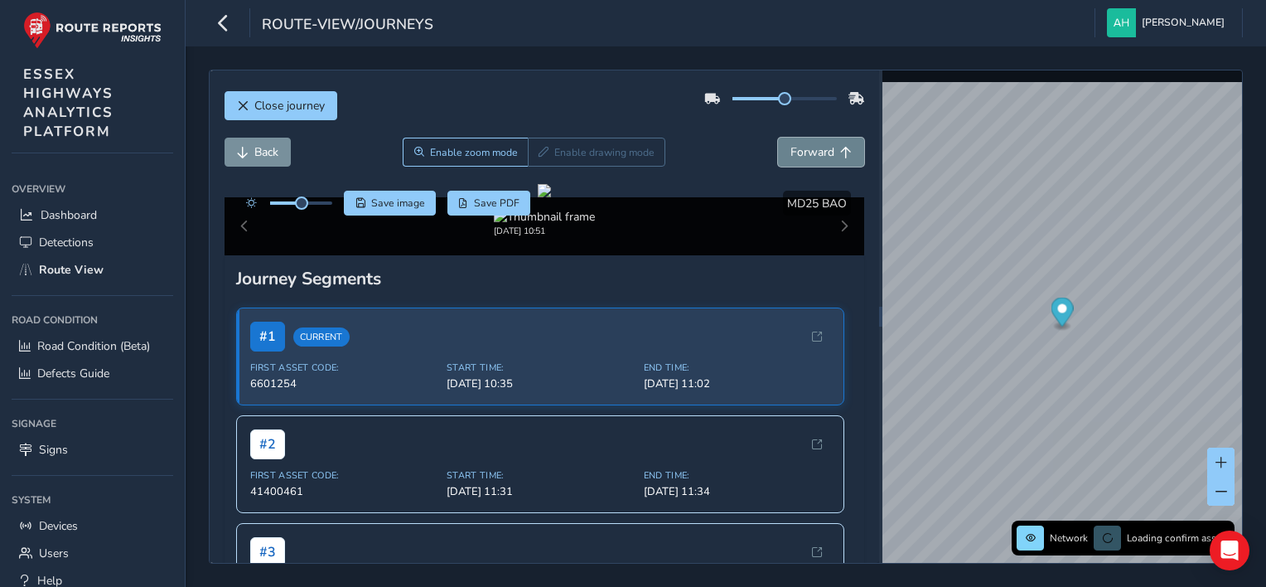
click at [778, 160] on button "Forward" at bounding box center [821, 152] width 86 height 29
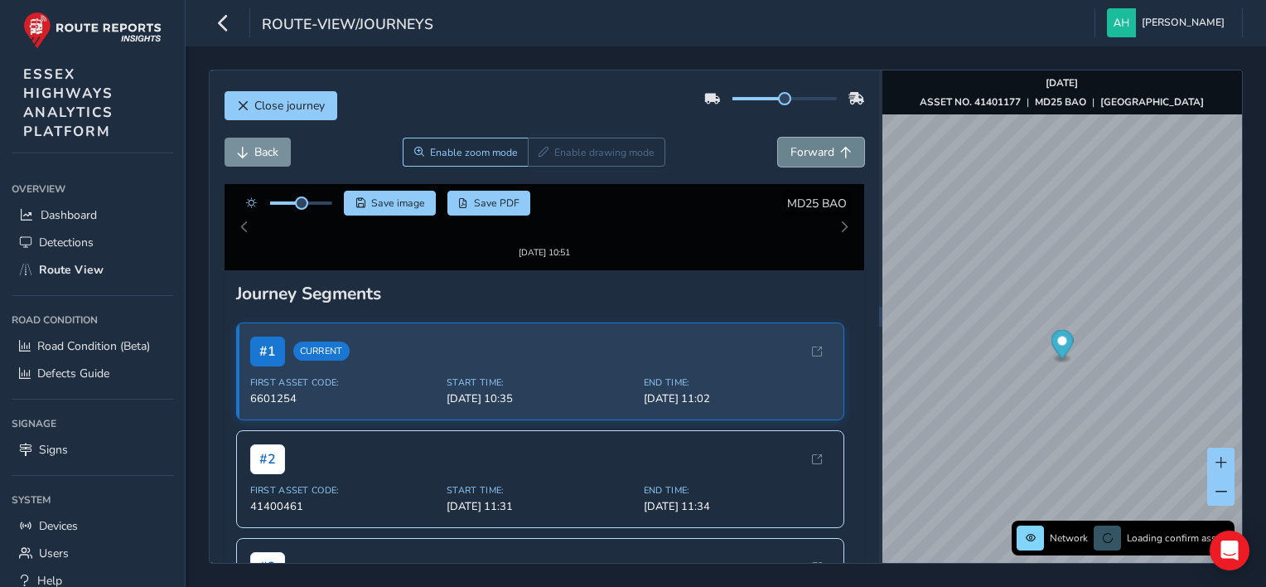
click at [778, 160] on button "Forward" at bounding box center [821, 152] width 86 height 29
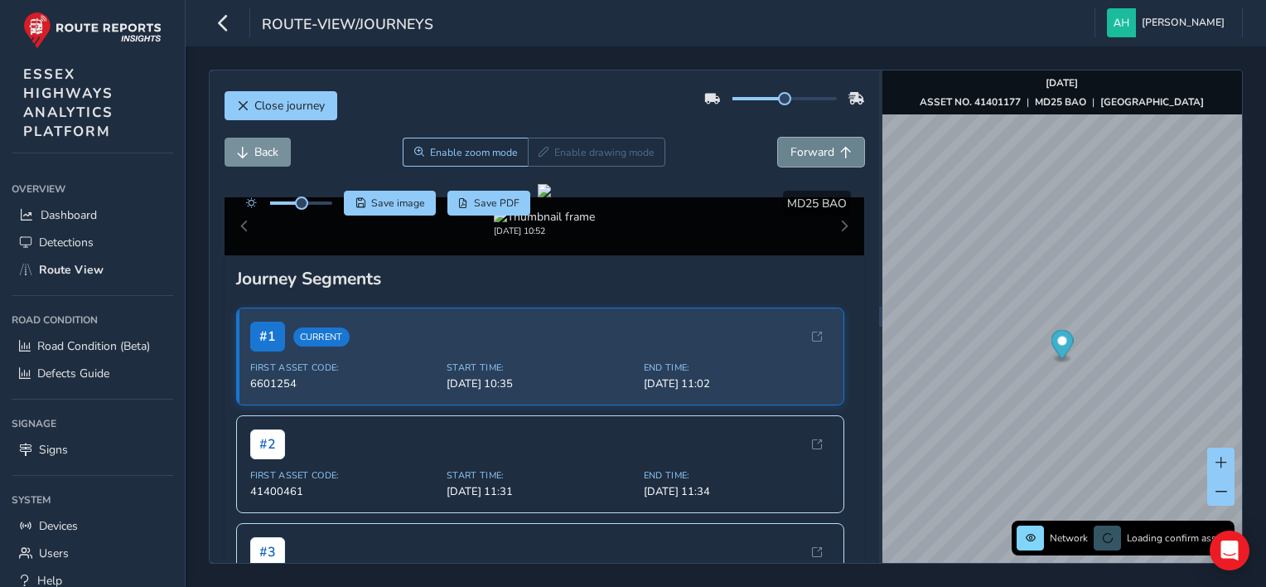
click at [778, 160] on button "Forward" at bounding box center [821, 152] width 86 height 29
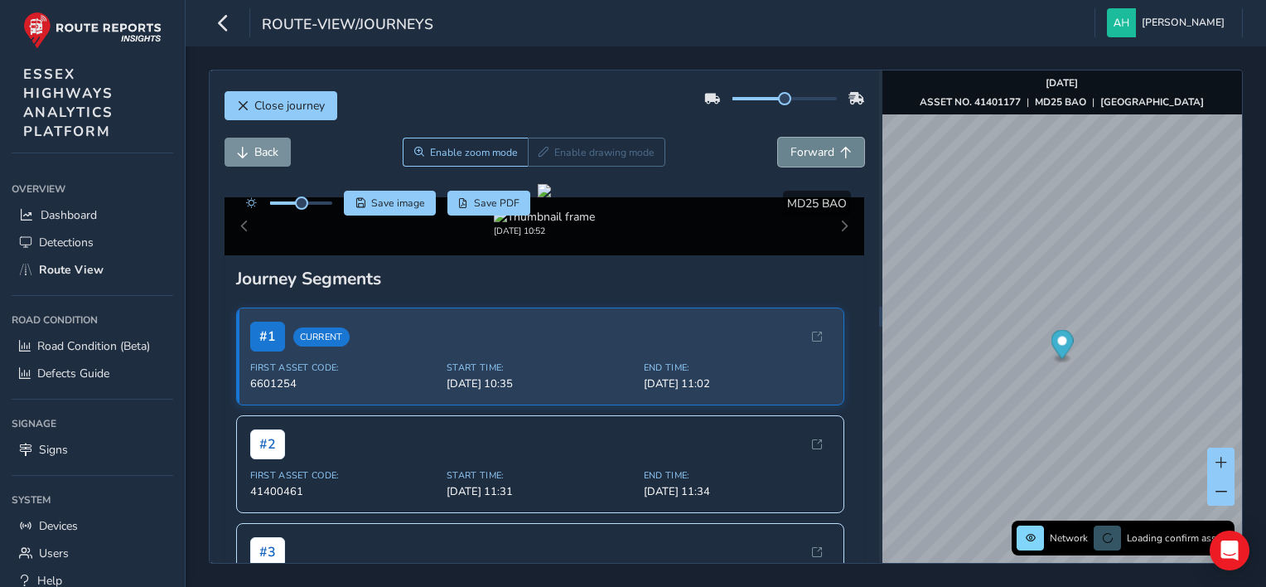
click at [778, 160] on button "Forward" at bounding box center [821, 152] width 86 height 29
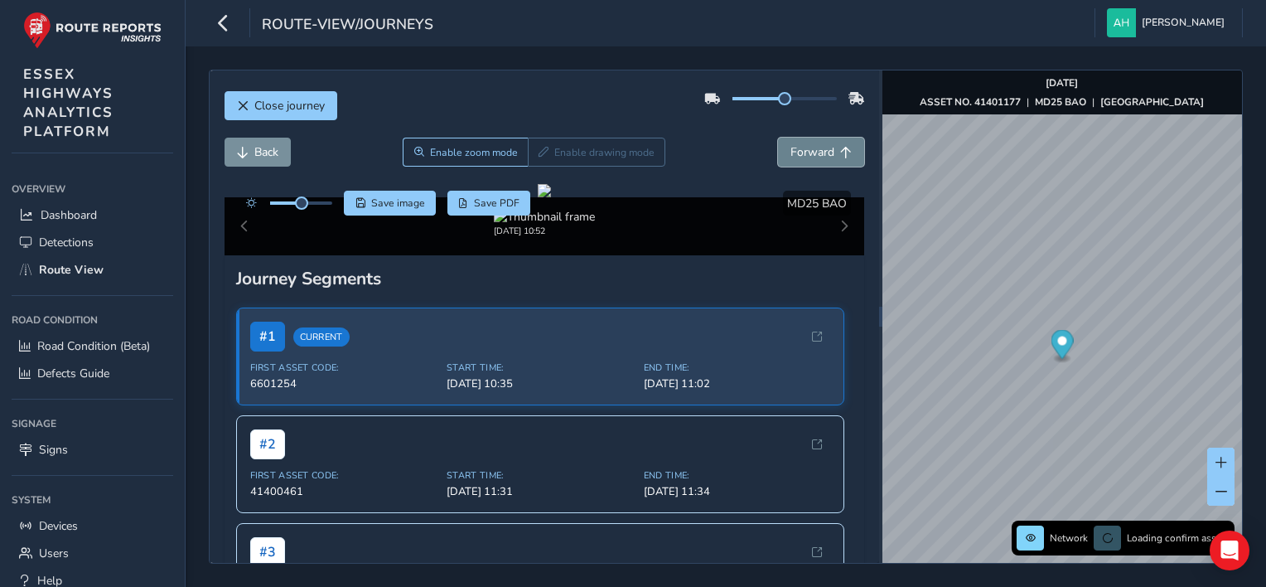
click at [778, 160] on button "Forward" at bounding box center [821, 152] width 86 height 29
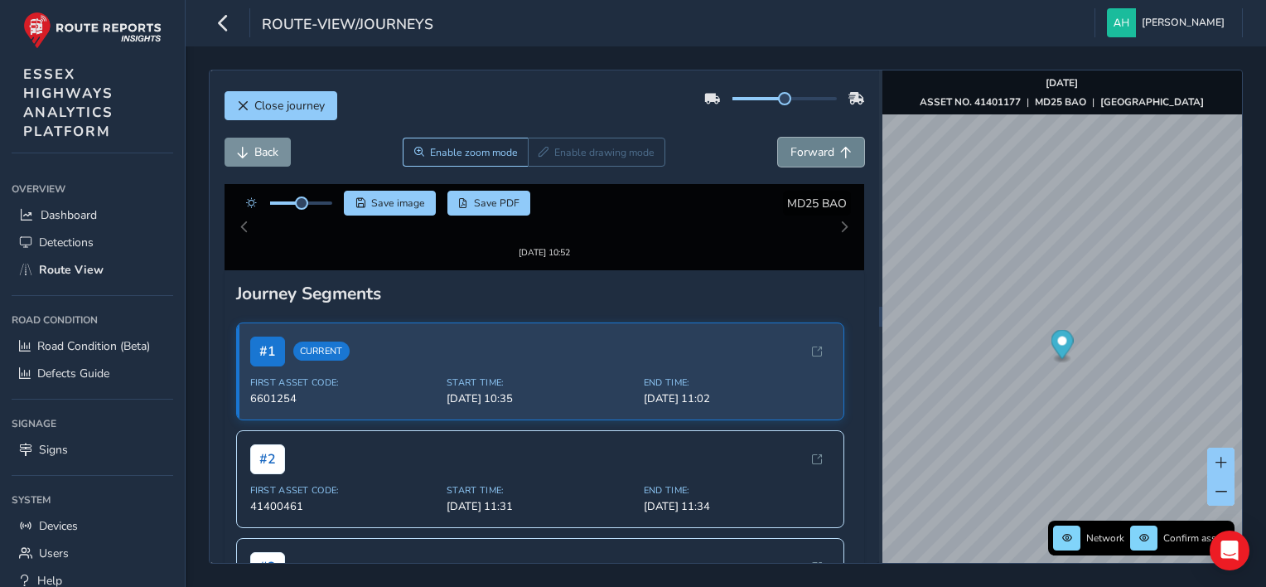
click at [778, 160] on button "Forward" at bounding box center [821, 152] width 86 height 29
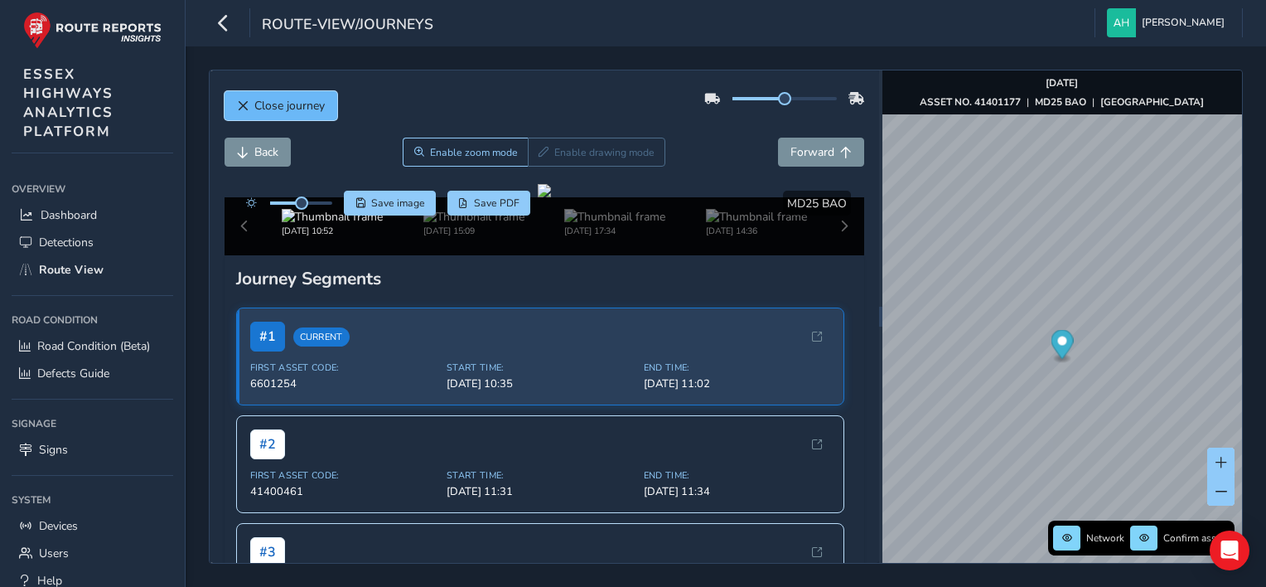
click at [308, 106] on span "Close journey" at bounding box center [289, 106] width 70 height 16
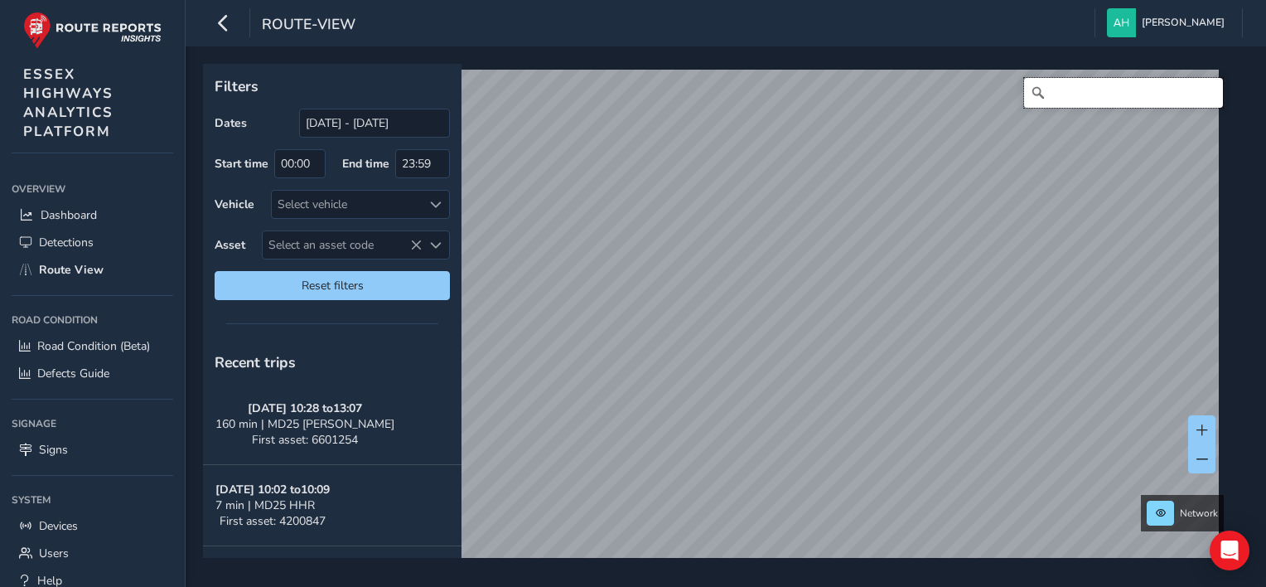
click at [1137, 97] on input "Search" at bounding box center [1123, 93] width 199 height 30
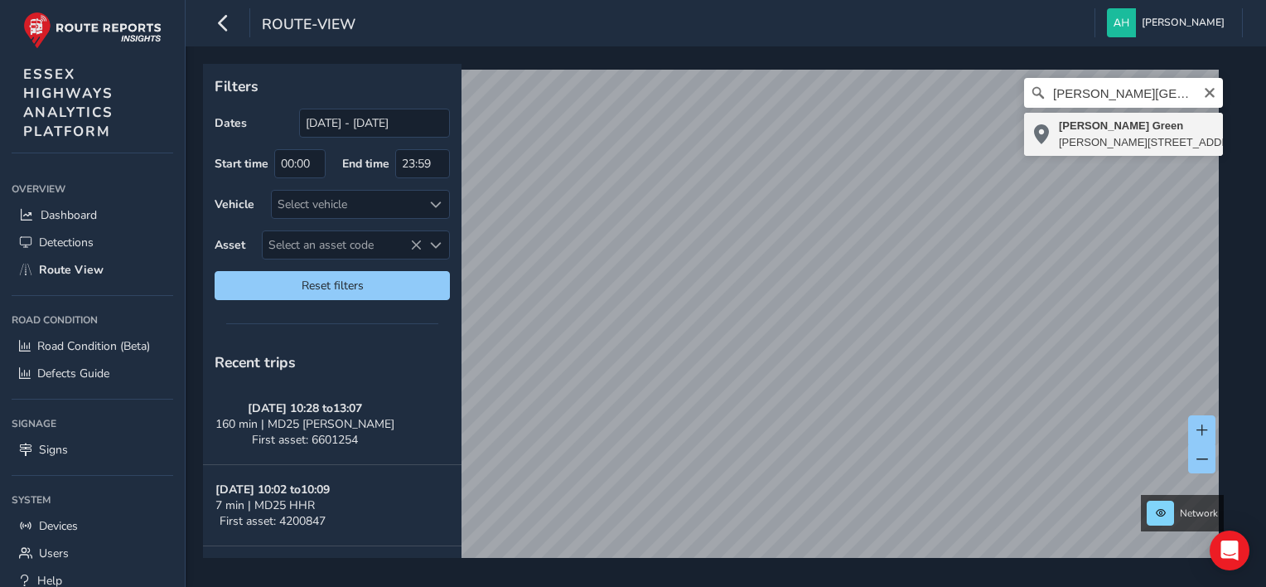
type input "[PERSON_NAME][STREET_ADDRESS][PERSON_NAME]"
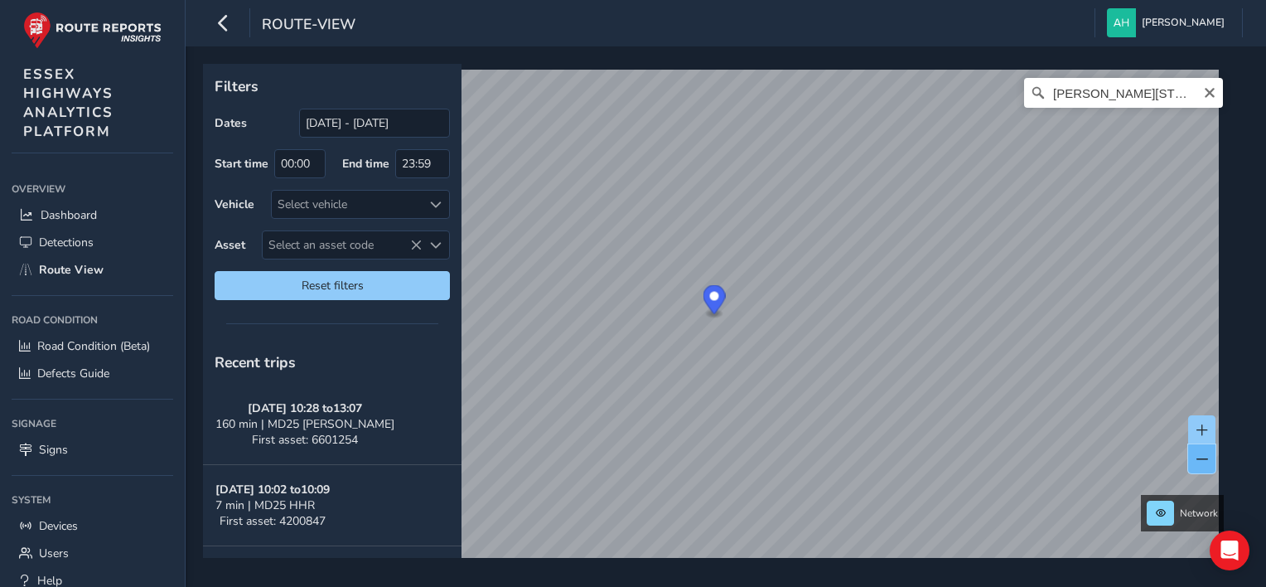
click at [1207, 466] on button at bounding box center [1202, 458] width 27 height 29
click at [1202, 431] on span at bounding box center [1203, 430] width 12 height 12
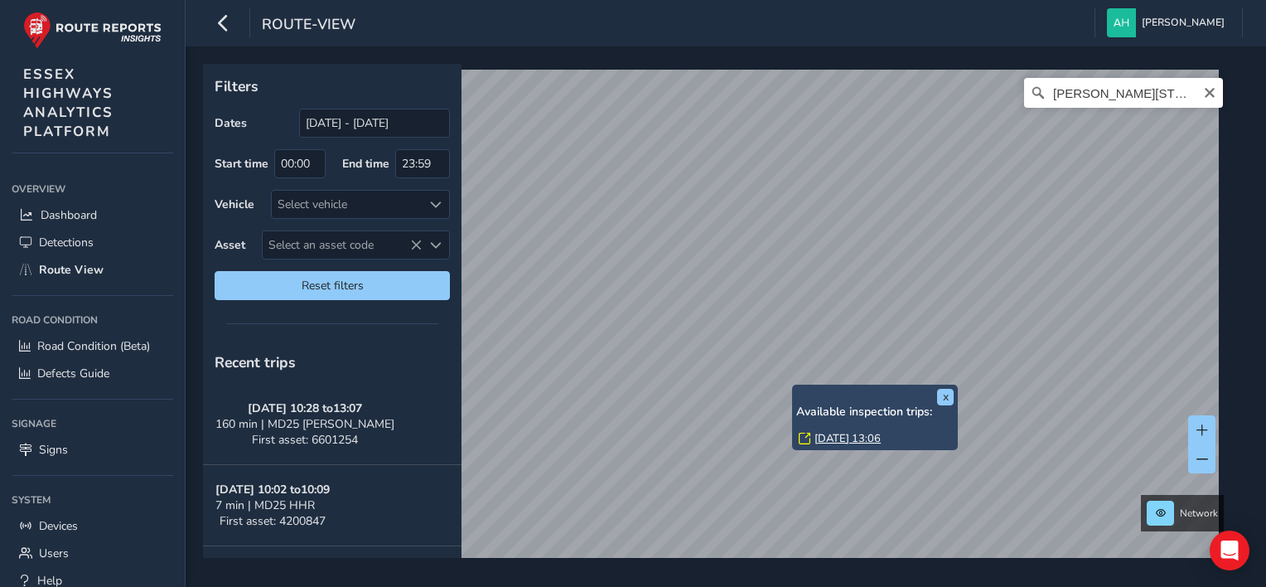
click at [797, 387] on div "x Available inspection trips: [DATE] 13:06" at bounding box center [875, 417] width 166 height 65
click at [833, 440] on link "[DATE] 13:06" at bounding box center [848, 438] width 66 height 15
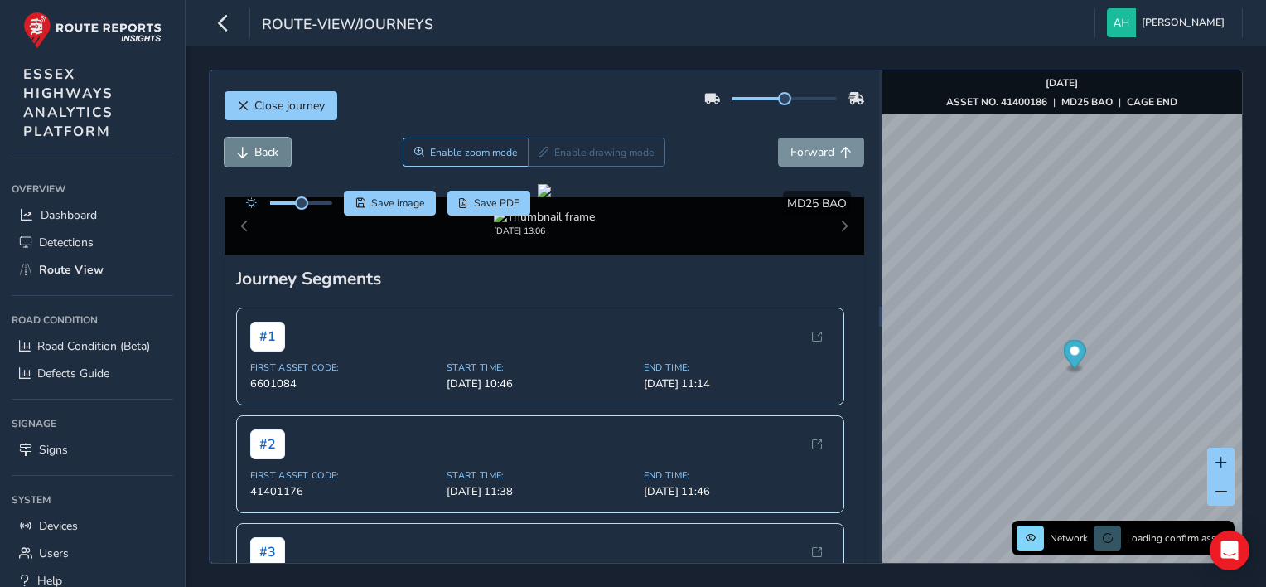
click at [273, 158] on span "Back" at bounding box center [266, 152] width 24 height 16
click at [252, 143] on button "Back" at bounding box center [258, 152] width 66 height 29
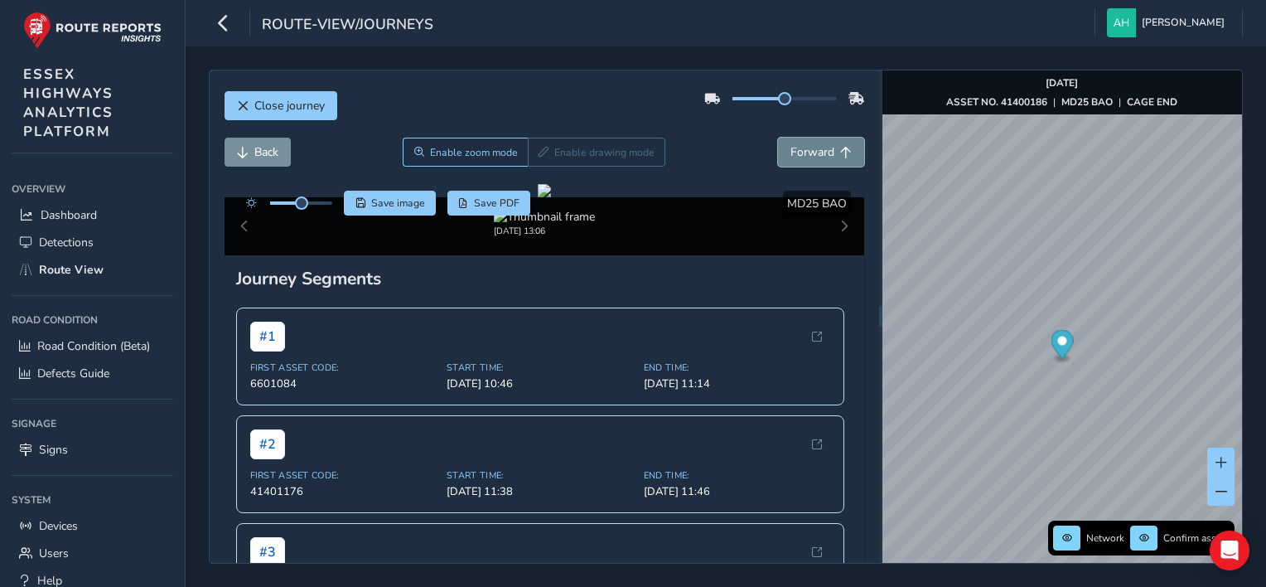
click at [804, 146] on span "Forward" at bounding box center [813, 152] width 44 height 16
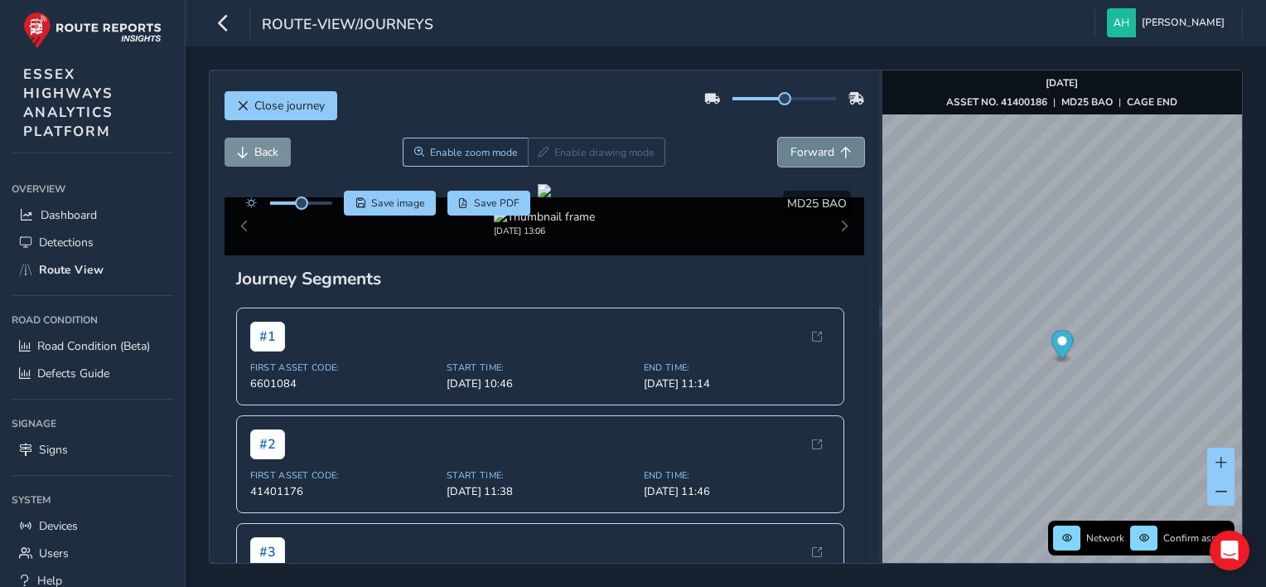
click at [804, 146] on span "Forward" at bounding box center [813, 152] width 44 height 16
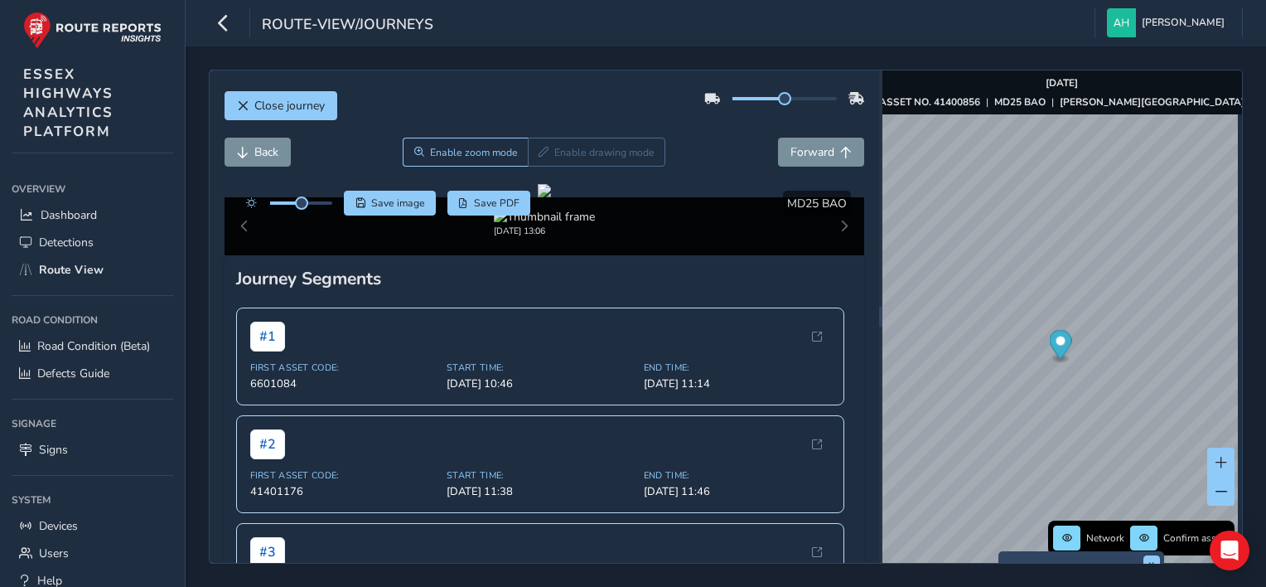
click at [1001, 551] on div "x Available inspection trips: [DATE] 13:06" at bounding box center [1082, 583] width 166 height 65
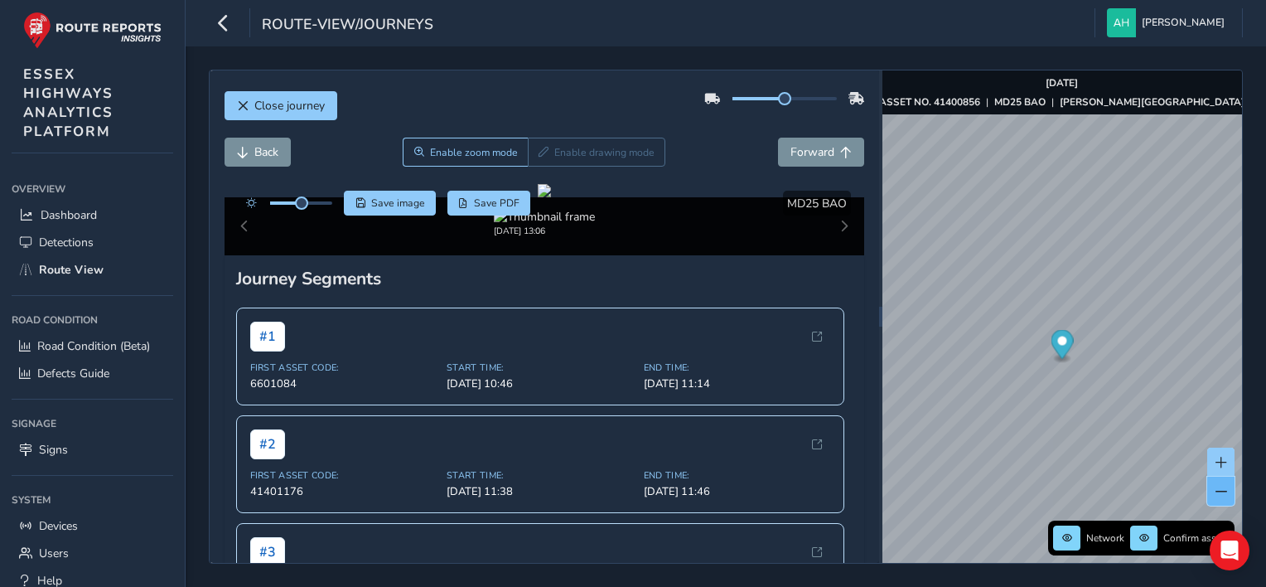
click at [1231, 492] on button at bounding box center [1221, 491] width 27 height 29
click at [322, 94] on button "Close journey" at bounding box center [281, 105] width 113 height 29
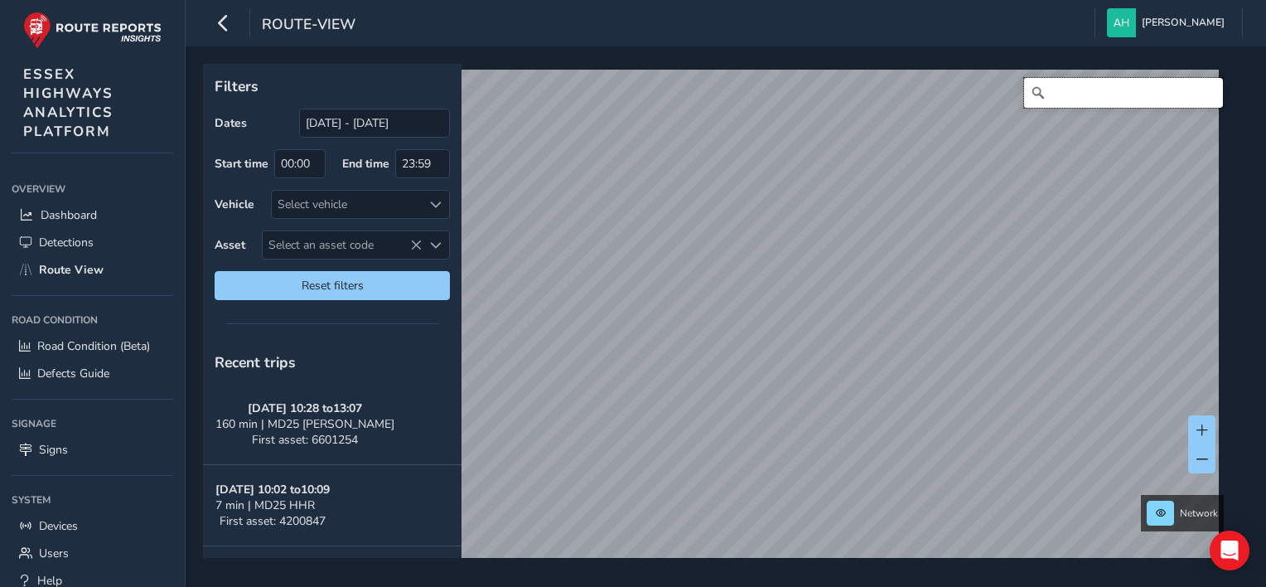
click at [1116, 89] on input "Search" at bounding box center [1123, 93] width 199 height 30
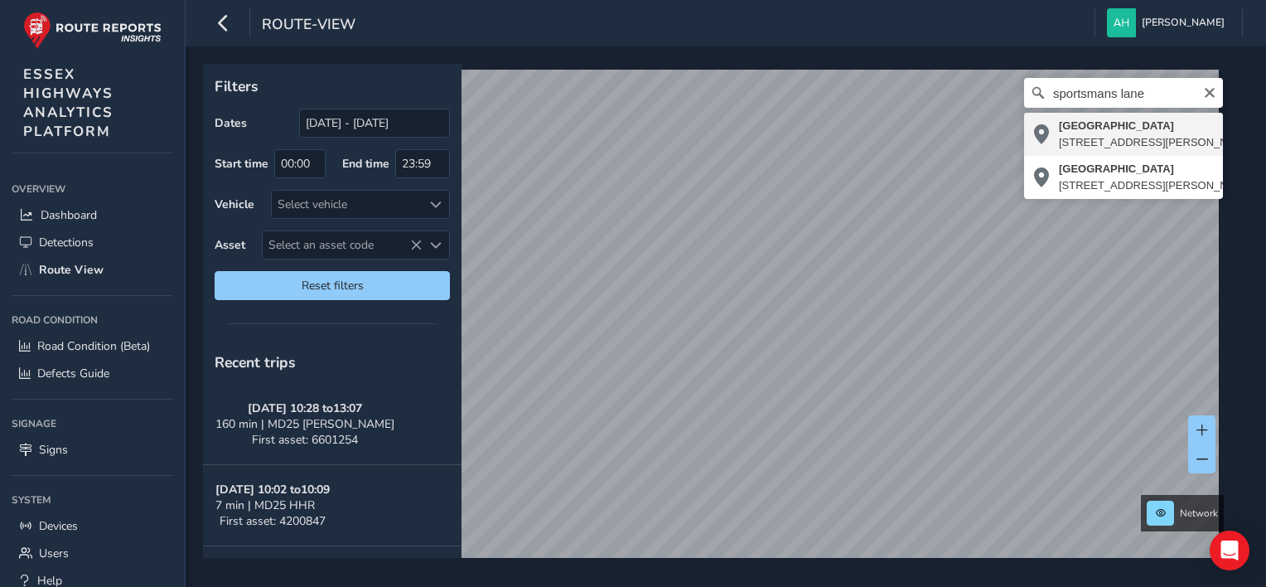
type input "[STREET_ADDRESS][PERSON_NAME]"
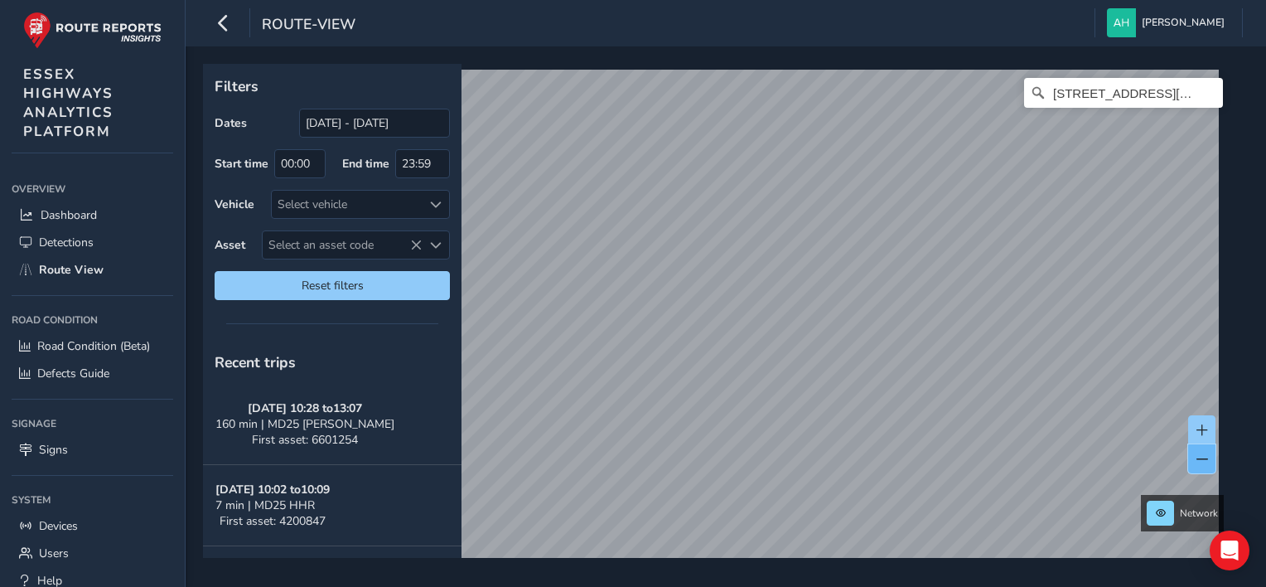
click at [1200, 472] on button at bounding box center [1202, 458] width 27 height 29
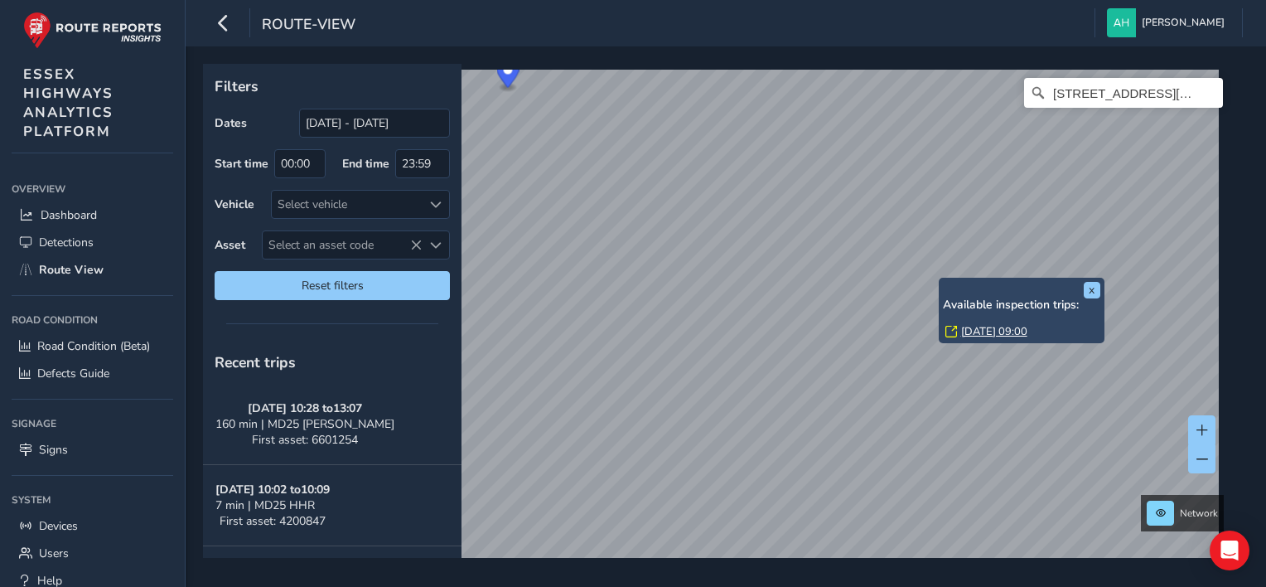
click at [991, 335] on link "[DATE] 09:00" at bounding box center [994, 331] width 66 height 15
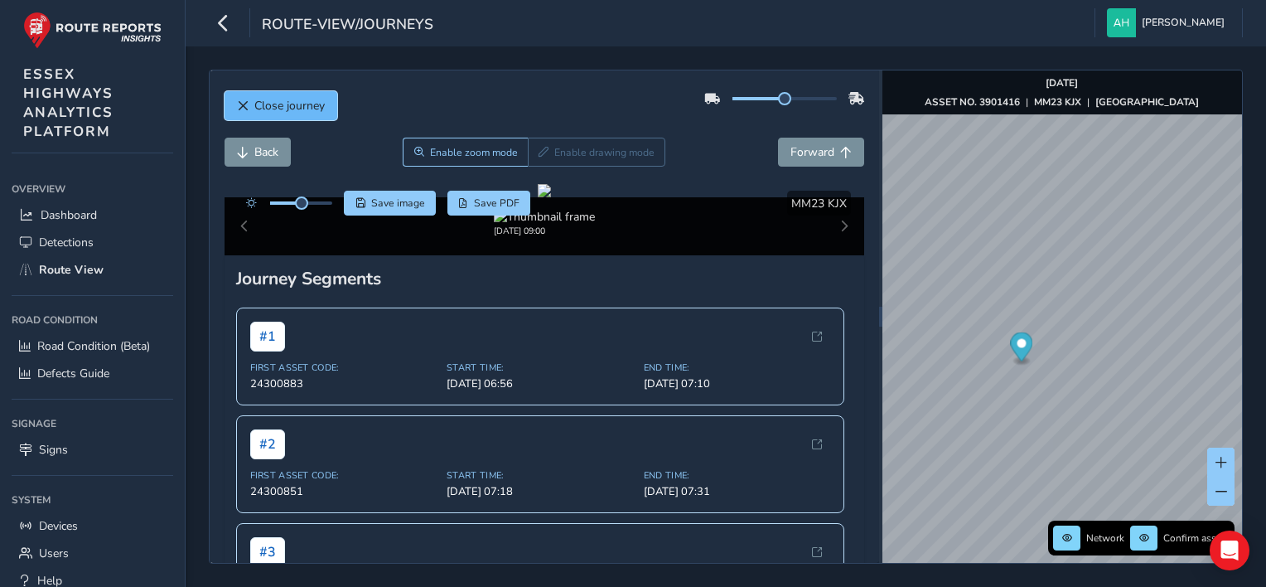
click at [245, 98] on button "Close journey" at bounding box center [281, 105] width 113 height 29
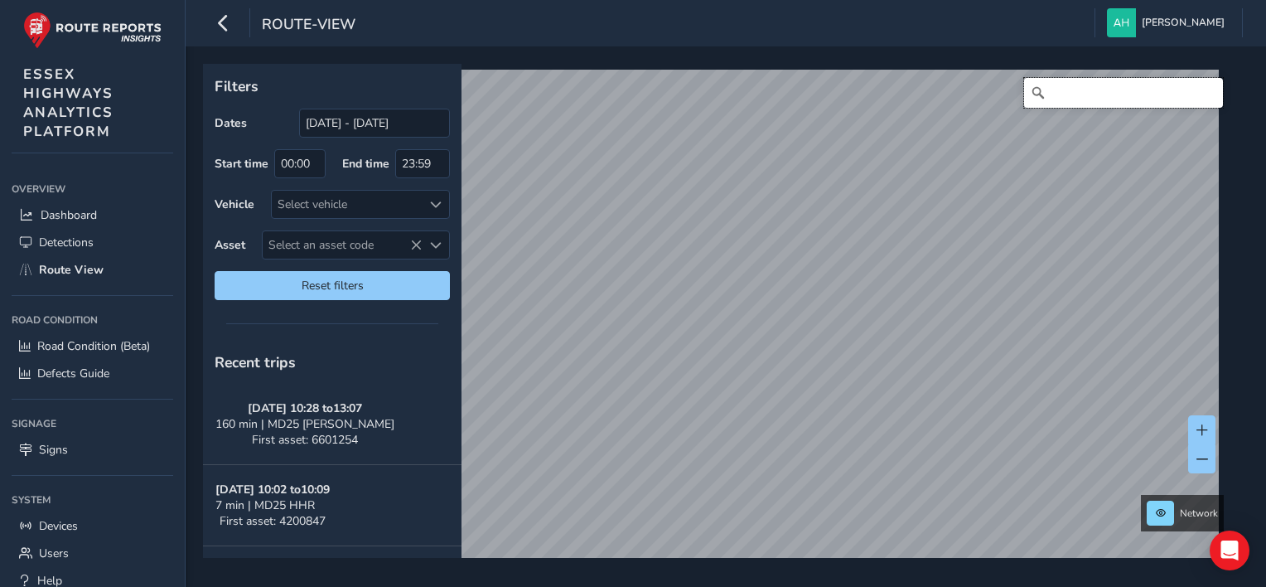
click at [1075, 90] on input "Search" at bounding box center [1123, 93] width 199 height 30
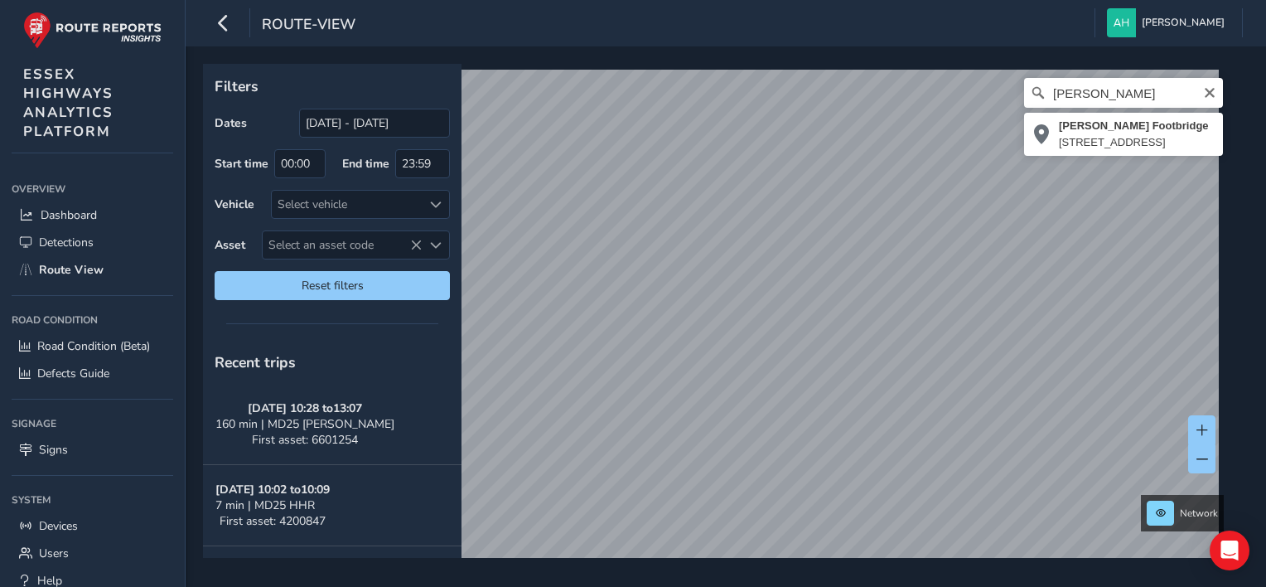
type input "[PERSON_NAME][STREET_ADDRESS]"
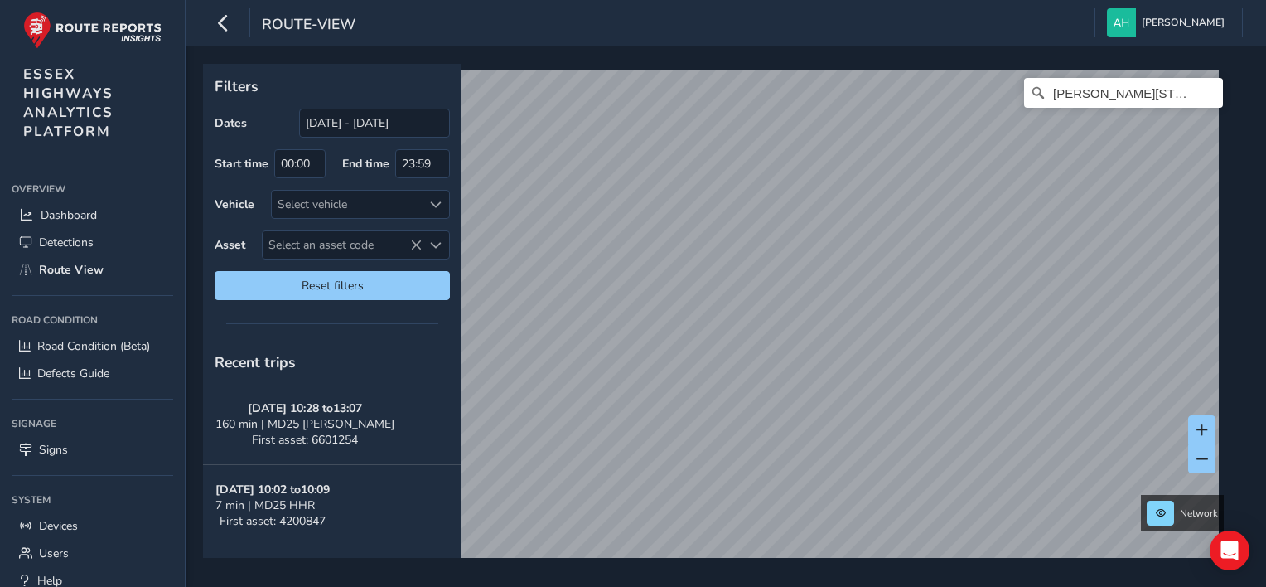
click at [1055, 105] on div "[PERSON_NAME][STREET_ADDRESS]" at bounding box center [720, 323] width 1023 height 507
click at [1195, 464] on button at bounding box center [1202, 458] width 27 height 29
click at [1204, 94] on icon "Clear" at bounding box center [1210, 92] width 13 height 13
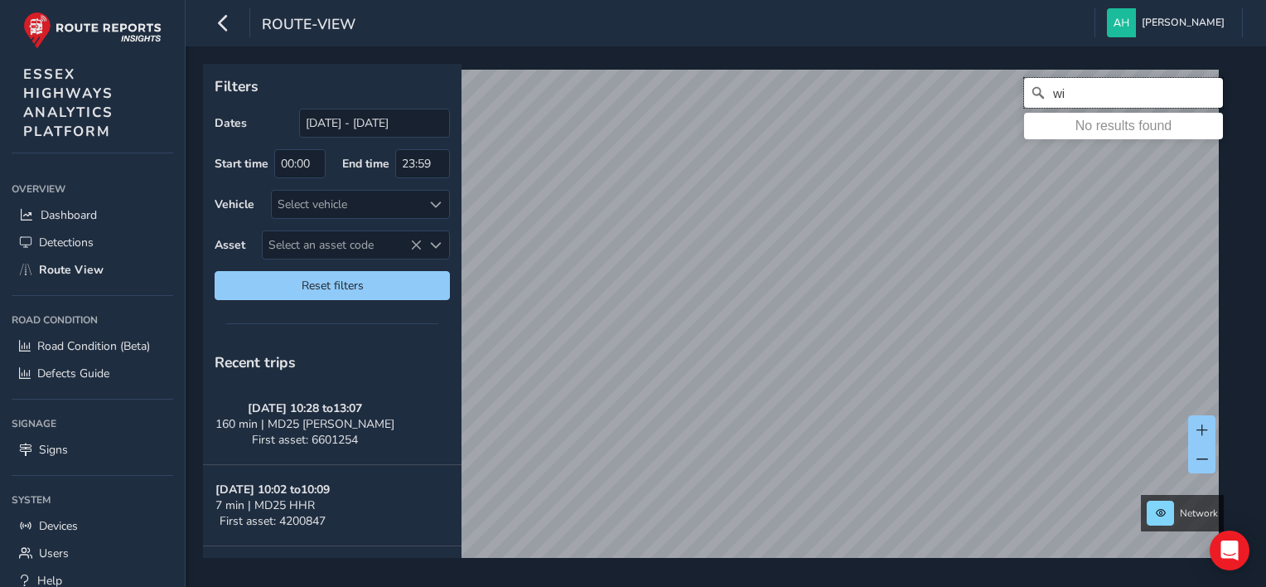
type input "w"
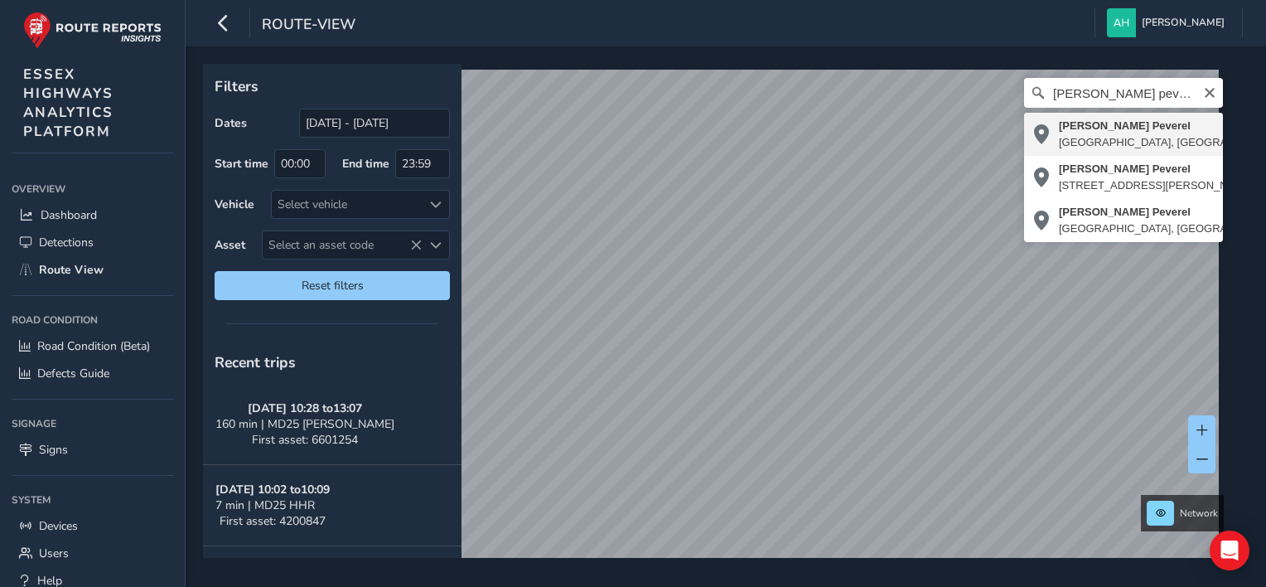
type input "[PERSON_NAME] Peverel, [GEOGRAPHIC_DATA], [GEOGRAPHIC_DATA], [GEOGRAPHIC_DATA],…"
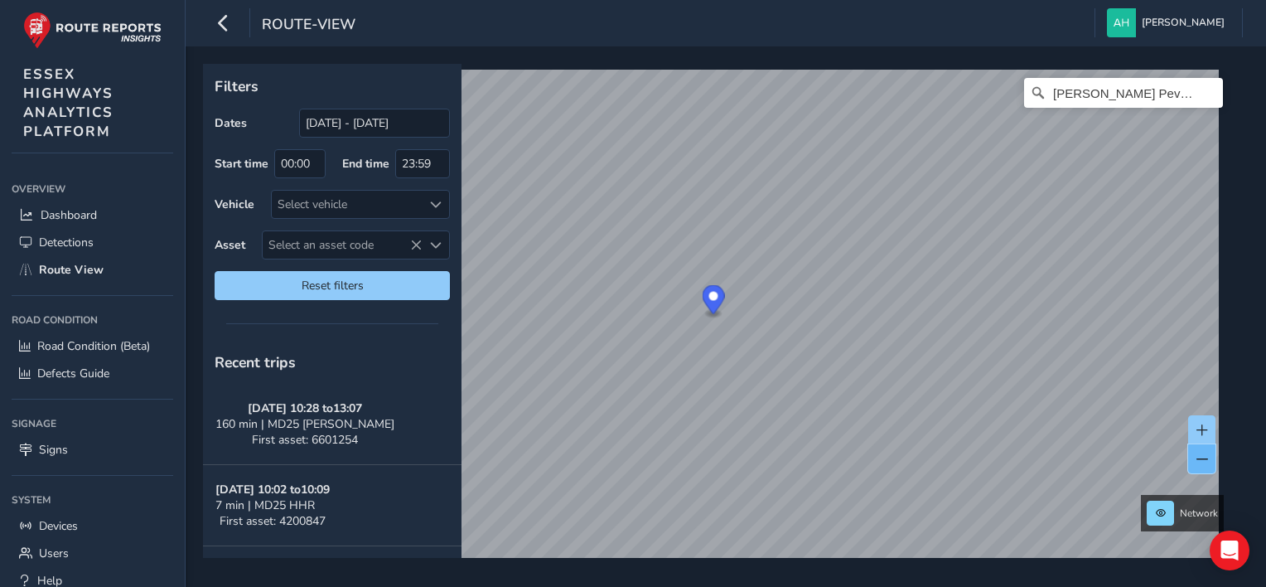
click at [1209, 454] on button at bounding box center [1202, 458] width 27 height 29
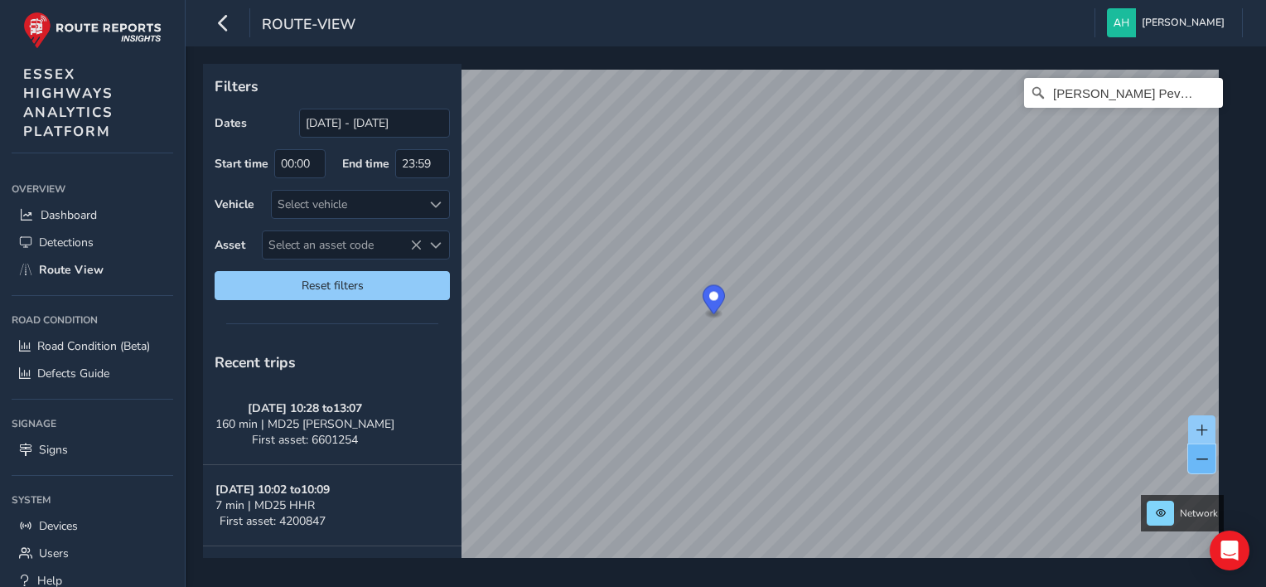
click at [1209, 454] on button at bounding box center [1202, 458] width 27 height 29
click at [1204, 424] on span at bounding box center [1203, 430] width 12 height 12
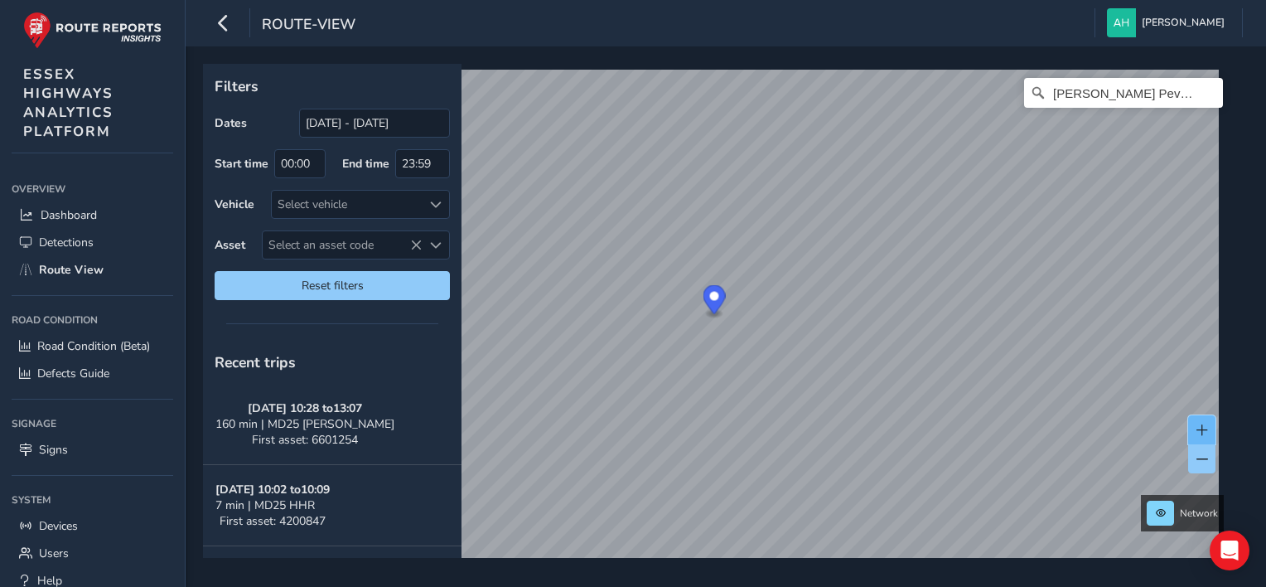
click at [1204, 424] on span at bounding box center [1203, 430] width 12 height 12
click at [1197, 288] on div "x Available inspection trips: [GEOGRAPHIC_DATA][DATE] 09:04 [DATE] 11:52 [DATE]…" at bounding box center [1277, 334] width 166 height 100
click at [1226, 336] on link "[DATE] 09:04" at bounding box center [1250, 338] width 66 height 15
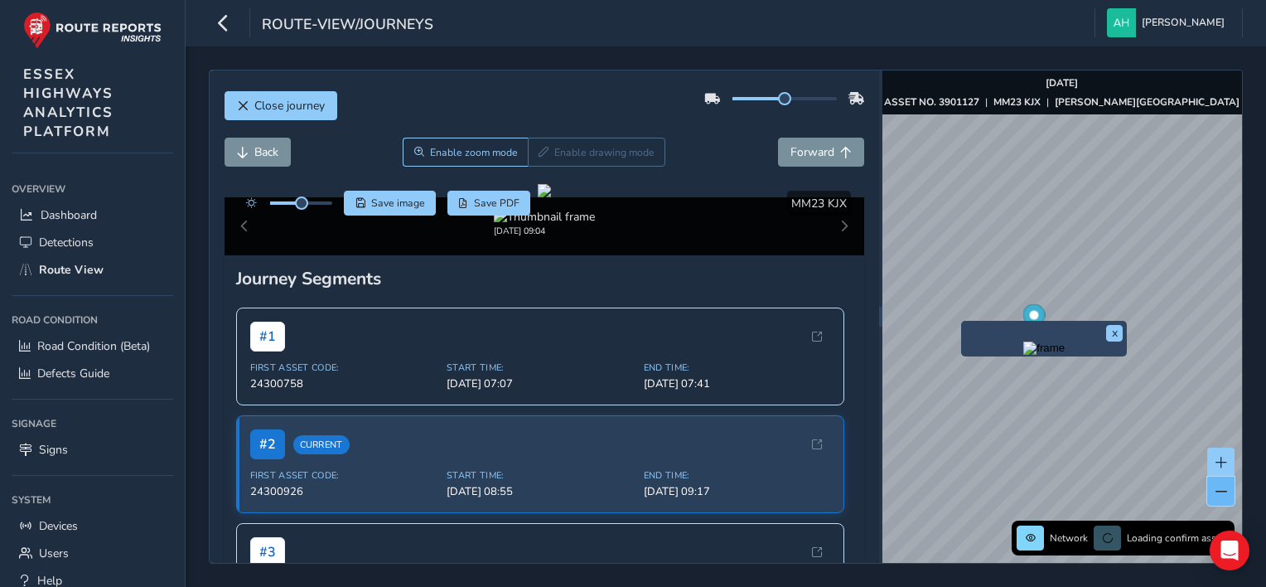
click at [1228, 488] on button at bounding box center [1221, 491] width 27 height 29
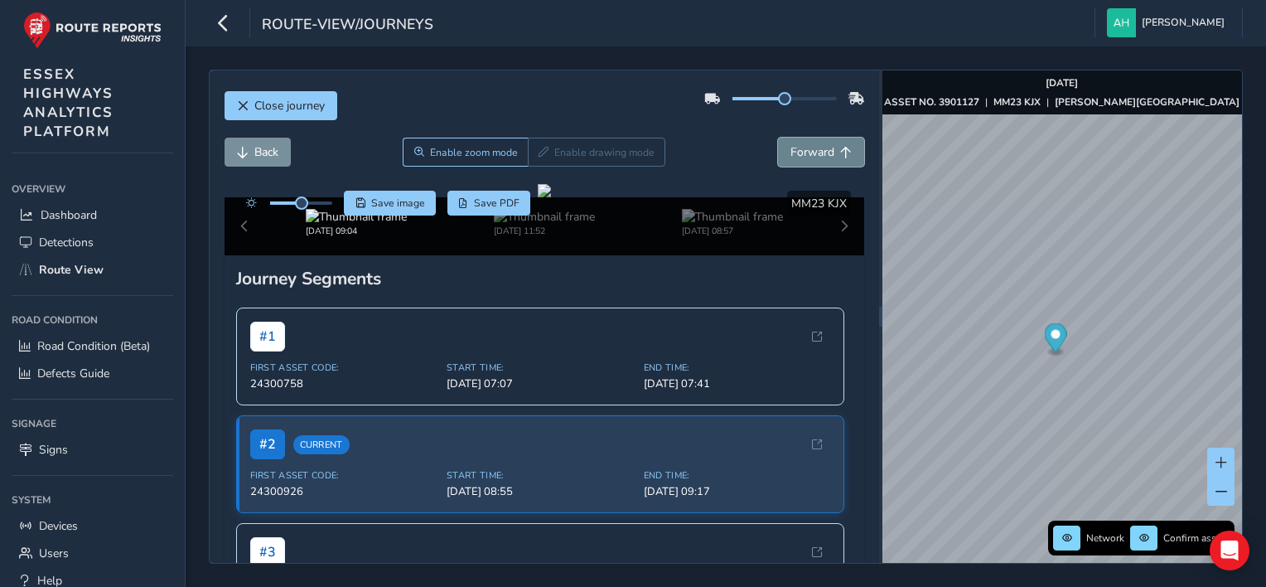
click at [791, 157] on span "Forward" at bounding box center [813, 152] width 44 height 16
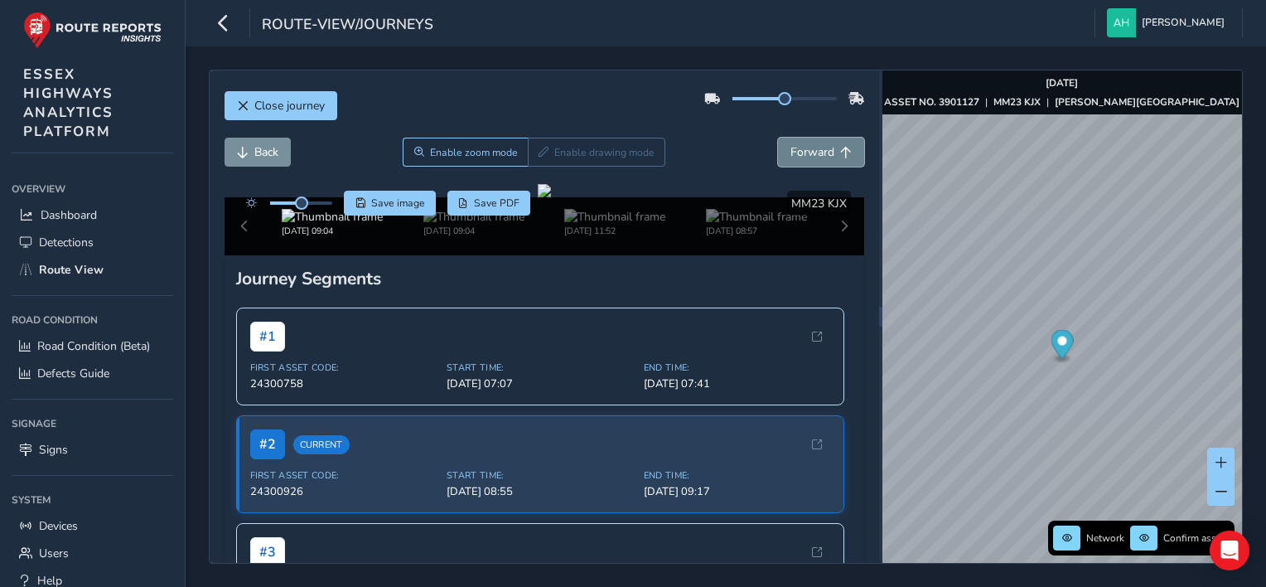
click at [791, 157] on span "Forward" at bounding box center [813, 152] width 44 height 16
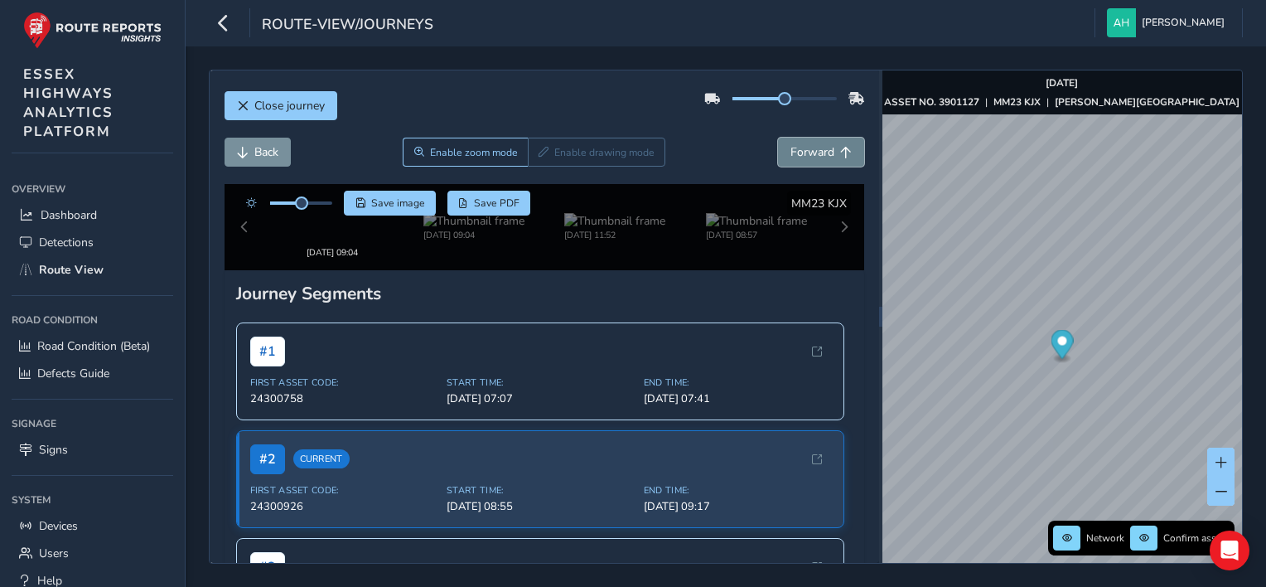
click at [791, 157] on span "Forward" at bounding box center [813, 152] width 44 height 16
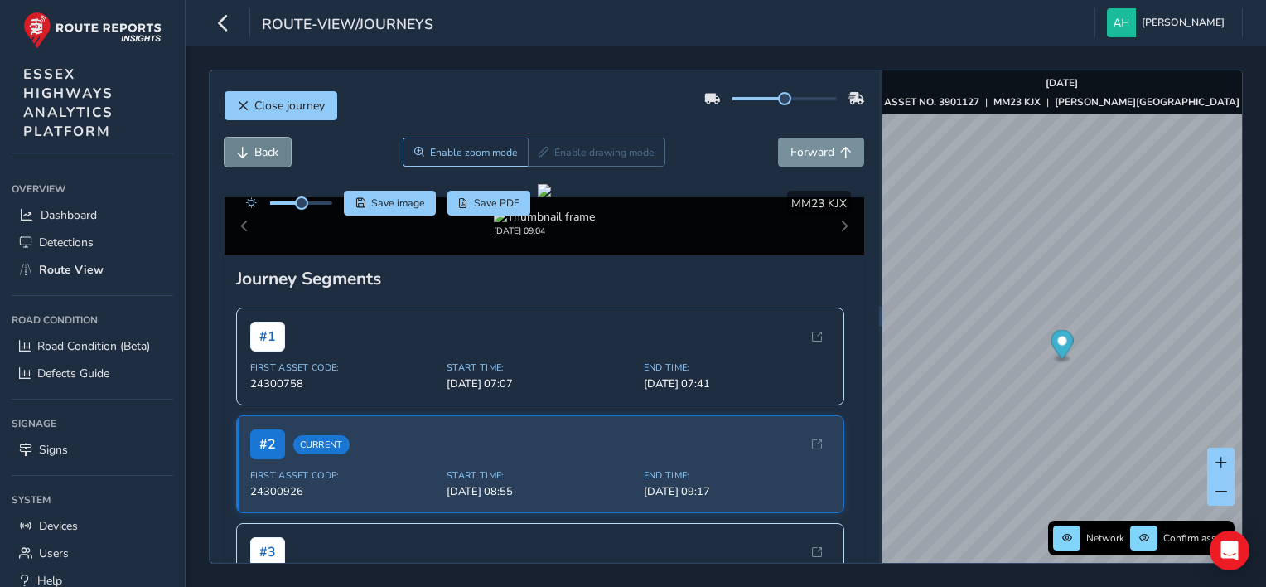
click at [266, 164] on button "Back" at bounding box center [258, 152] width 66 height 29
click at [268, 158] on span "Back" at bounding box center [266, 152] width 24 height 16
click at [278, 159] on button "Back" at bounding box center [258, 152] width 66 height 29
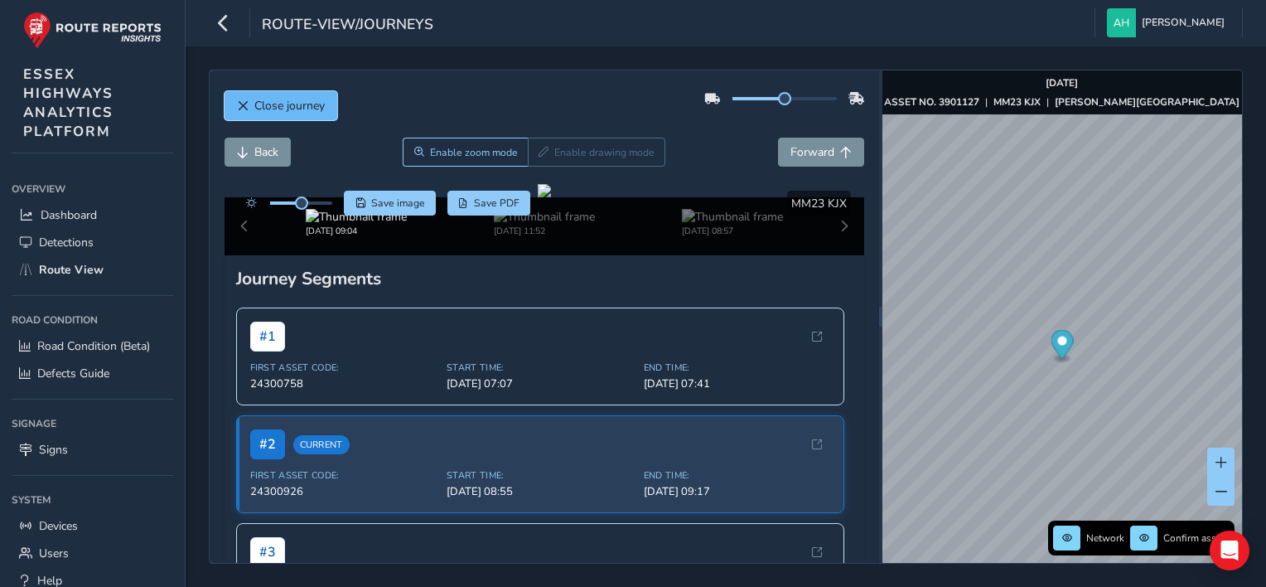
click at [293, 96] on button "Close journey" at bounding box center [281, 105] width 113 height 29
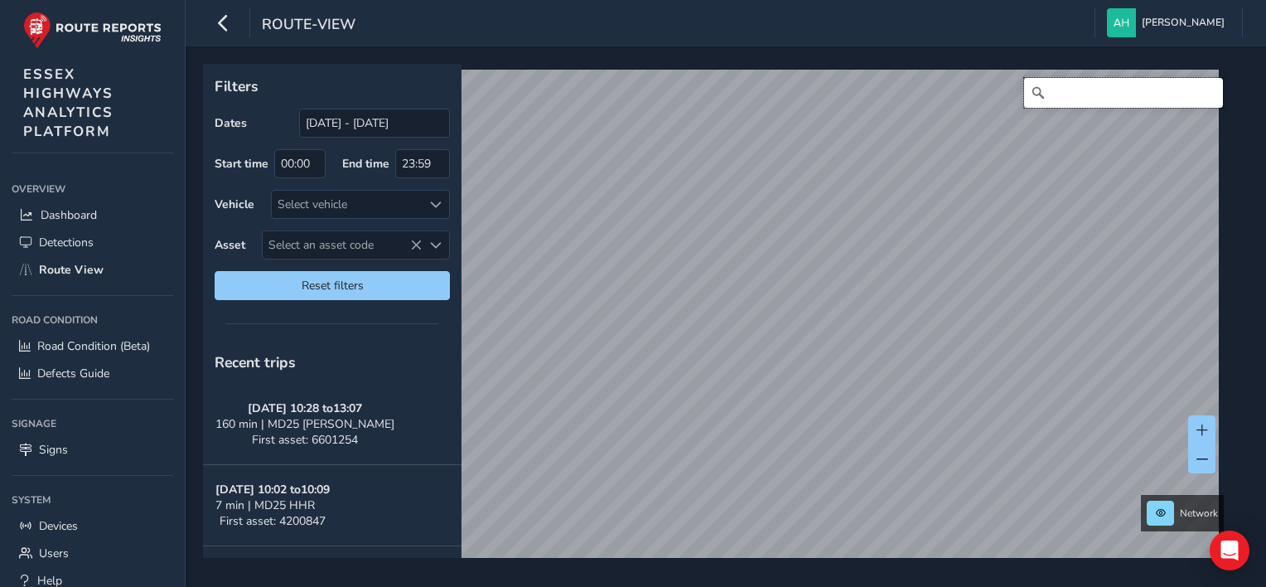
click at [1156, 99] on input "Search" at bounding box center [1123, 93] width 199 height 30
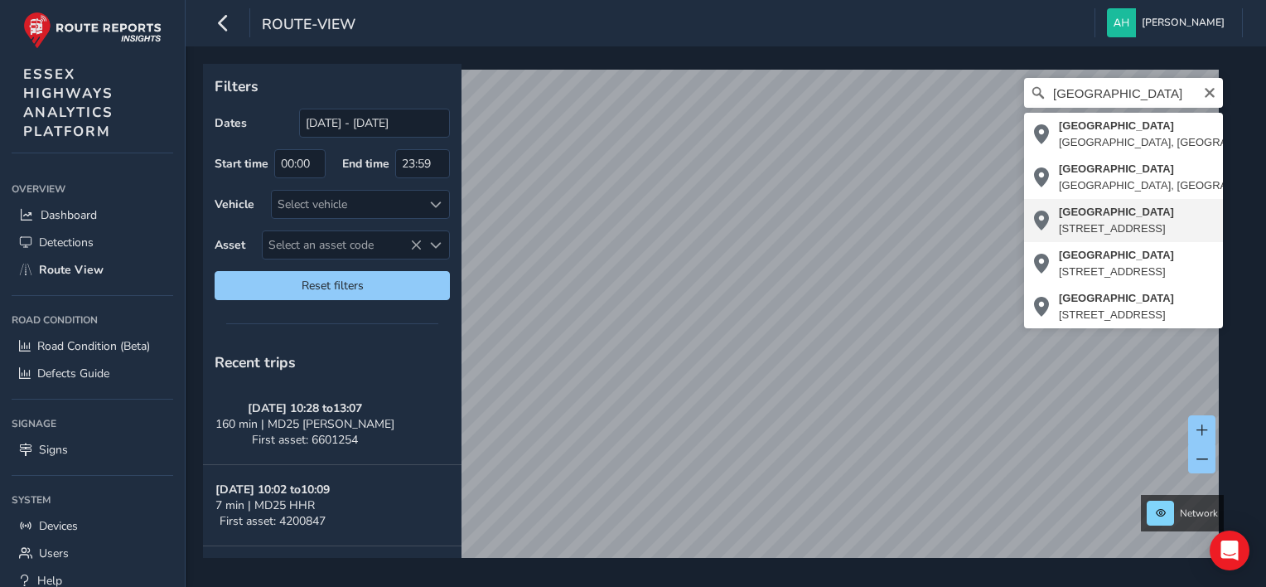
type input "[STREET_ADDRESS]"
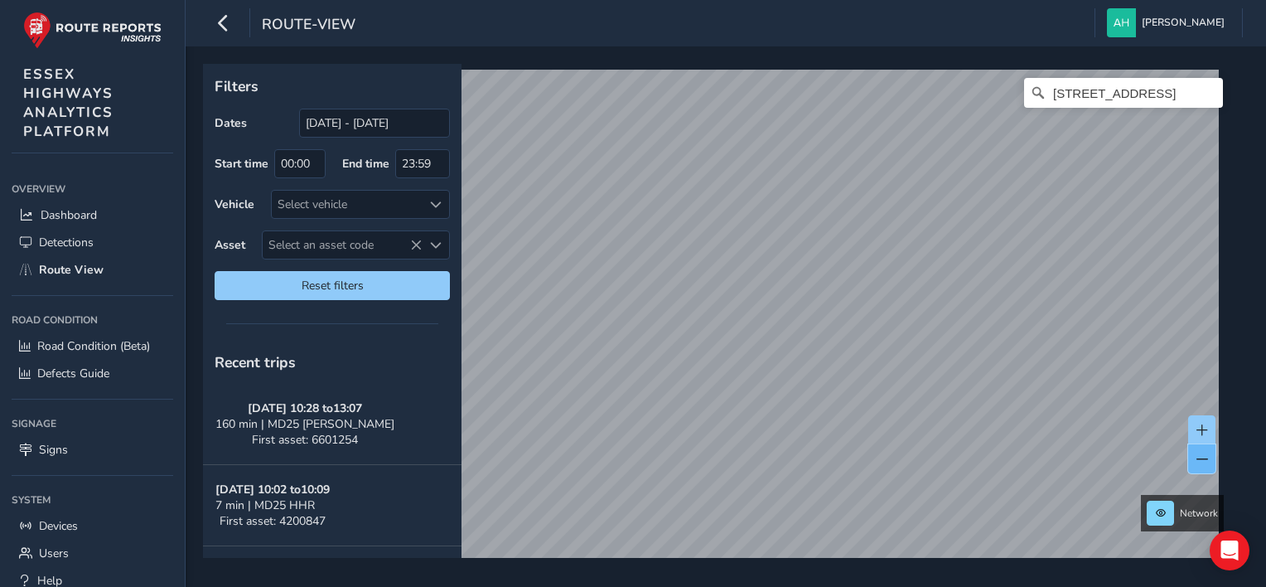
click at [1210, 457] on button at bounding box center [1202, 458] width 27 height 29
click at [1204, 453] on span at bounding box center [1203, 459] width 12 height 12
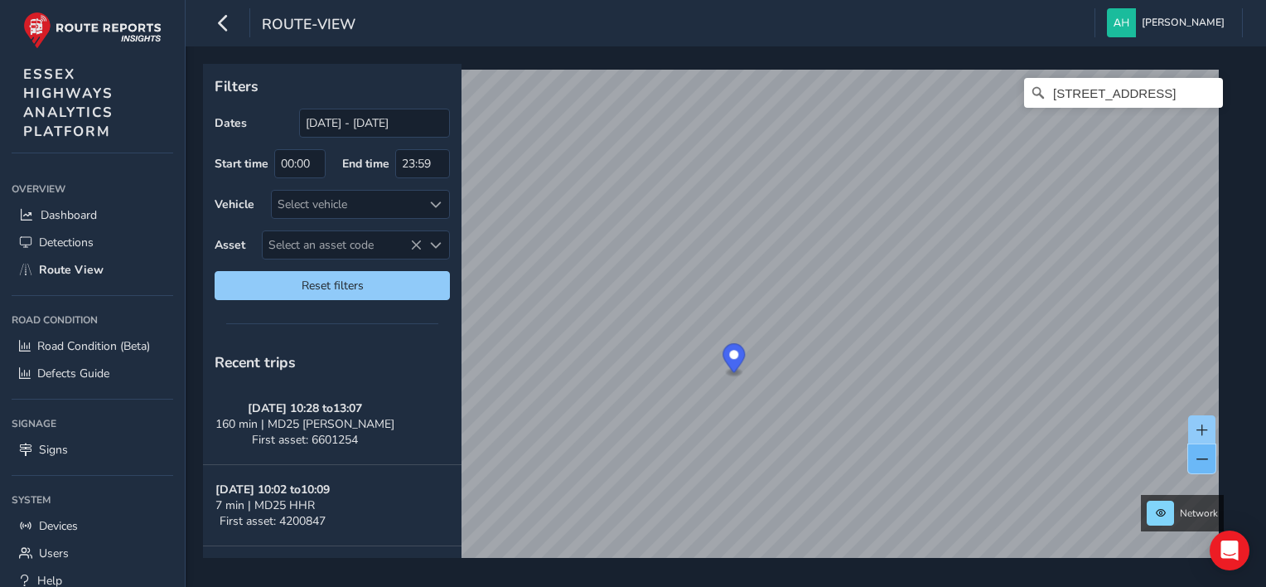
click at [1204, 453] on span at bounding box center [1203, 459] width 12 height 12
click at [1200, 429] on span at bounding box center [1203, 430] width 12 height 12
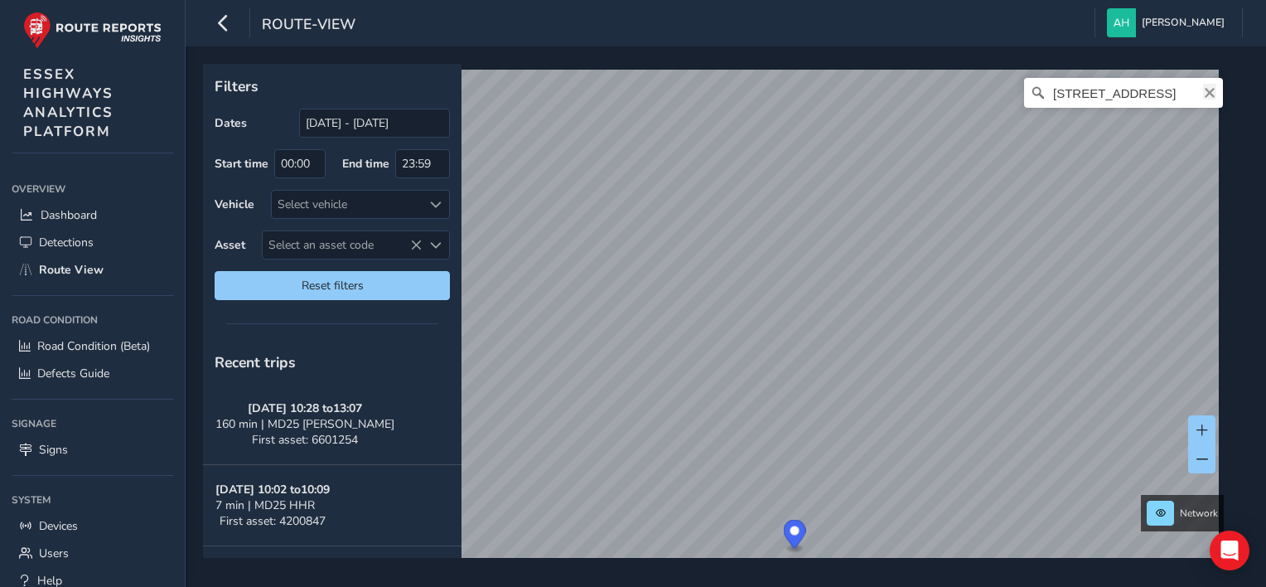
click at [1205, 96] on icon "Clear" at bounding box center [1210, 93] width 10 height 10
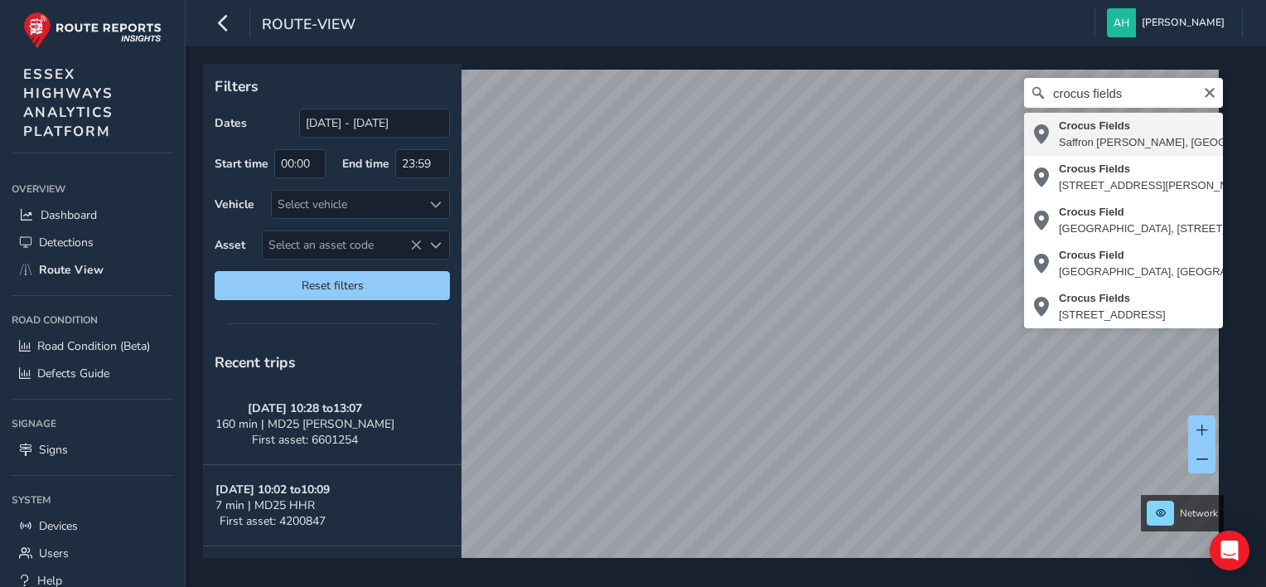
type input "Crocus Fields, [GEOGRAPHIC_DATA][PERSON_NAME], [GEOGRAPHIC_DATA], [GEOGRAPHIC_D…"
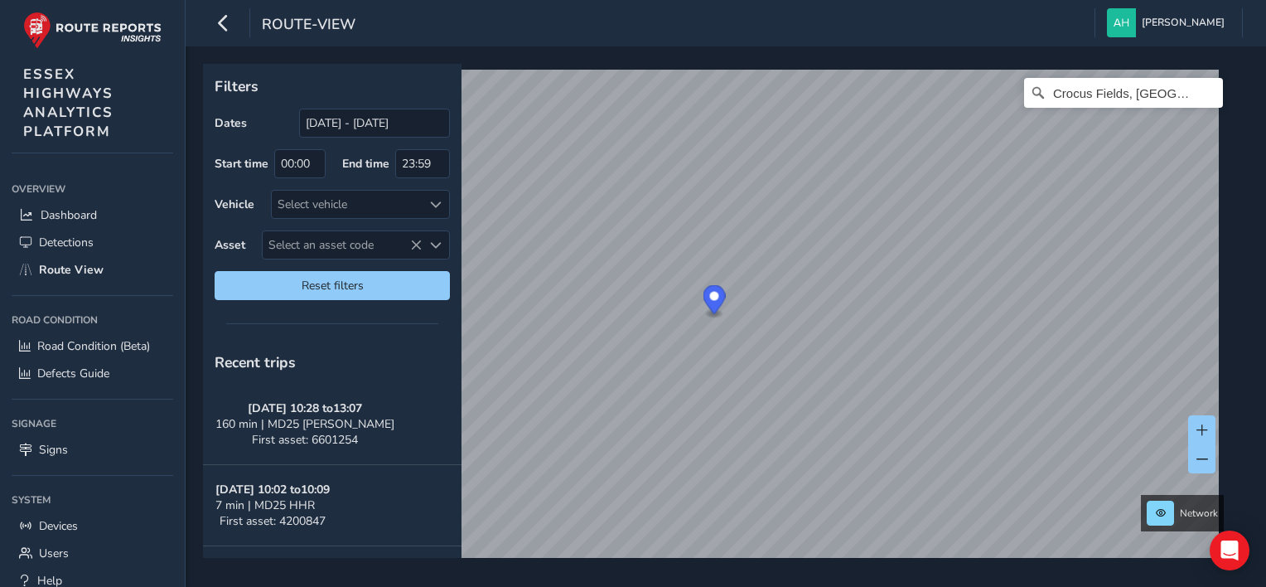
scroll to position [25, 0]
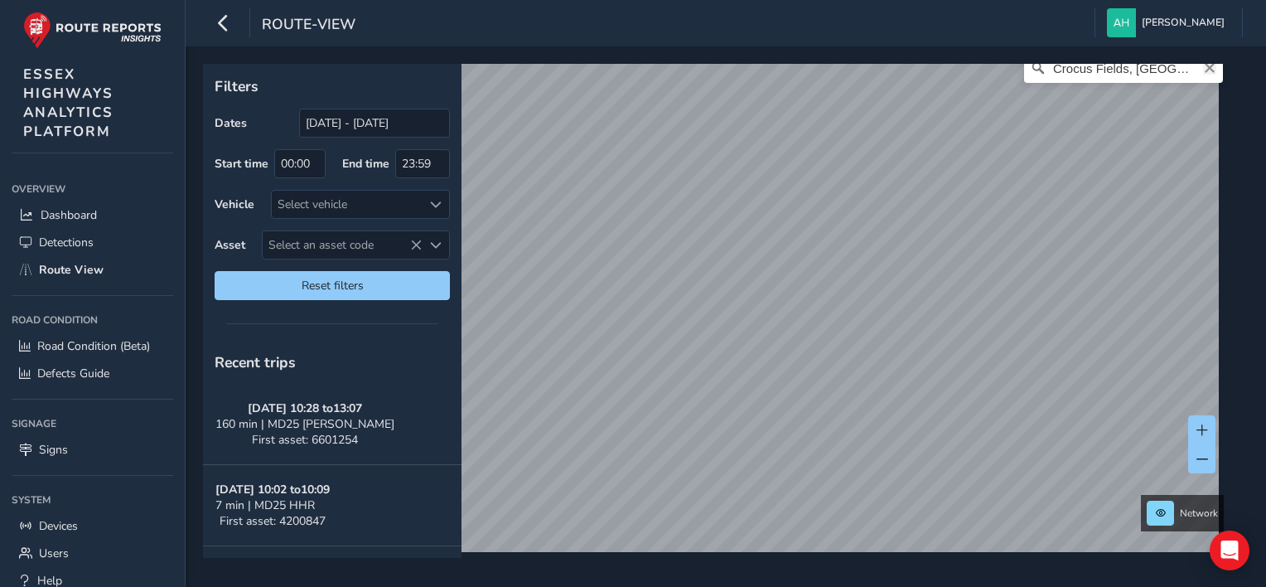
click at [1205, 70] on icon "Clear" at bounding box center [1210, 68] width 10 height 10
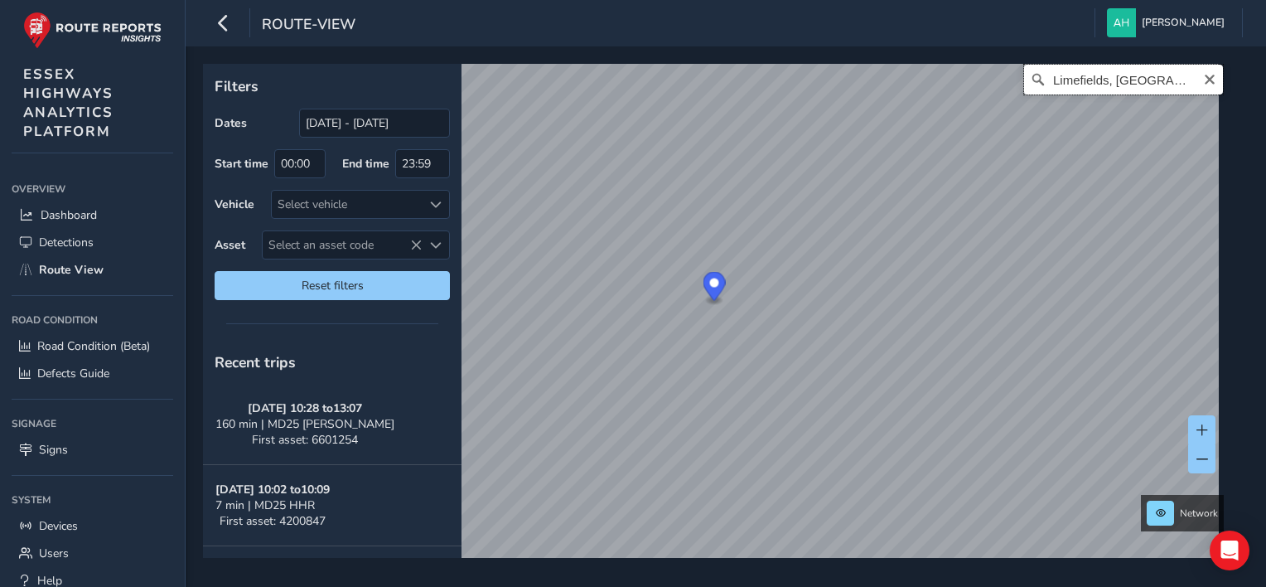
click at [1097, 83] on input "Limefields, [GEOGRAPHIC_DATA][PERSON_NAME], [GEOGRAPHIC_DATA], [GEOGRAPHIC_DATA…" at bounding box center [1123, 80] width 199 height 30
click at [1078, 79] on input "[STREET_ADDRESS][PERSON_NAME]" at bounding box center [1123, 80] width 199 height 30
click at [1207, 458] on span at bounding box center [1203, 459] width 12 height 12
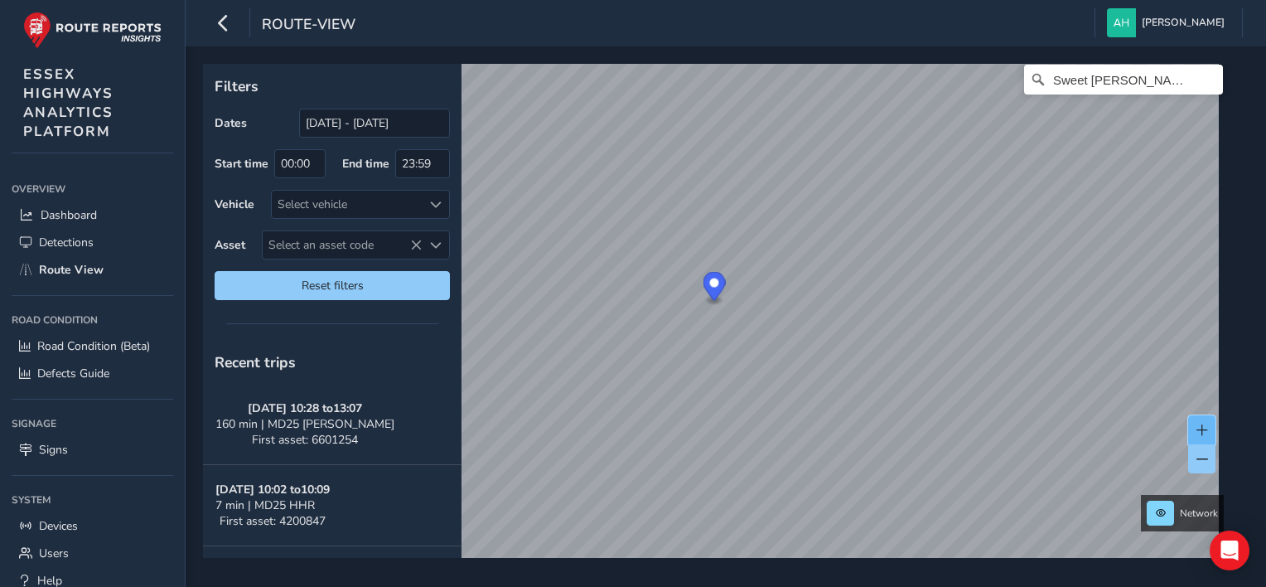
click at [1203, 426] on span at bounding box center [1203, 430] width 12 height 12
click at [1111, 77] on input "Sweet [PERSON_NAME], [STREET_ADDRESS][PERSON_NAME]" at bounding box center [1123, 80] width 199 height 30
click at [1081, 75] on input "Plantaton close [GEOGRAPHIC_DATA][PERSON_NAME], [GEOGRAPHIC_DATA], [GEOGRAPHIC_…" at bounding box center [1123, 80] width 199 height 30
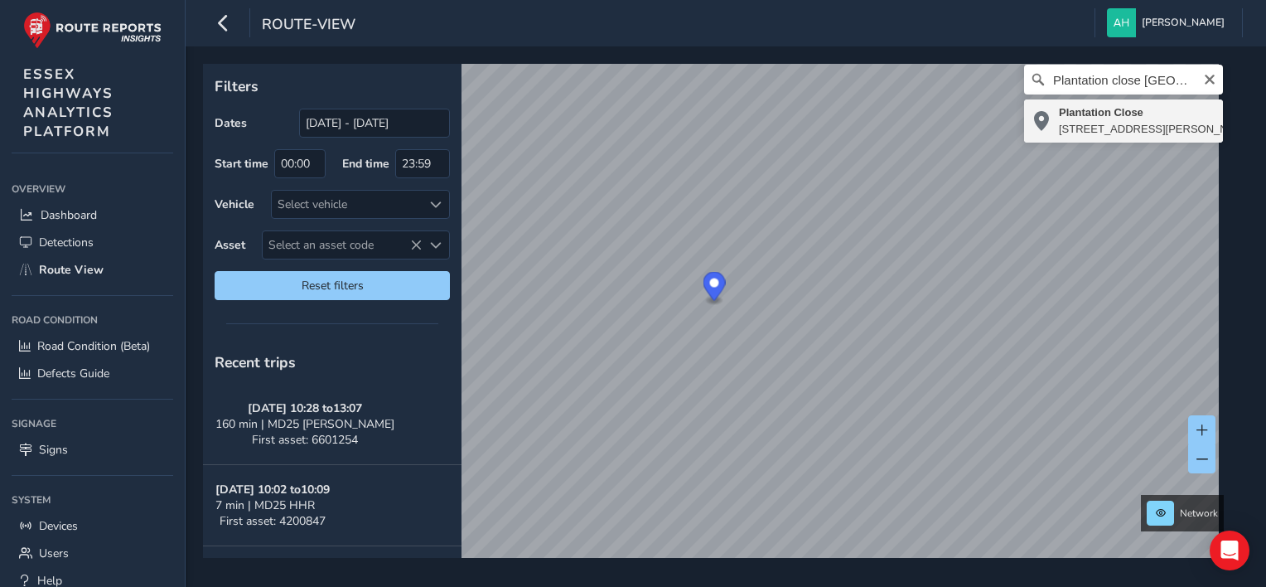
type input "[STREET_ADDRESS][PERSON_NAME]"
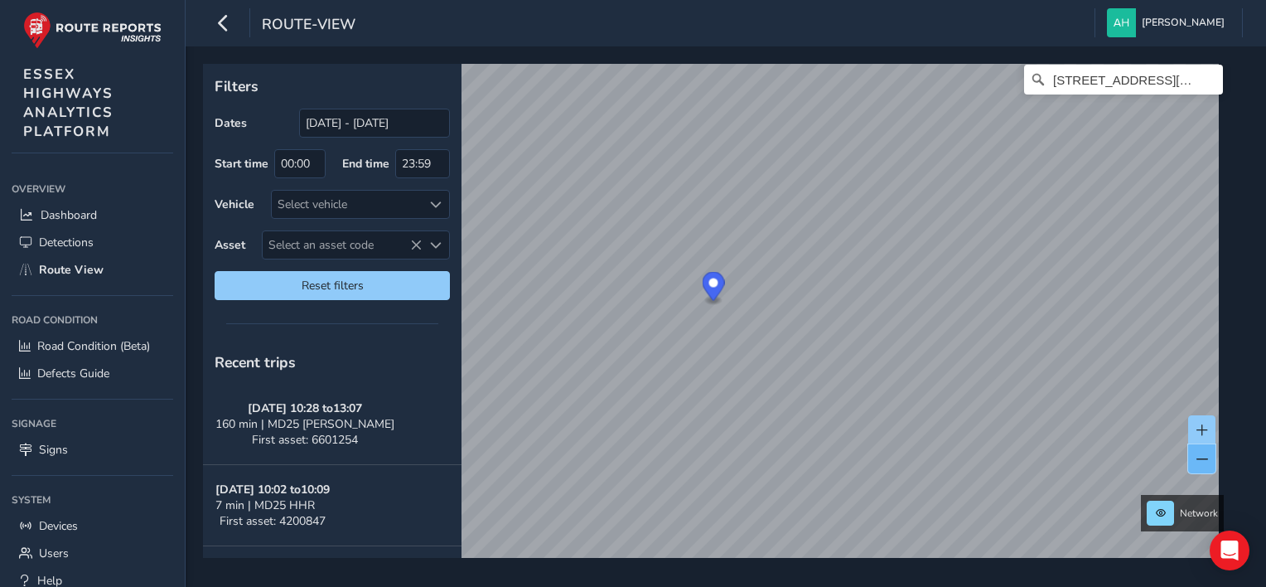
click at [1207, 468] on button at bounding box center [1202, 458] width 27 height 29
click at [1197, 454] on span at bounding box center [1203, 459] width 12 height 12
click at [1197, 424] on span at bounding box center [1203, 430] width 12 height 12
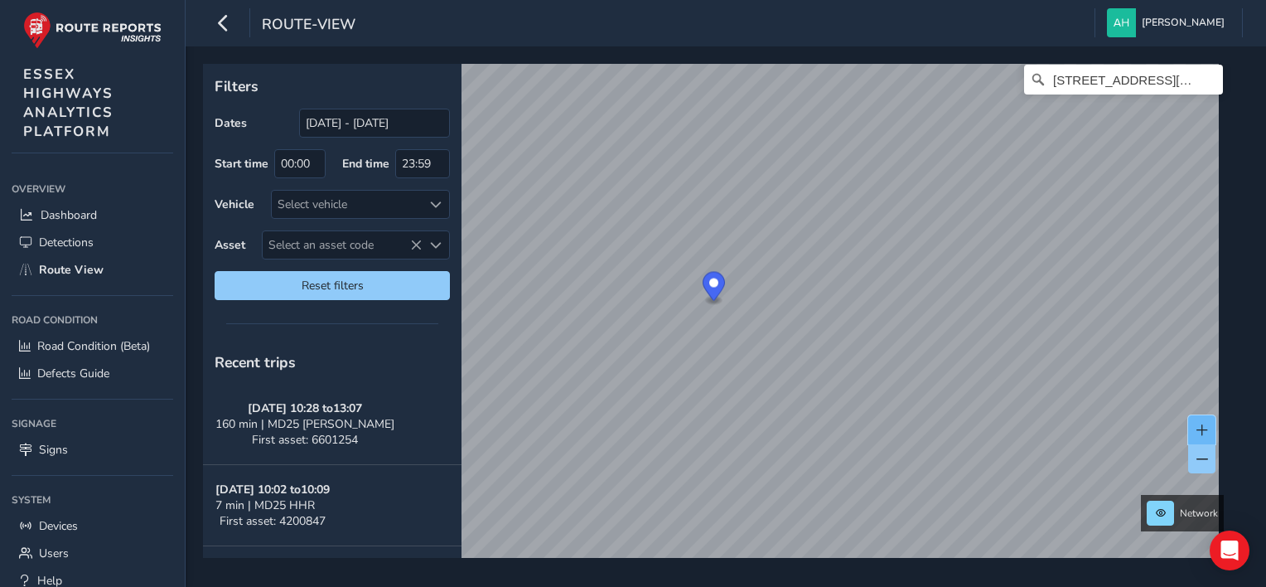
click at [1197, 424] on span at bounding box center [1203, 430] width 12 height 12
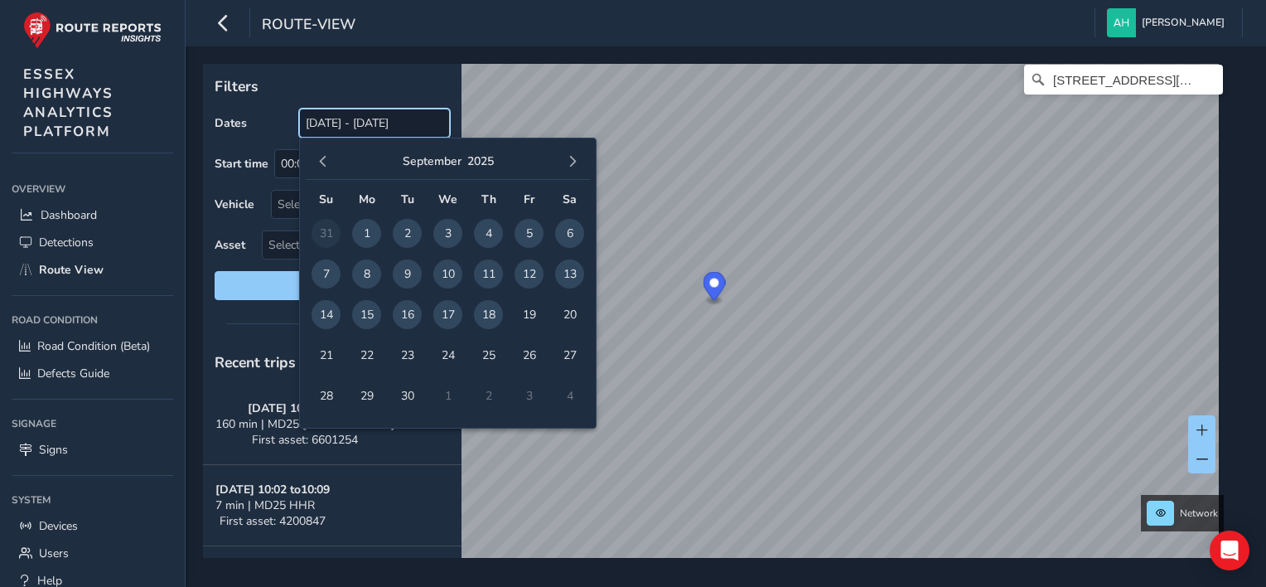
click at [348, 130] on input "[DATE] - [DATE]" at bounding box center [374, 123] width 151 height 29
click at [322, 157] on span "button" at bounding box center [323, 162] width 12 height 12
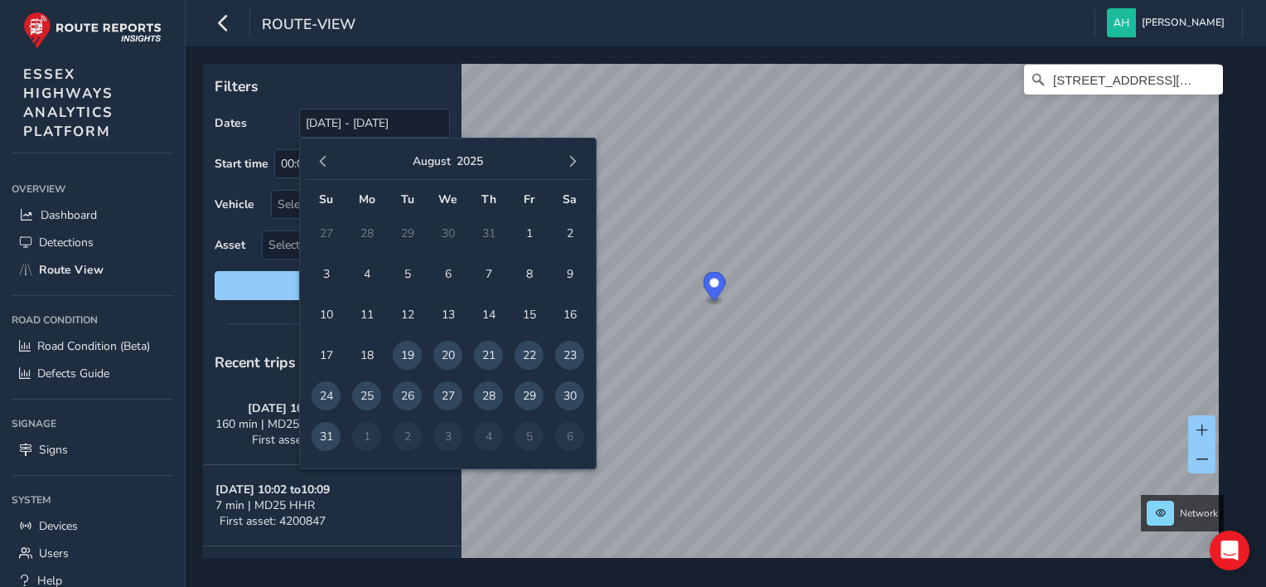
click at [322, 157] on span "button" at bounding box center [323, 162] width 12 height 12
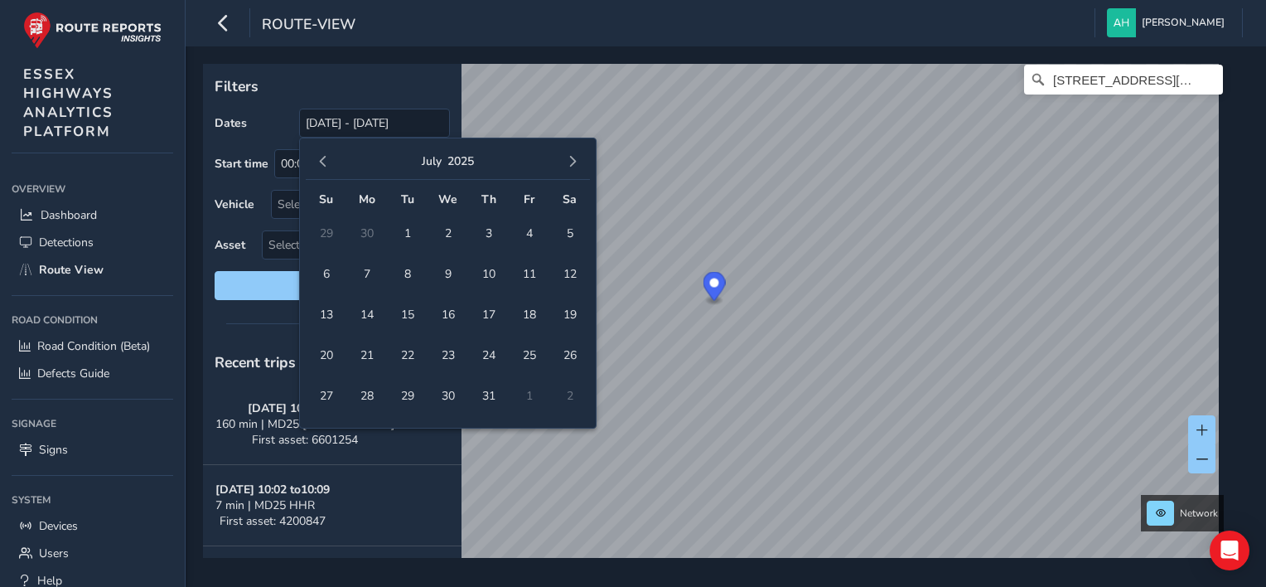
click at [322, 157] on span "button" at bounding box center [323, 162] width 12 height 12
click at [323, 270] on span "6" at bounding box center [326, 273] width 29 height 29
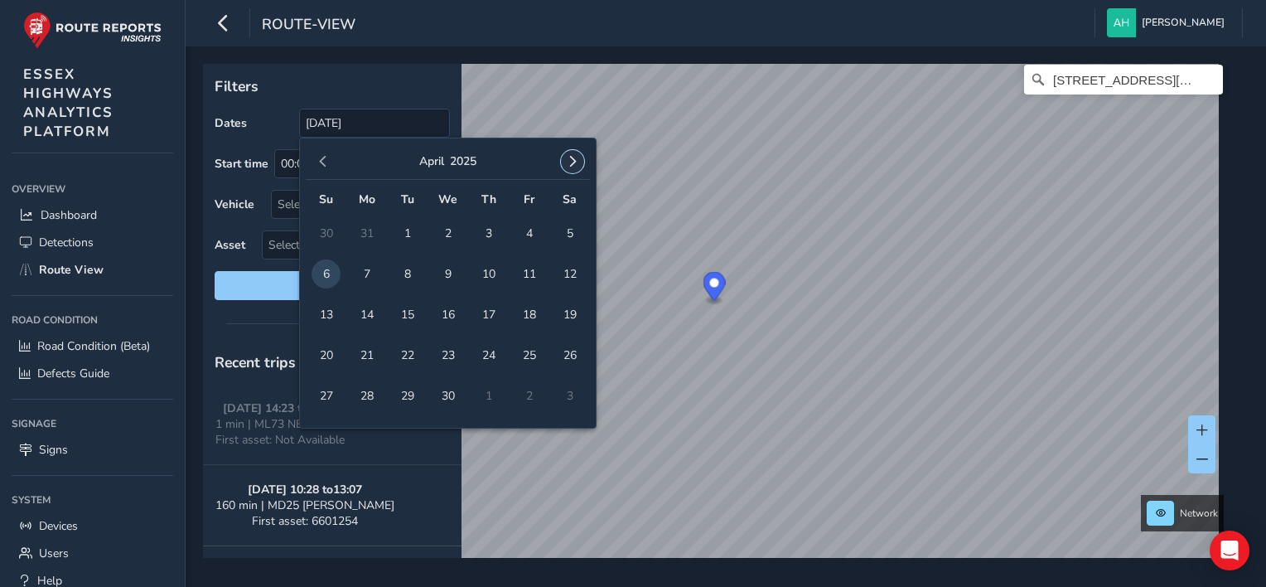
click at [577, 162] on span "button" at bounding box center [573, 162] width 12 height 12
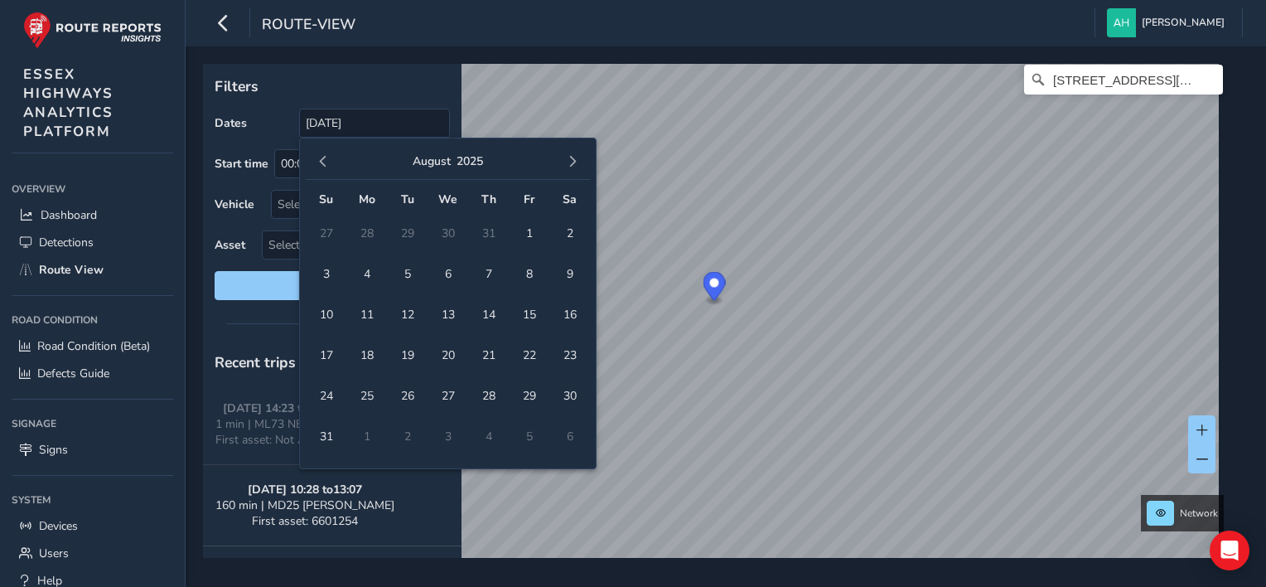
click at [577, 162] on span "button" at bounding box center [573, 162] width 12 height 12
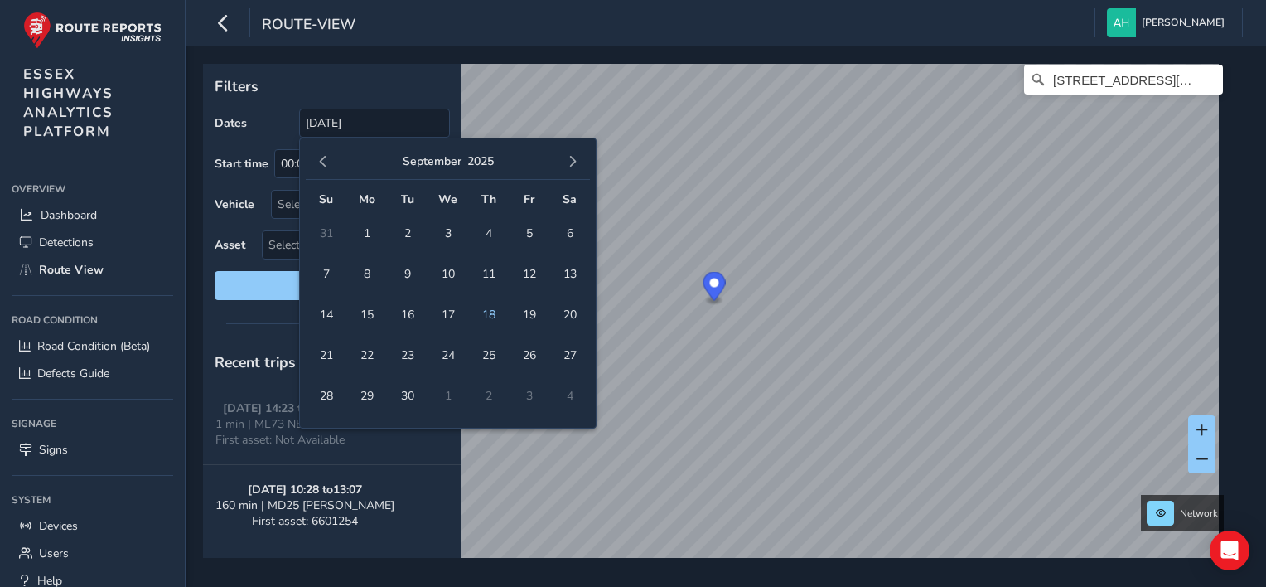
click at [577, 162] on span "button" at bounding box center [573, 162] width 12 height 12
click at [329, 156] on button "button" at bounding box center [323, 161] width 23 height 23
click at [482, 315] on span "18" at bounding box center [488, 314] width 29 height 29
type input "[DATE] - [DATE]"
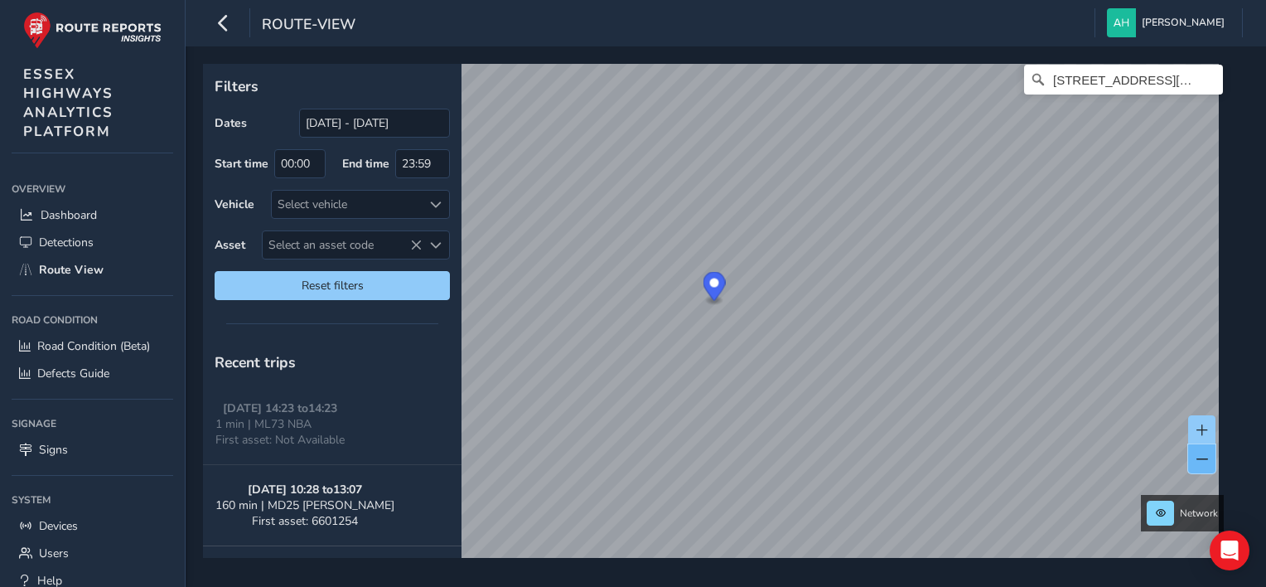
click at [1204, 464] on span at bounding box center [1203, 459] width 12 height 12
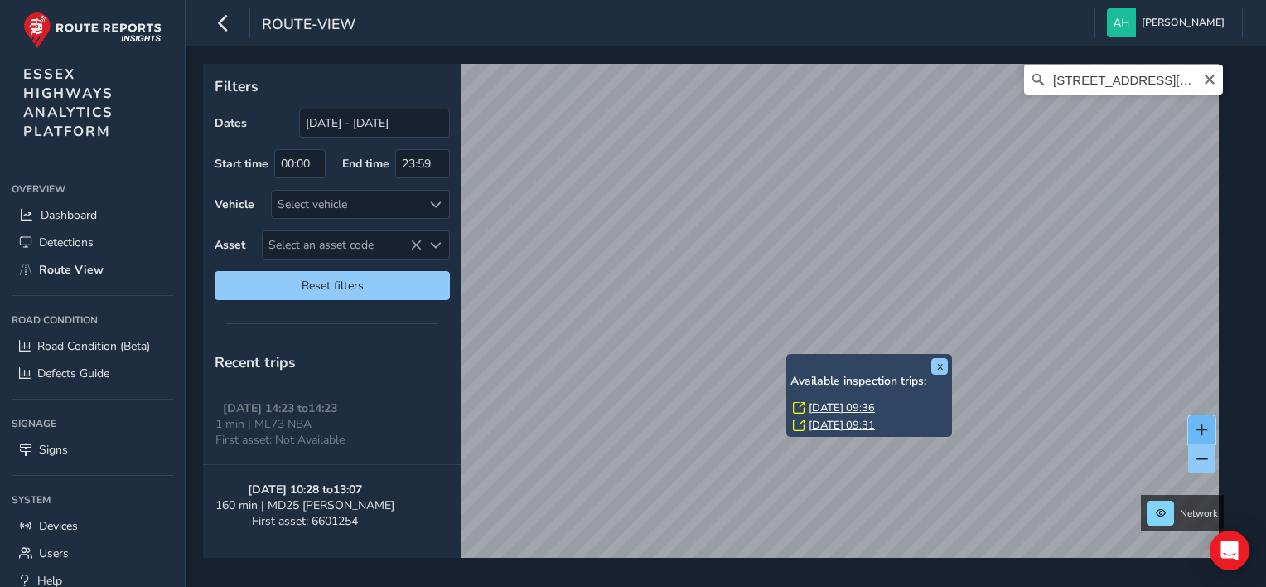
click at [1211, 424] on button at bounding box center [1202, 429] width 27 height 29
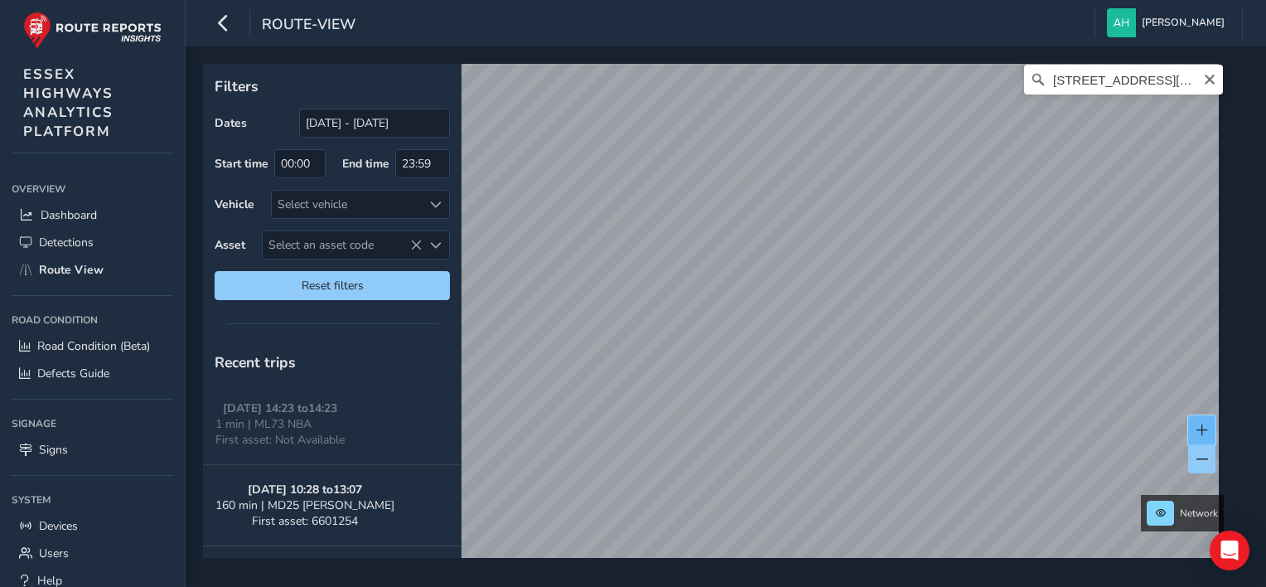
click at [1211, 424] on button at bounding box center [1202, 429] width 27 height 29
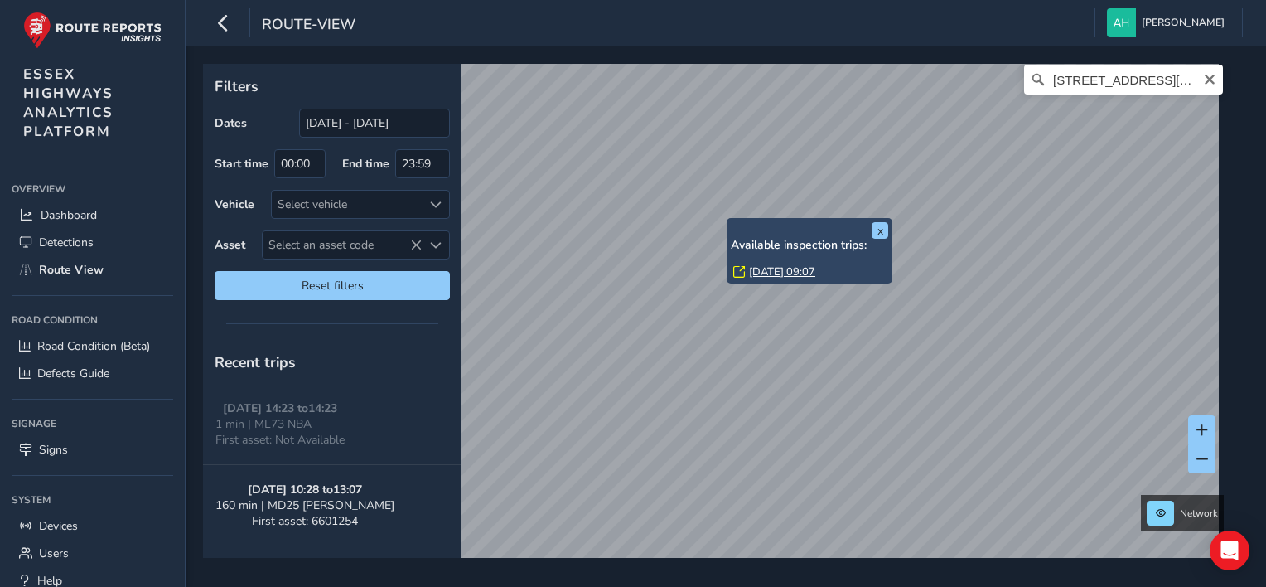
click at [798, 268] on link "[DATE] 09:07" at bounding box center [782, 271] width 66 height 15
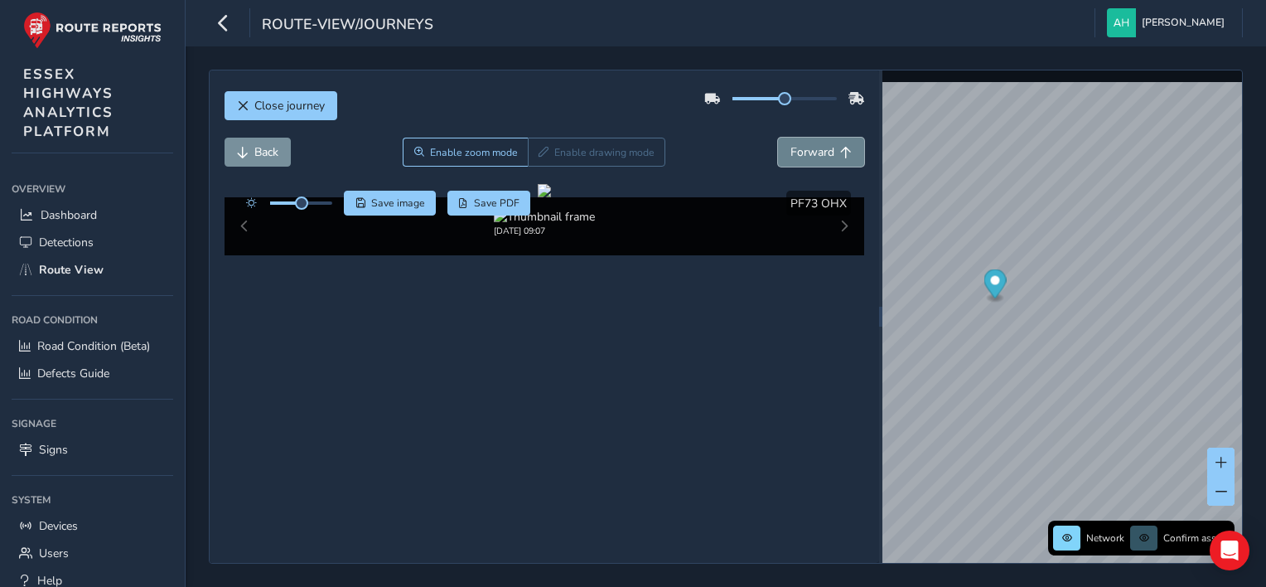
click at [799, 156] on span "Forward" at bounding box center [813, 152] width 44 height 16
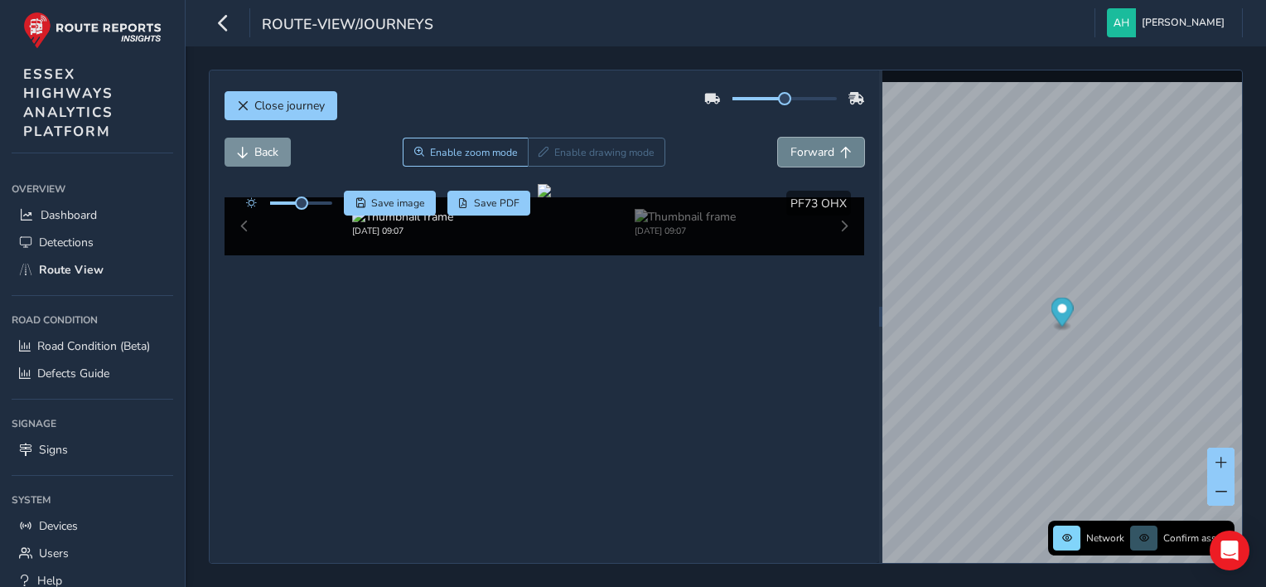
click at [799, 156] on span "Forward" at bounding box center [813, 152] width 44 height 16
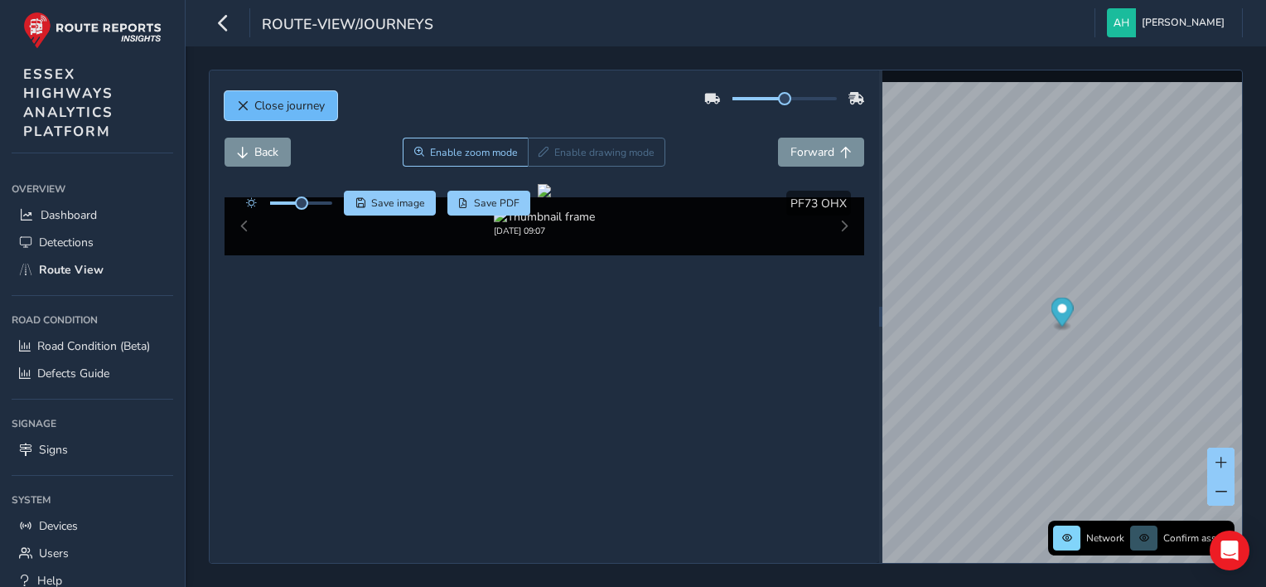
click at [298, 104] on span "Close journey" at bounding box center [289, 106] width 70 height 16
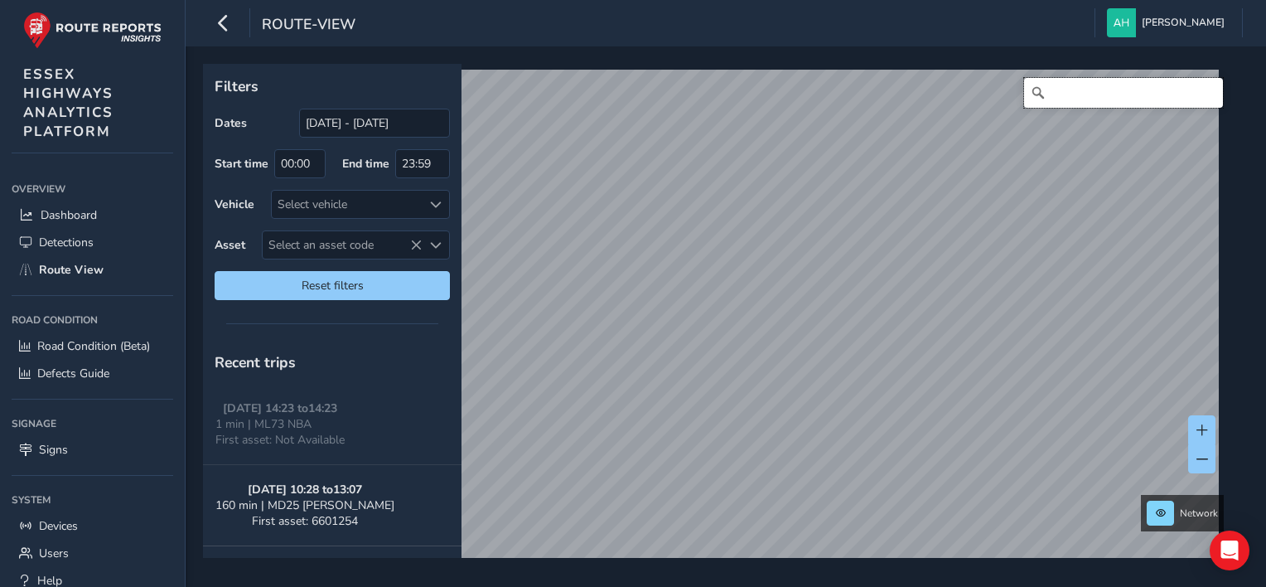
click at [1104, 99] on input "Search" at bounding box center [1123, 93] width 199 height 30
click at [1109, 90] on input "Sweet [PERSON_NAME], [STREET_ADDRESS][PERSON_NAME]" at bounding box center [1123, 93] width 199 height 30
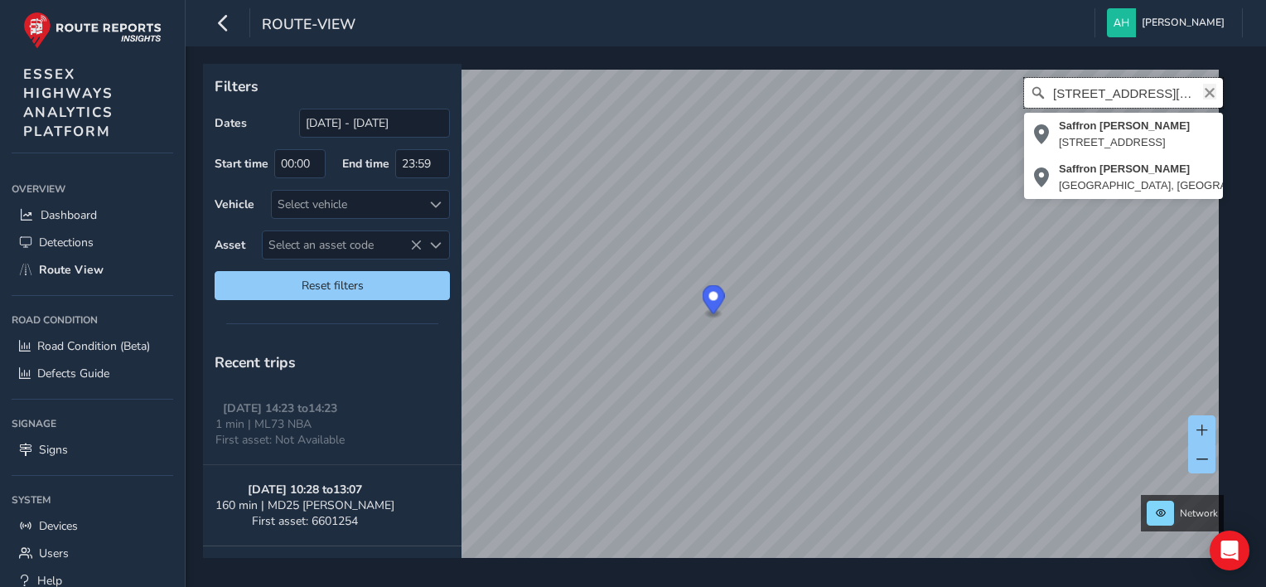
type input "[STREET_ADDRESS][PERSON_NAME]"
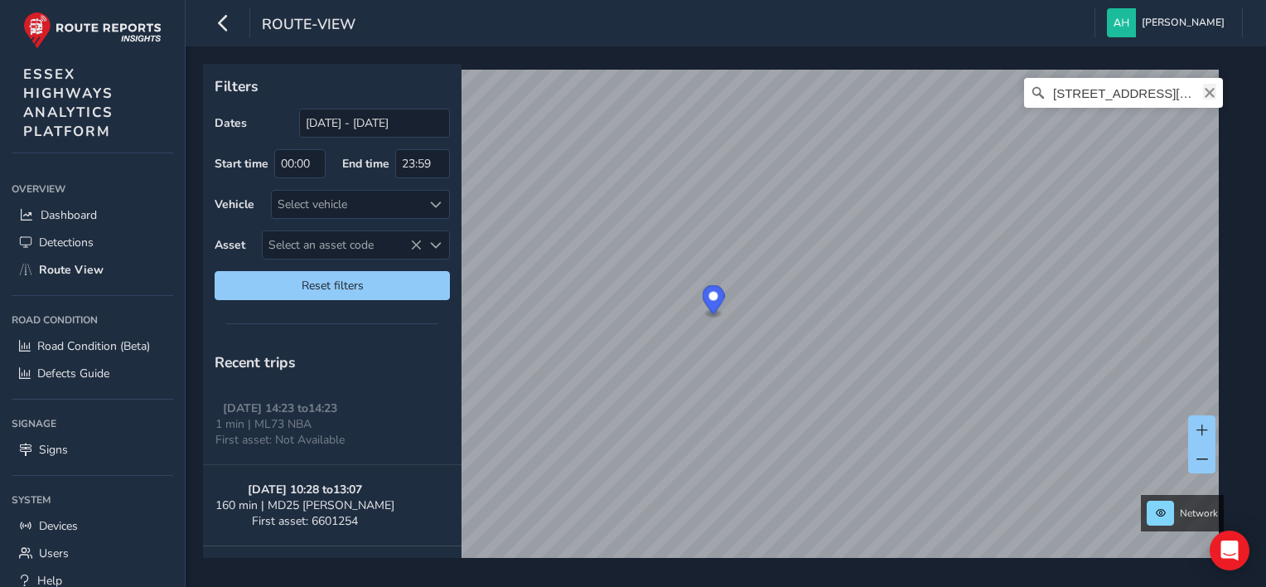
click at [1205, 89] on icon "Clear" at bounding box center [1210, 93] width 10 height 10
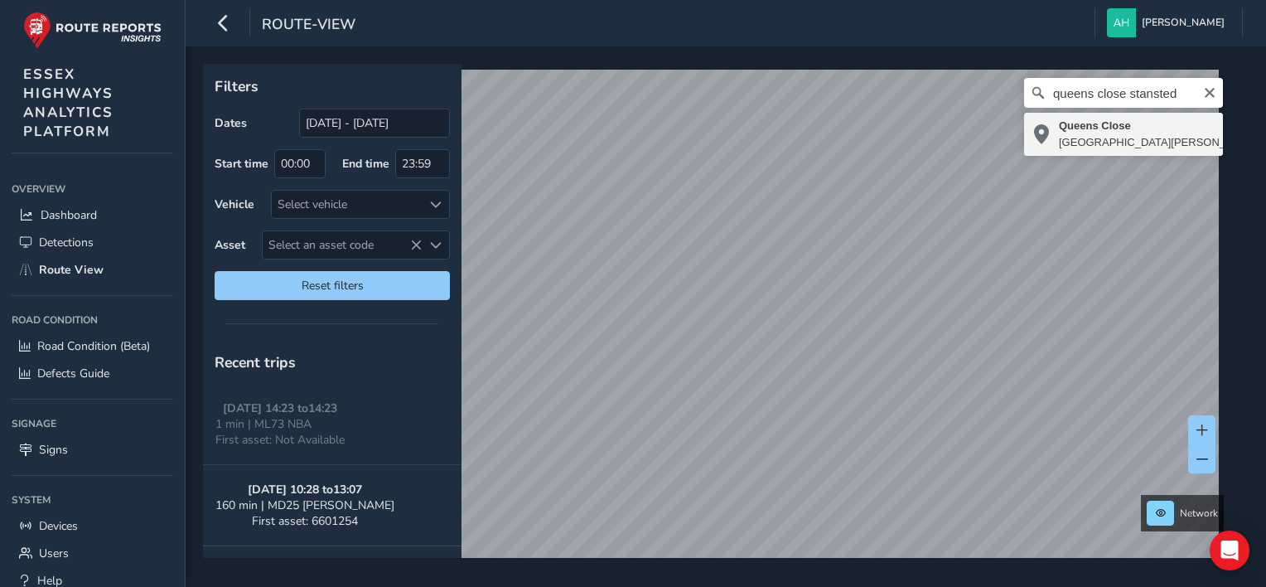
type input "[STREET_ADDRESS][PERSON_NAME]"
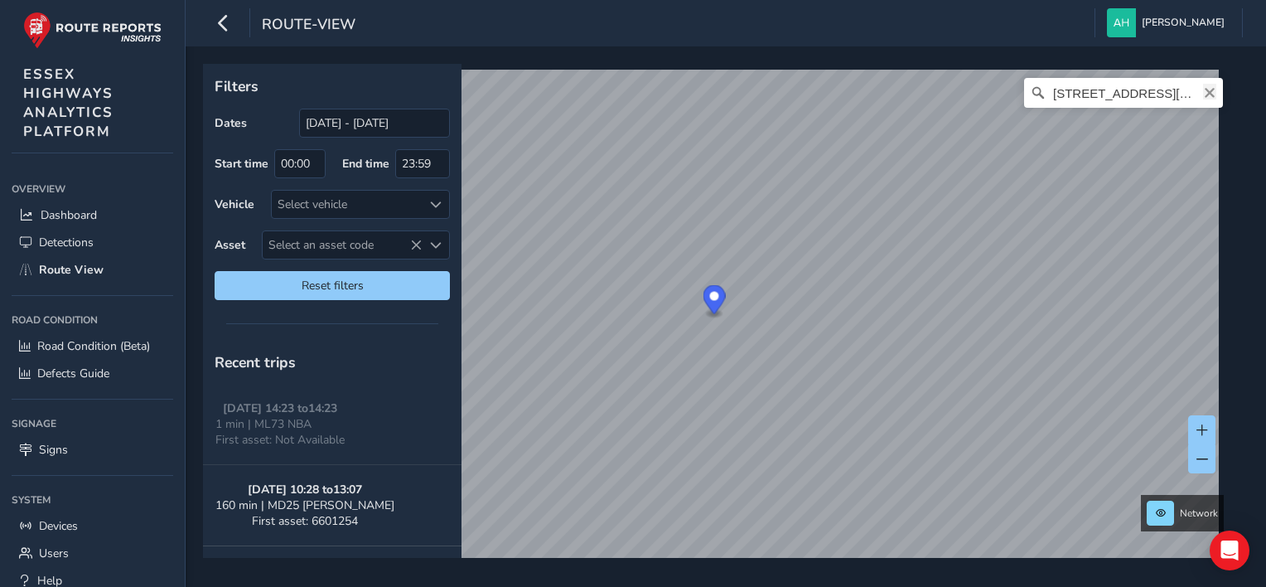
click at [1204, 95] on icon "Clear" at bounding box center [1210, 92] width 13 height 13
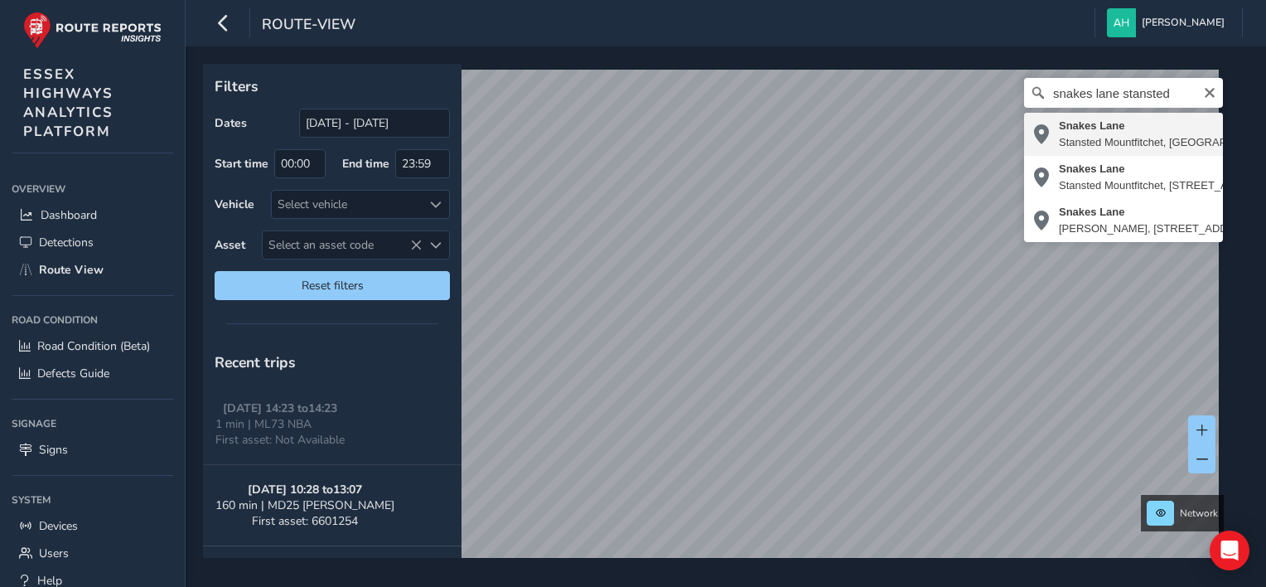
type input "[STREET_ADDRESS]"
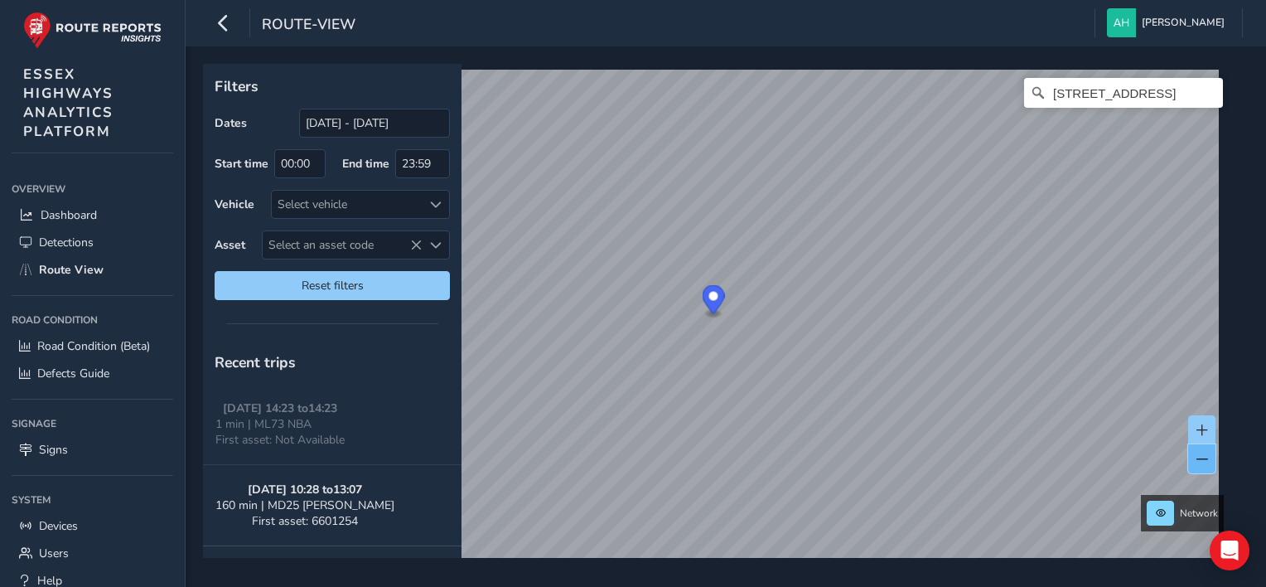
click at [1200, 453] on span at bounding box center [1203, 459] width 12 height 12
click at [1205, 93] on icon "Clear" at bounding box center [1210, 93] width 10 height 10
click at [1197, 93] on input "Search" at bounding box center [1123, 93] width 199 height 30
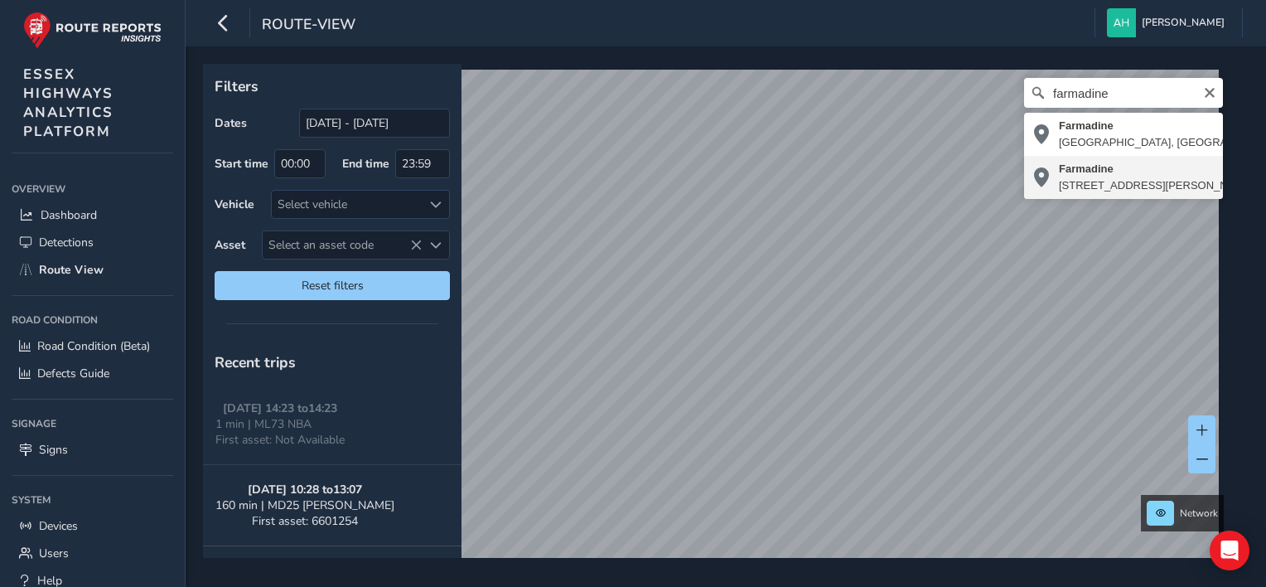
type input "[STREET_ADDRESS][PERSON_NAME]"
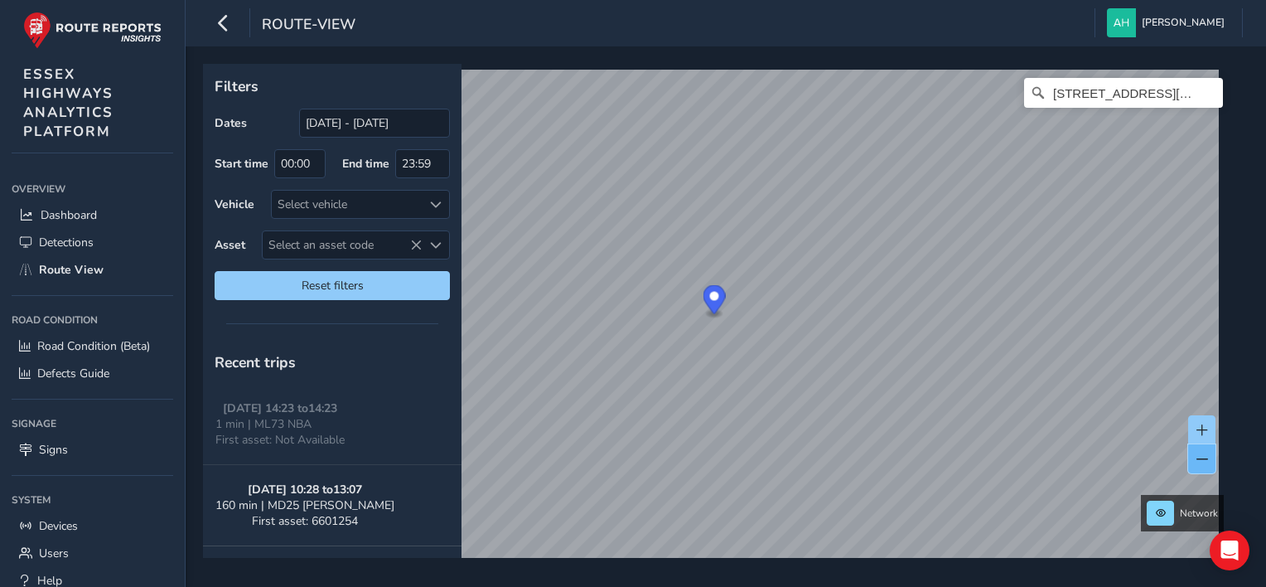
click at [1208, 466] on button at bounding box center [1202, 458] width 27 height 29
click at [1210, 424] on button at bounding box center [1202, 429] width 27 height 29
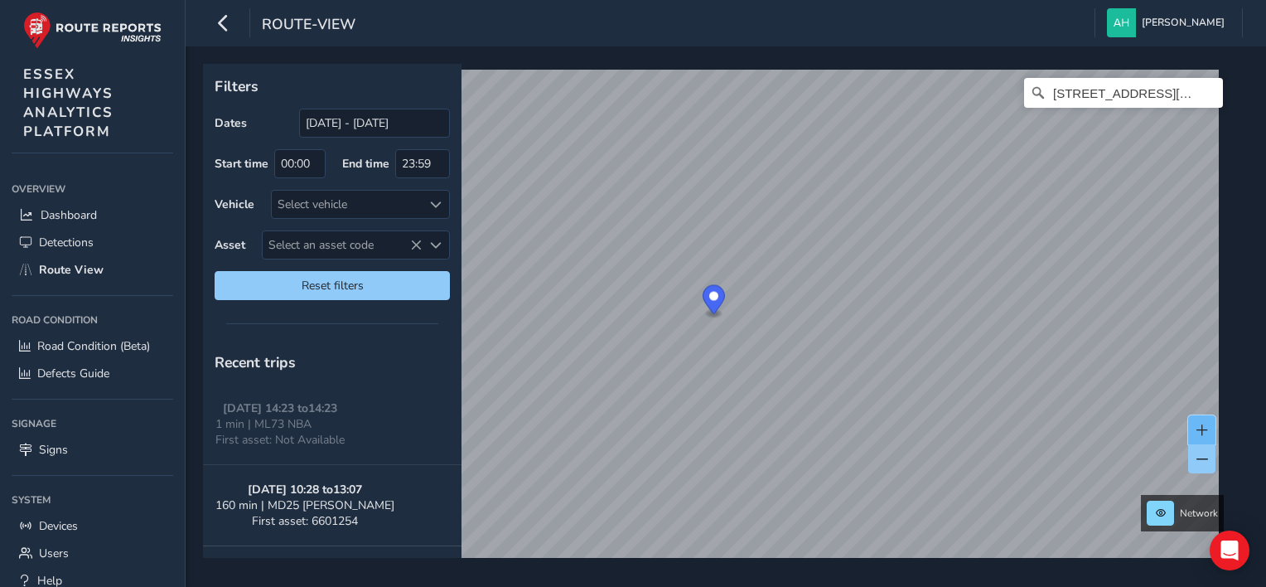
click at [1210, 424] on button at bounding box center [1202, 429] width 27 height 29
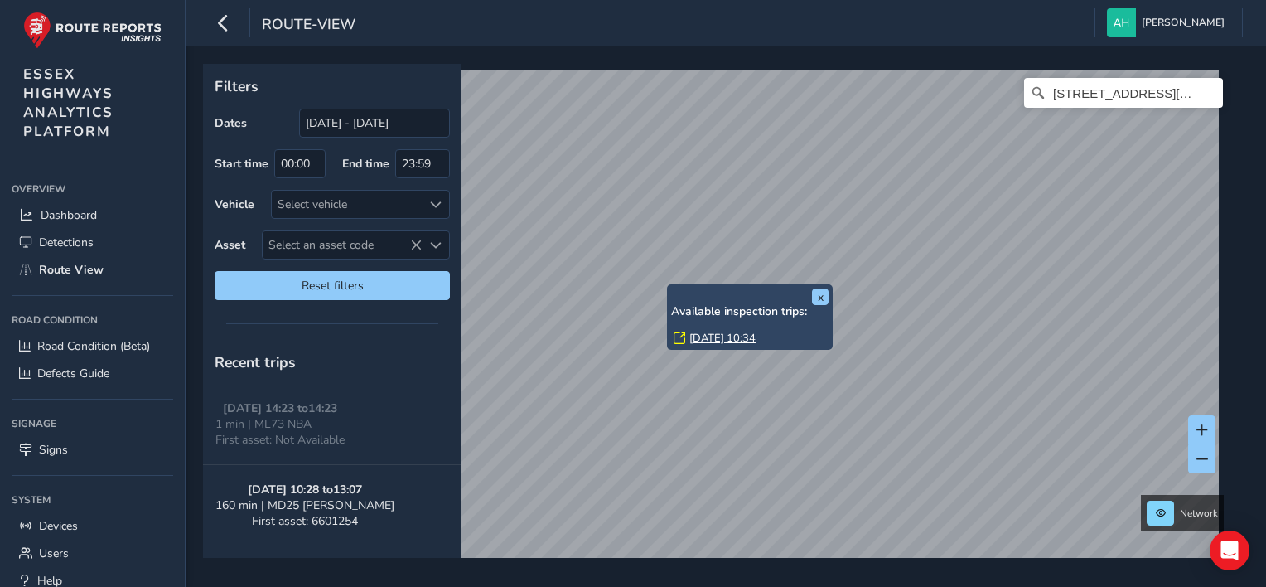
click at [700, 340] on link "[DATE] 10:34" at bounding box center [723, 338] width 66 height 15
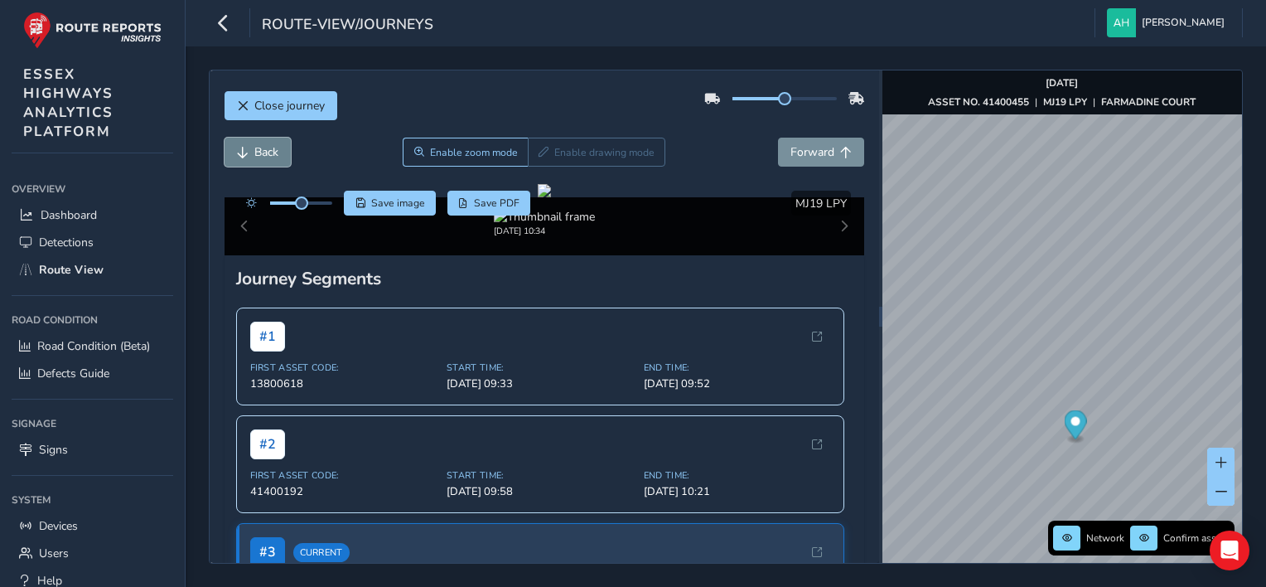
click at [232, 145] on button "Back" at bounding box center [258, 152] width 66 height 29
click at [255, 155] on span "Back" at bounding box center [266, 152] width 24 height 16
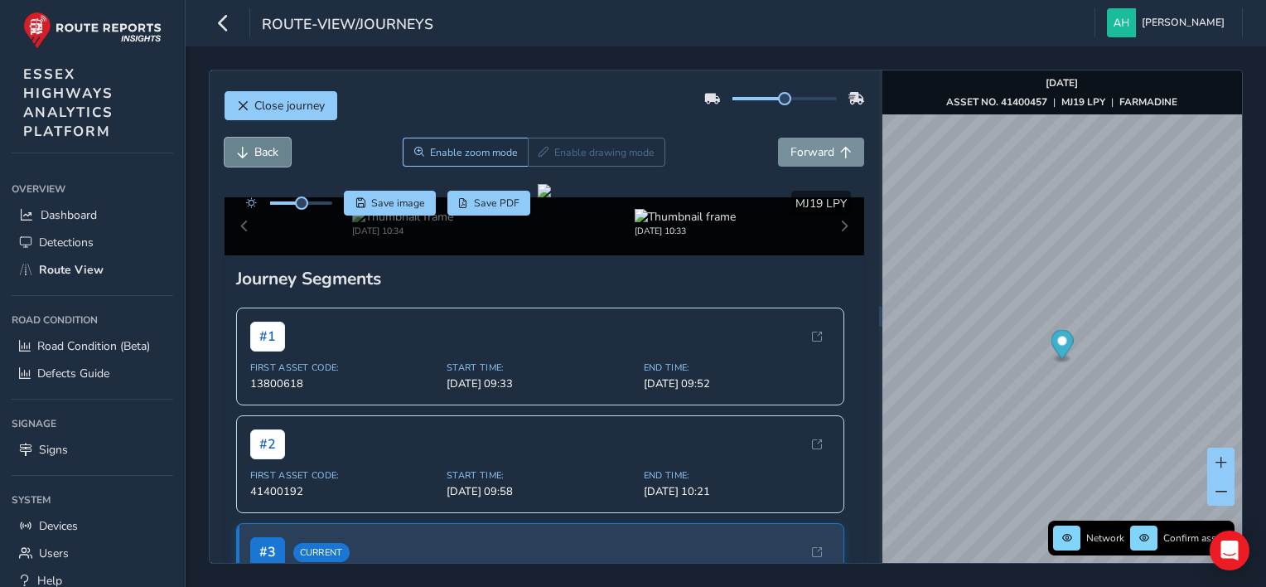
click at [255, 155] on span "Back" at bounding box center [266, 152] width 24 height 16
click at [812, 149] on span "Forward" at bounding box center [813, 152] width 44 height 16
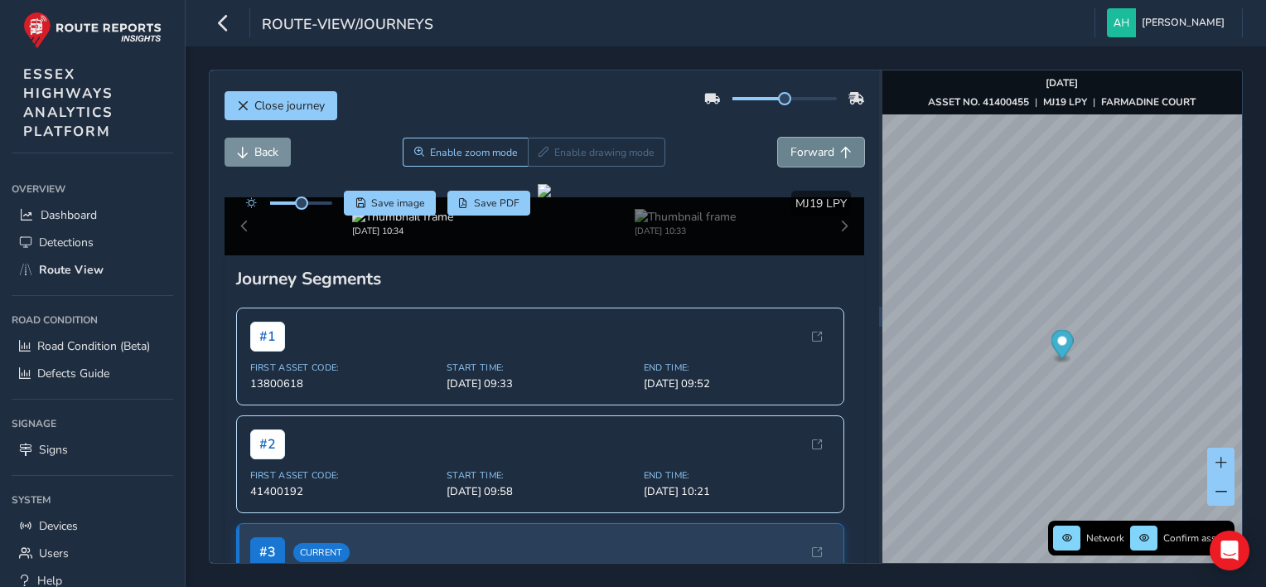
click at [812, 149] on span "Forward" at bounding box center [813, 152] width 44 height 16
click at [271, 141] on button "Back" at bounding box center [258, 152] width 66 height 29
click at [251, 158] on button "Back" at bounding box center [258, 152] width 66 height 29
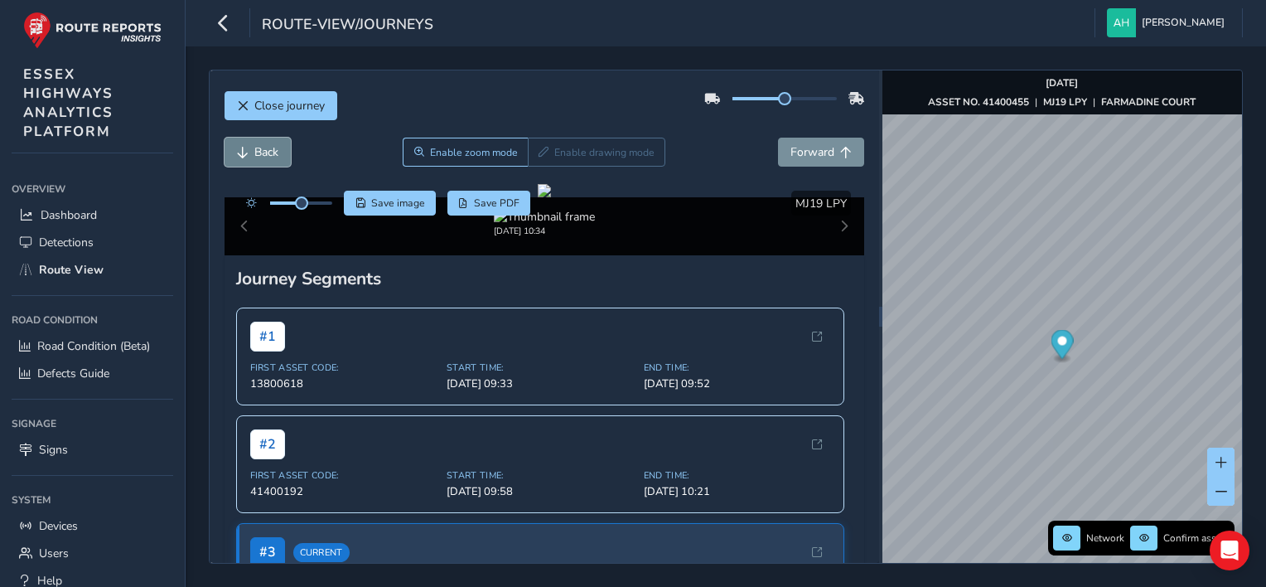
click at [251, 158] on button "Back" at bounding box center [258, 152] width 66 height 29
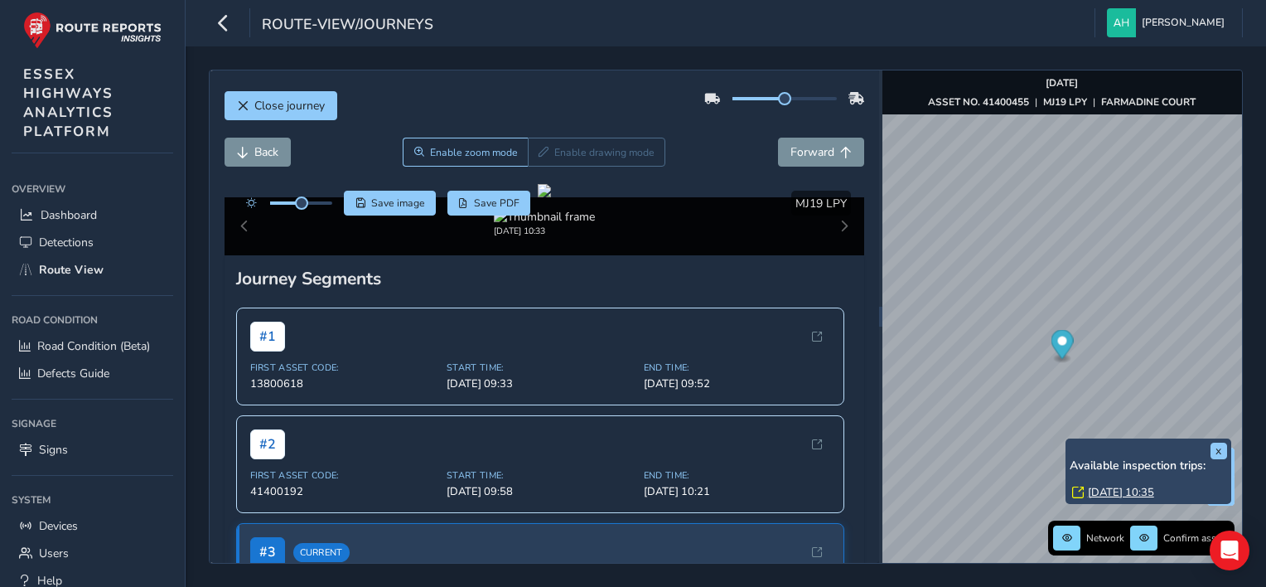
click at [1101, 491] on link "[DATE] 10:35" at bounding box center [1121, 492] width 66 height 15
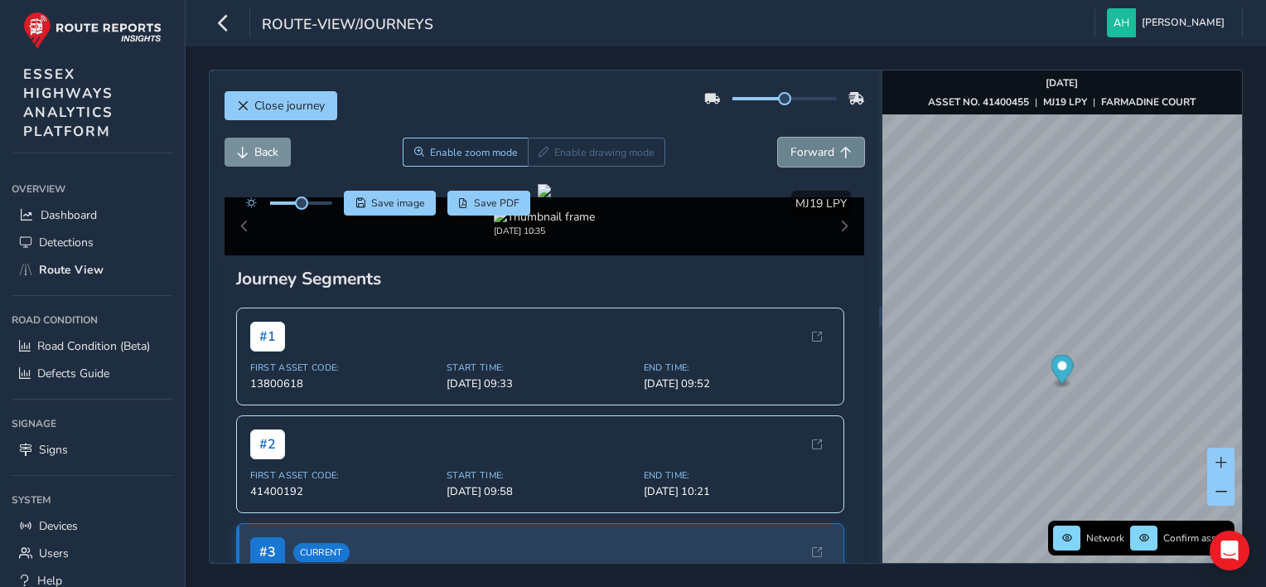
click at [829, 159] on button "Forward" at bounding box center [821, 152] width 86 height 29
click at [255, 157] on span "Back" at bounding box center [266, 152] width 24 height 16
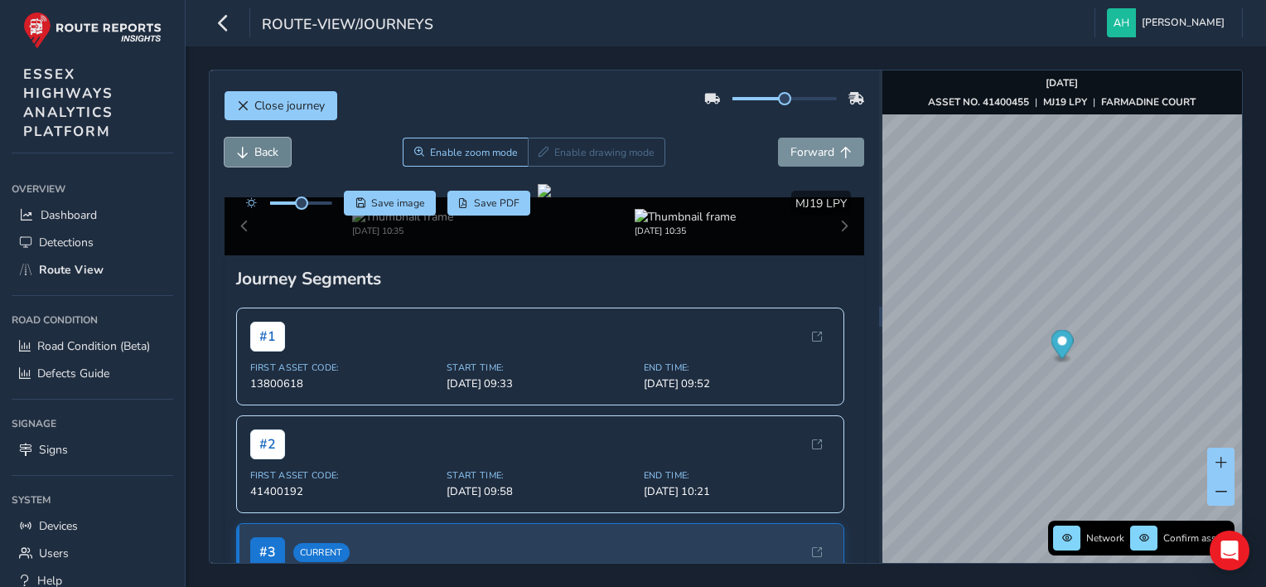
click at [255, 157] on span "Back" at bounding box center [266, 152] width 24 height 16
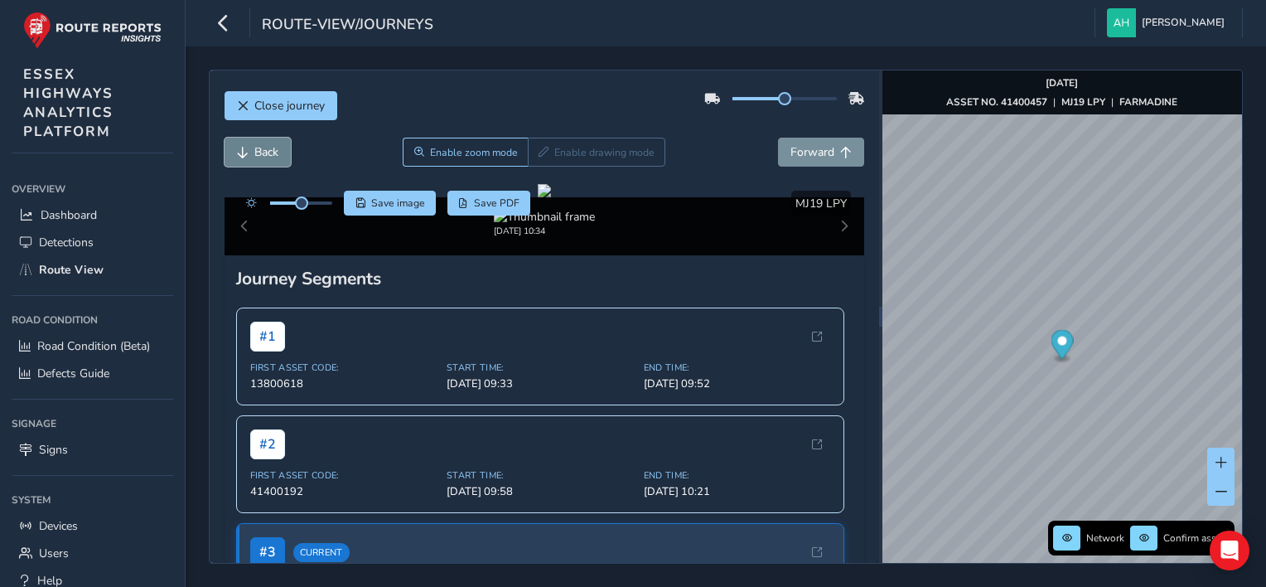
click at [255, 157] on span "Back" at bounding box center [266, 152] width 24 height 16
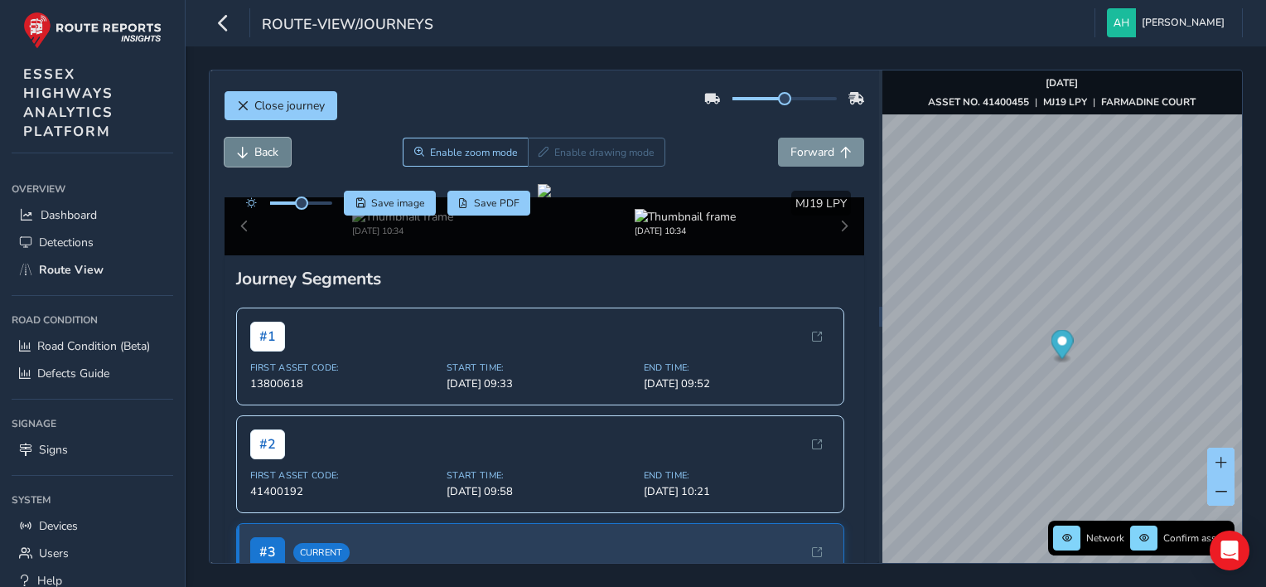
click at [255, 157] on span "Back" at bounding box center [266, 152] width 24 height 16
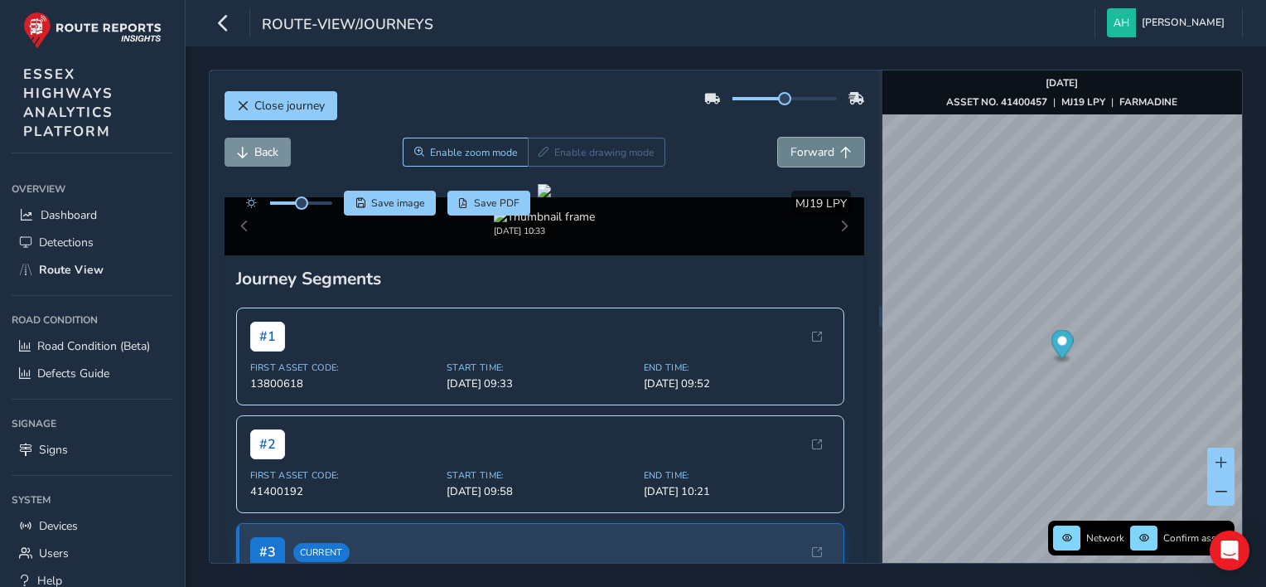
click at [811, 156] on span "Forward" at bounding box center [813, 152] width 44 height 16
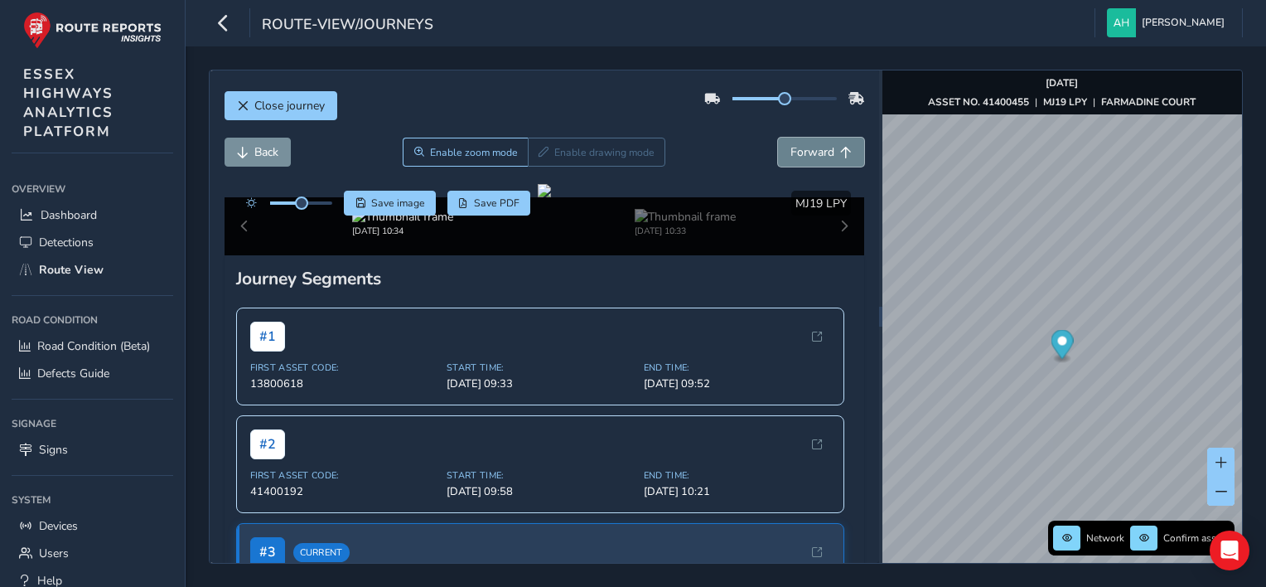
click at [811, 156] on span "Forward" at bounding box center [813, 152] width 44 height 16
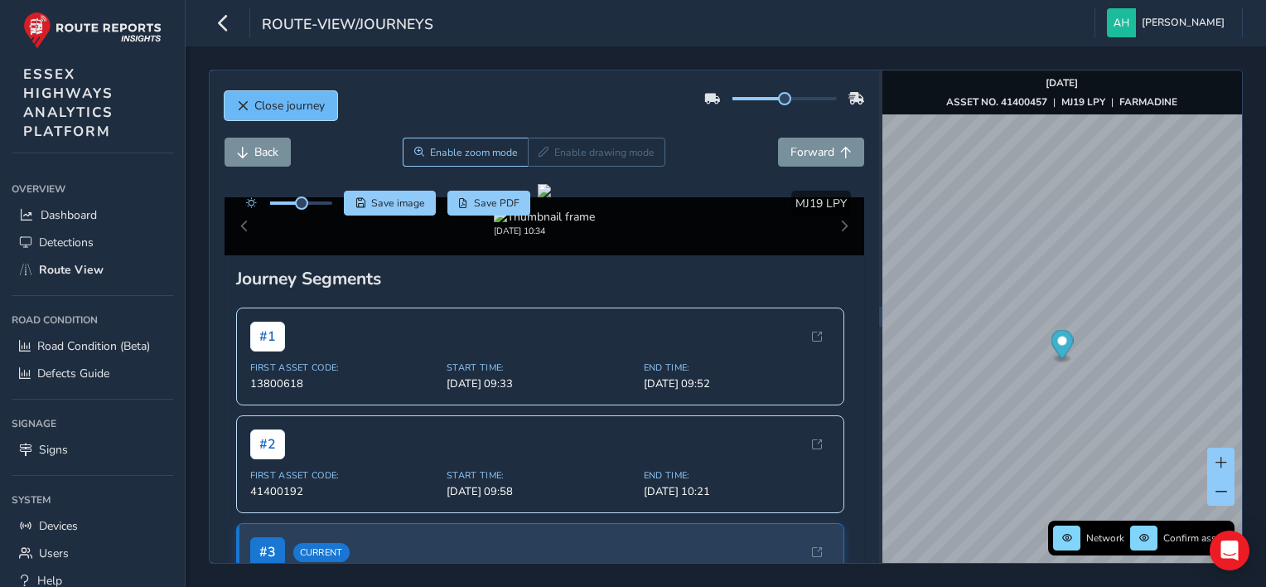
click at [277, 99] on span "Close journey" at bounding box center [289, 106] width 70 height 16
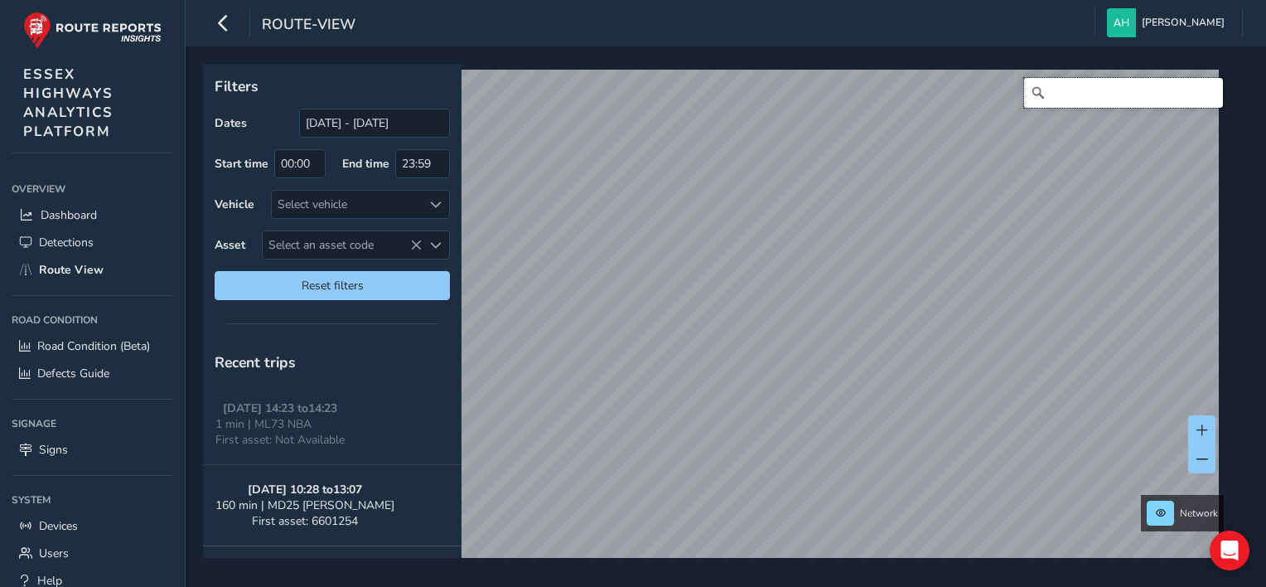
click at [1172, 93] on input "Search" at bounding box center [1123, 93] width 199 height 30
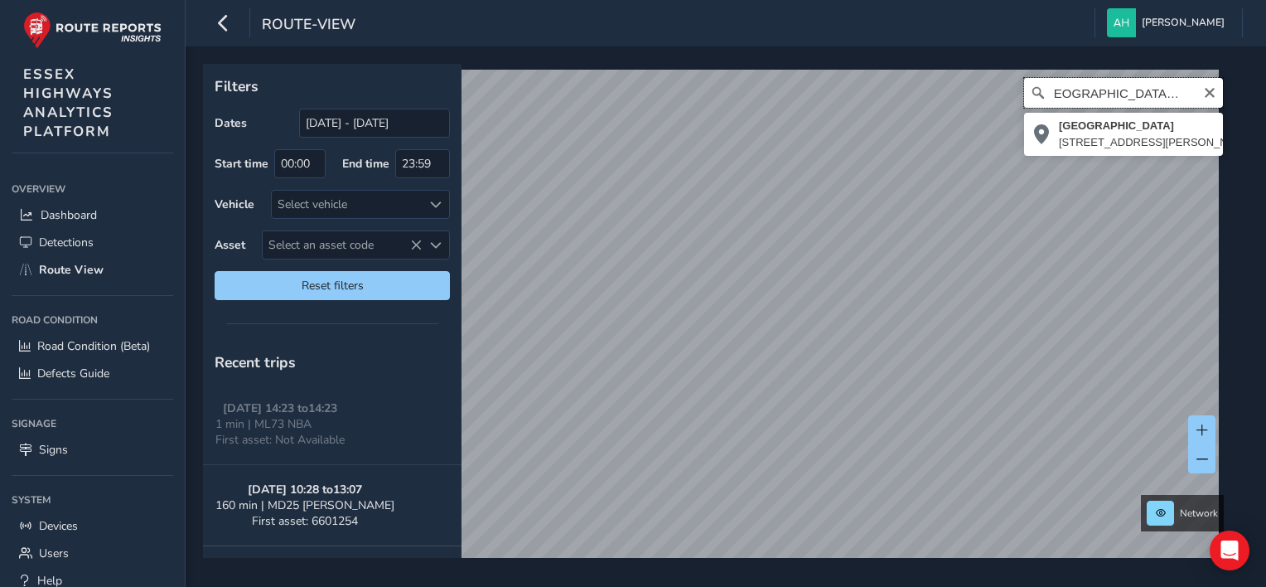
scroll to position [0, 16]
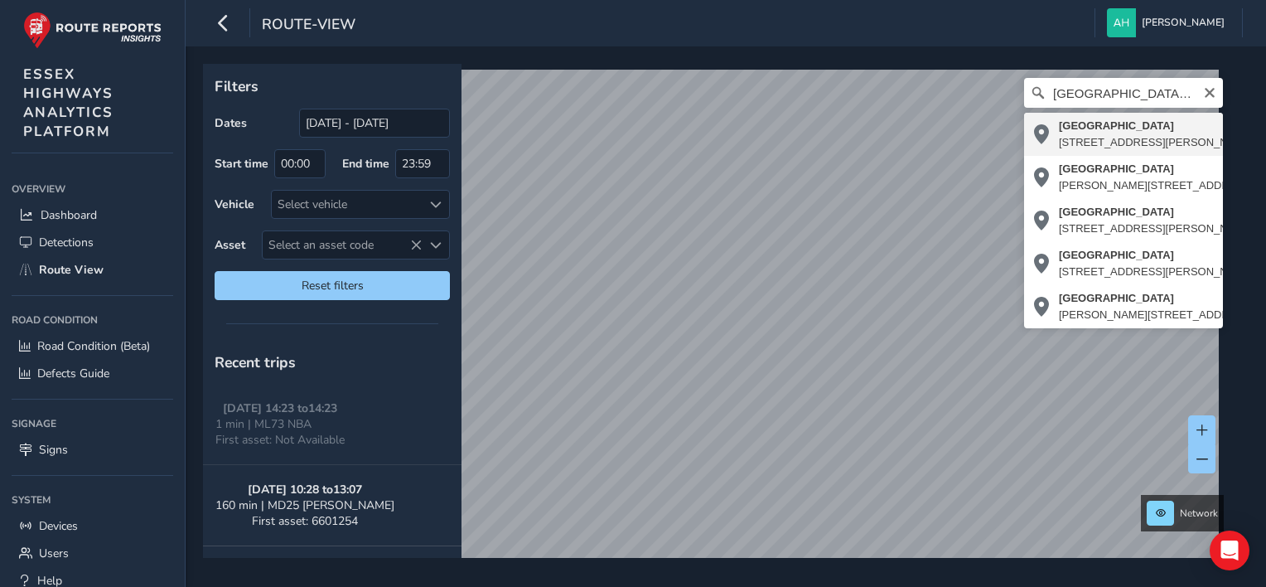
type input "[STREET_ADDRESS][PERSON_NAME]"
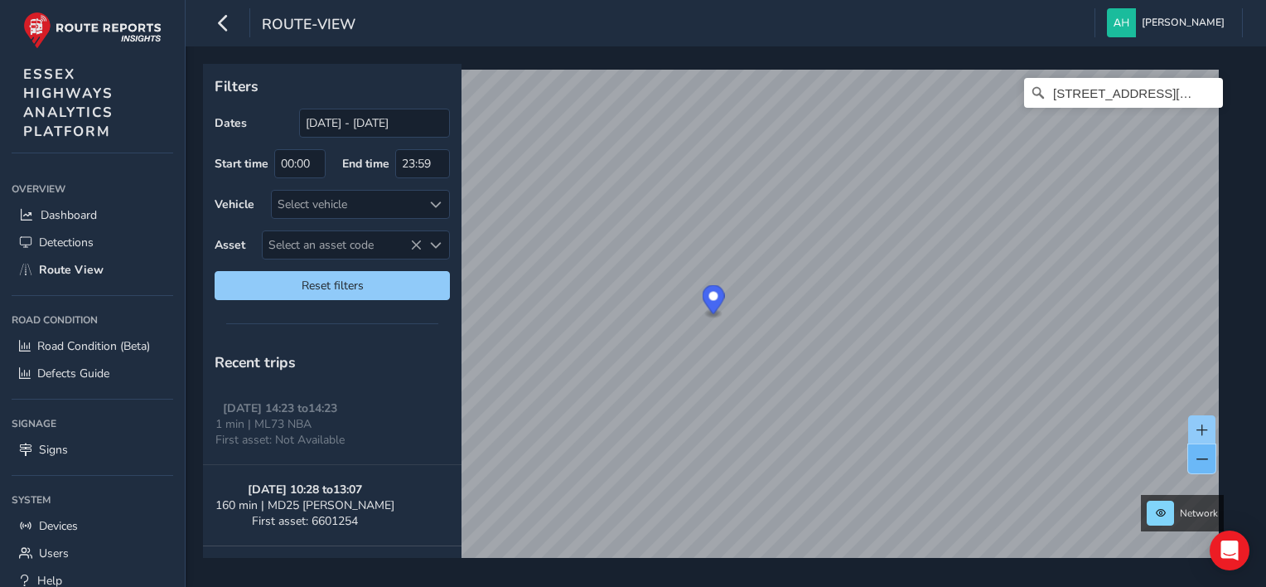
click at [1208, 457] on button at bounding box center [1202, 458] width 27 height 29
